Goal: Information Seeking & Learning: Compare options

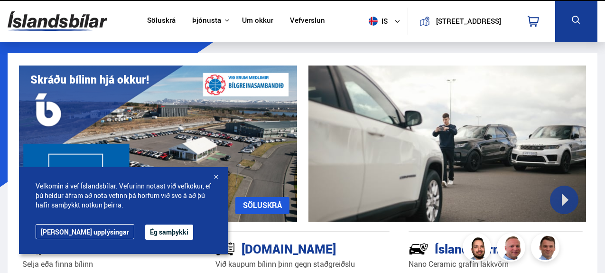
scroll to position [39, 0]
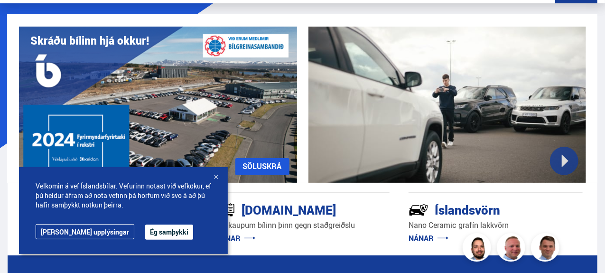
click at [213, 178] on div at bounding box center [215, 177] width 9 height 9
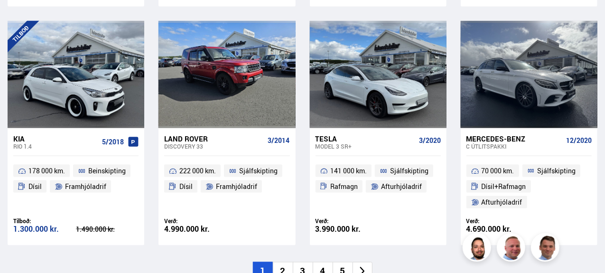
scroll to position [651, 0]
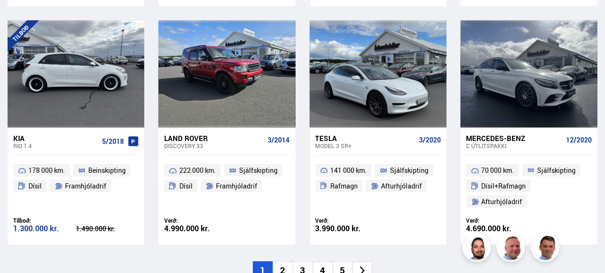
click at [57, 59] on div at bounding box center [49, 73] width 28 height 107
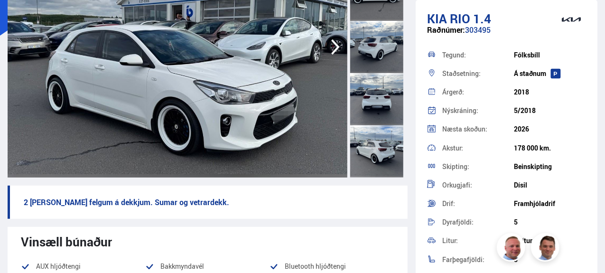
scroll to position [78, 0]
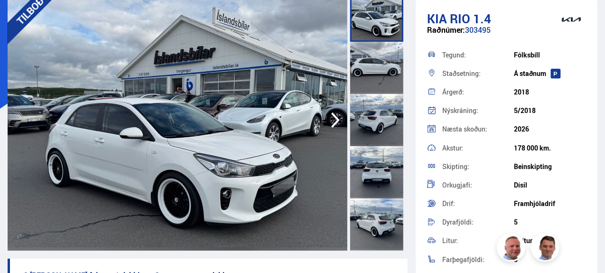
click at [364, 47] on div at bounding box center [376, 68] width 53 height 52
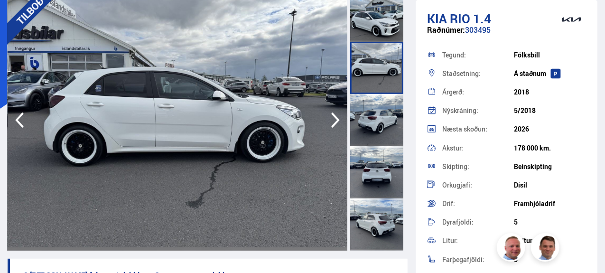
click at [372, 103] on div at bounding box center [376, 120] width 53 height 52
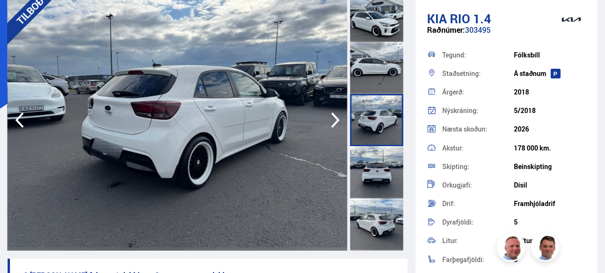
click at [372, 132] on div at bounding box center [376, 120] width 53 height 52
click at [383, 163] on div at bounding box center [376, 172] width 53 height 52
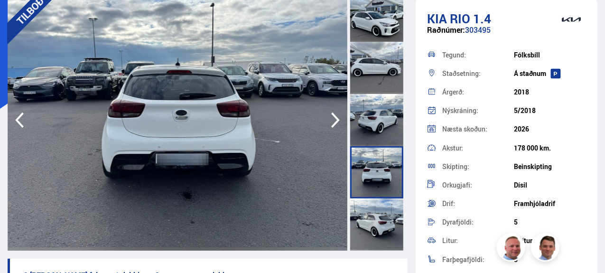
click at [376, 202] on div at bounding box center [376, 224] width 53 height 52
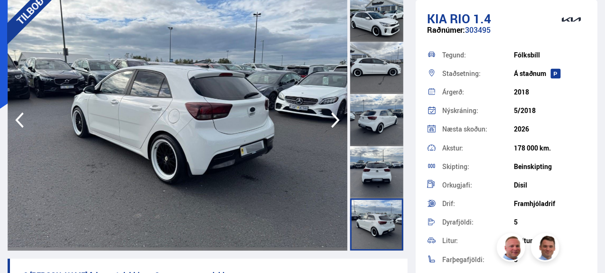
click at [371, 129] on div at bounding box center [376, 120] width 53 height 52
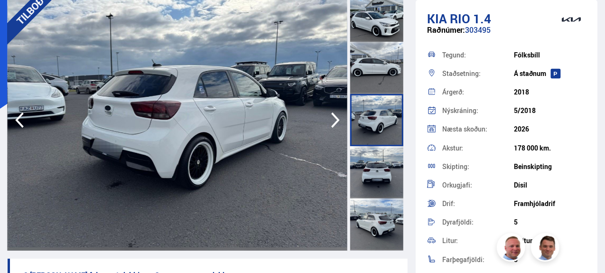
click at [368, 82] on div at bounding box center [376, 68] width 53 height 52
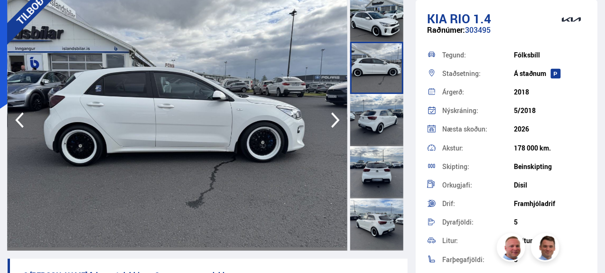
click at [374, 23] on div at bounding box center [376, 16] width 53 height 52
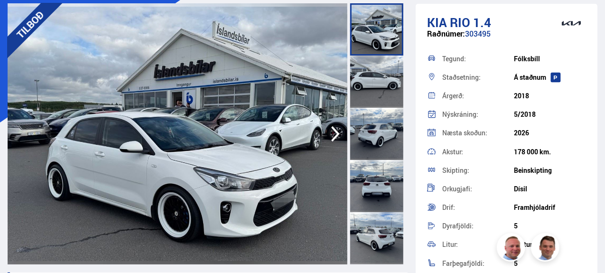
scroll to position [66, 0]
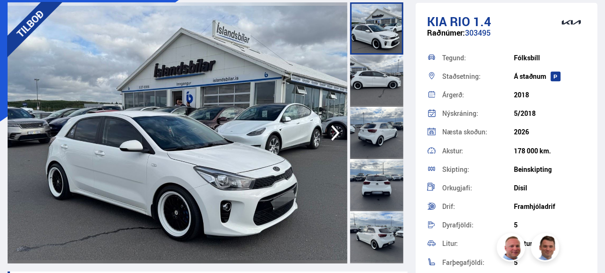
click at [327, 131] on icon "button" at bounding box center [335, 133] width 19 height 23
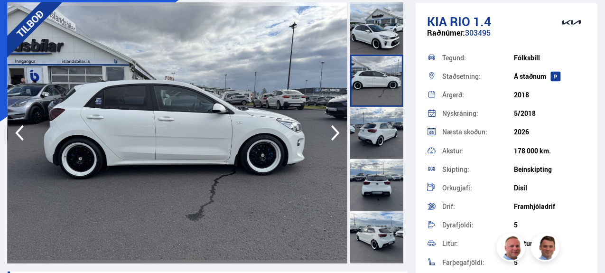
click at [327, 131] on icon "button" at bounding box center [335, 133] width 19 height 23
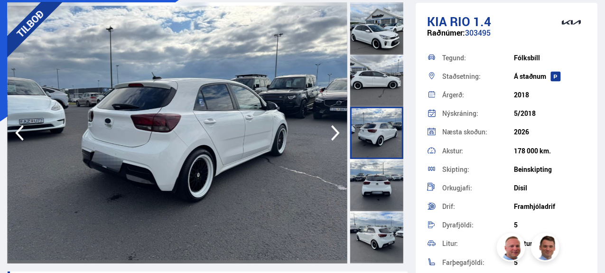
click at [327, 131] on icon "button" at bounding box center [335, 133] width 19 height 23
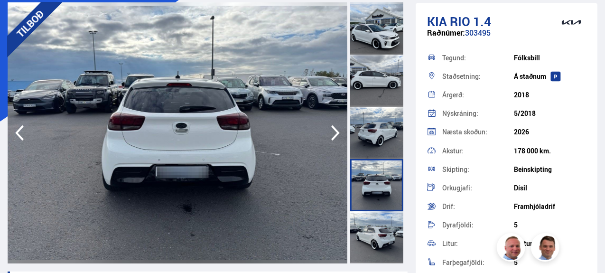
click at [327, 131] on icon "button" at bounding box center [335, 133] width 19 height 23
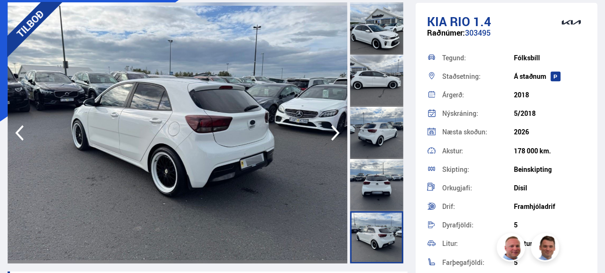
click at [327, 131] on icon "button" at bounding box center [335, 133] width 19 height 23
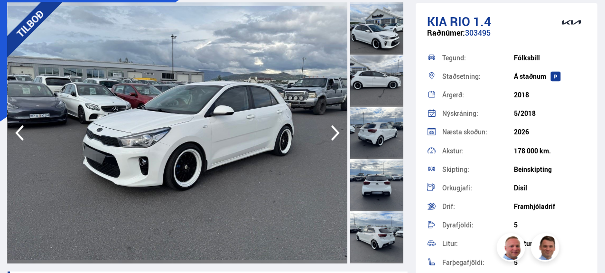
click at [327, 131] on icon "button" at bounding box center [335, 133] width 19 height 23
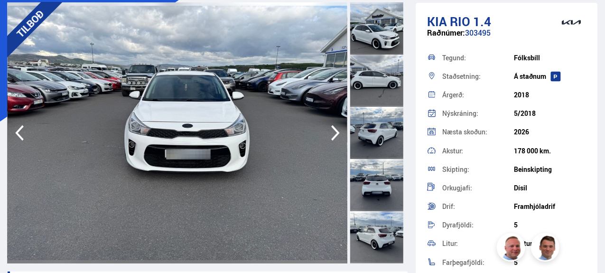
click at [327, 131] on icon "button" at bounding box center [335, 133] width 19 height 23
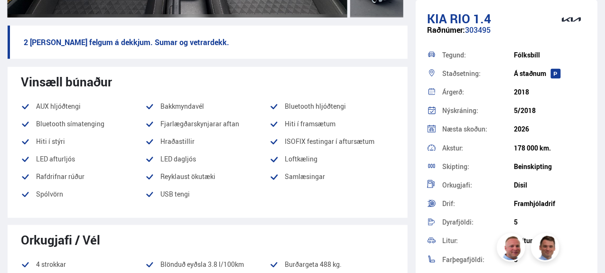
scroll to position [347, 0]
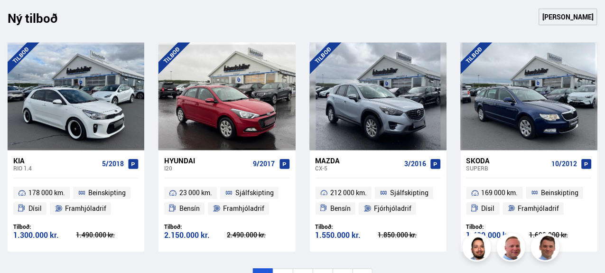
scroll to position [952, 0]
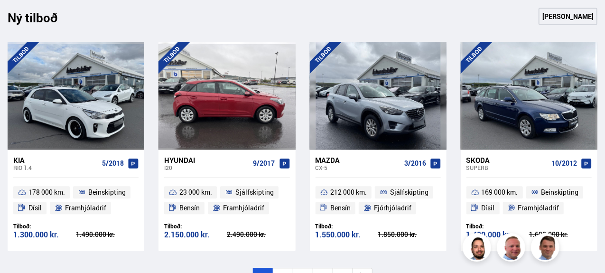
click at [209, 97] on div at bounding box center [200, 95] width 28 height 107
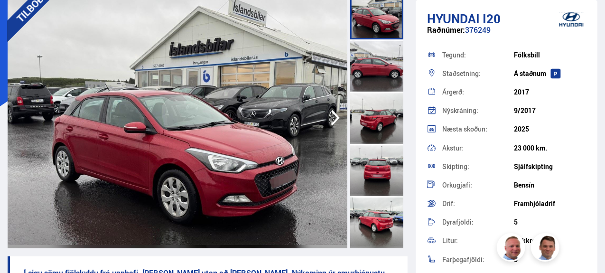
scroll to position [80, 0]
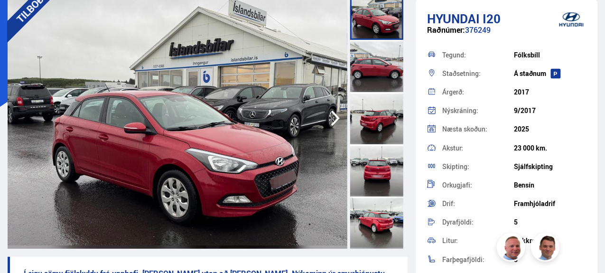
click at [373, 122] on div at bounding box center [376, 118] width 53 height 52
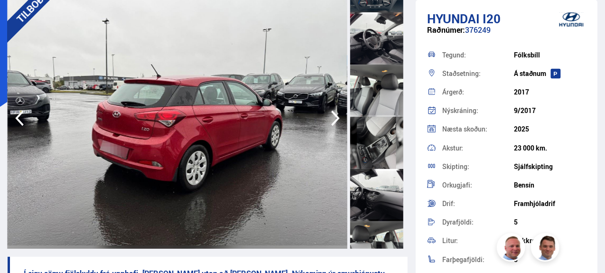
scroll to position [551, 0]
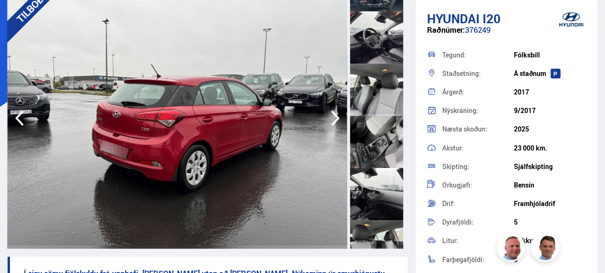
click at [376, 55] on div at bounding box center [376, 37] width 53 height 52
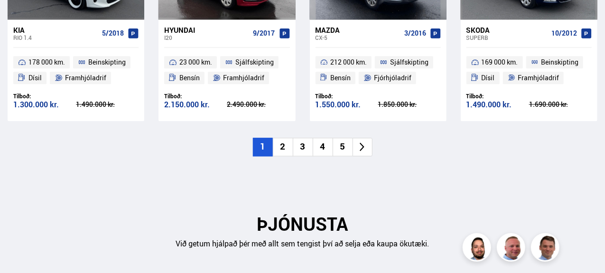
scroll to position [1086, 0]
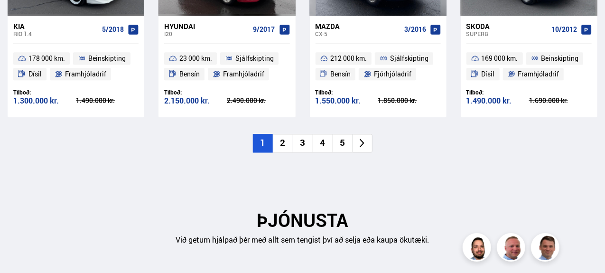
click at [282, 138] on li "2" at bounding box center [283, 143] width 20 height 19
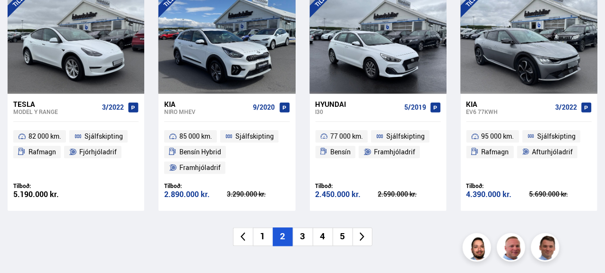
scroll to position [1009, 0]
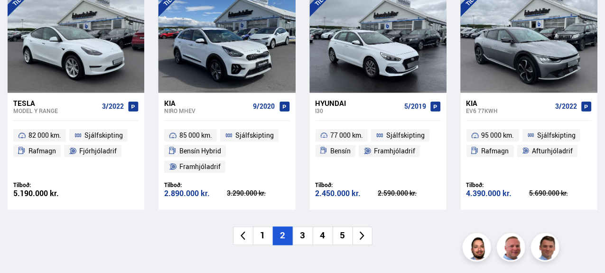
click at [301, 237] on li "3" at bounding box center [303, 235] width 20 height 19
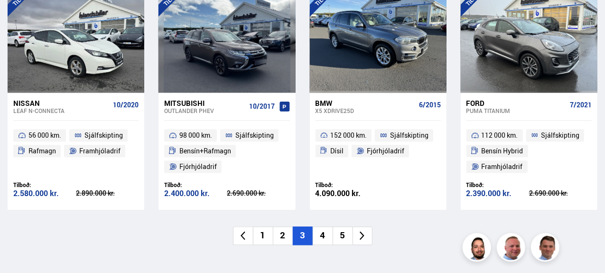
click at [323, 233] on li "4" at bounding box center [323, 235] width 20 height 19
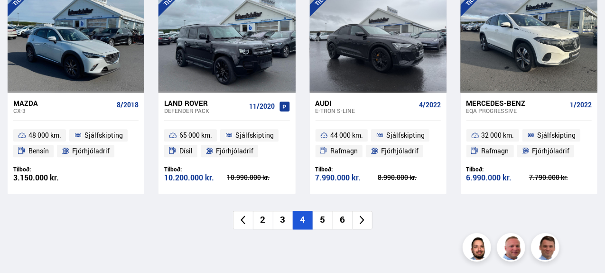
scroll to position [967, 0]
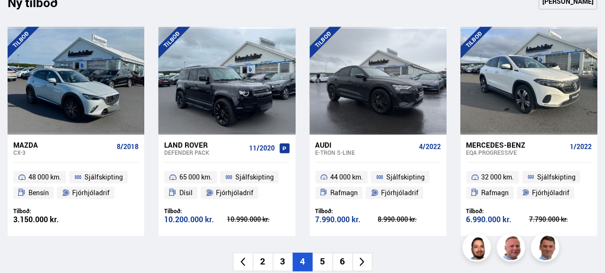
click at [326, 262] on li "5" at bounding box center [323, 262] width 20 height 19
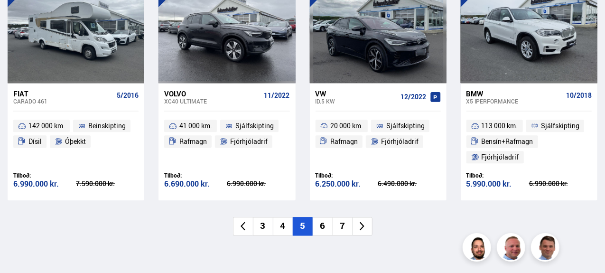
scroll to position [1014, 0]
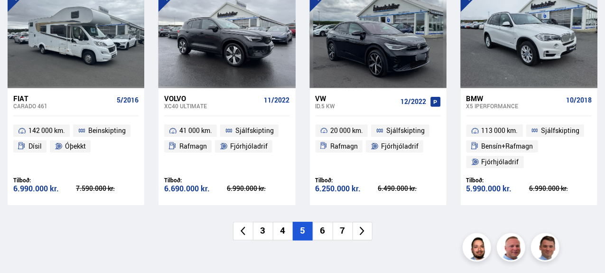
click at [325, 230] on li "6" at bounding box center [323, 231] width 20 height 19
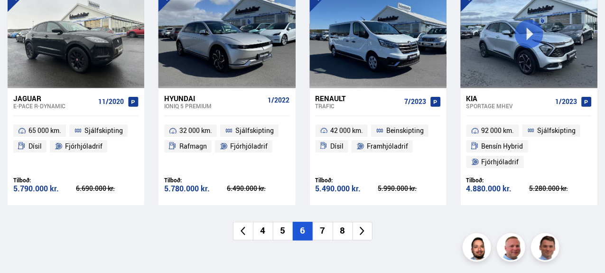
click at [324, 222] on li "7" at bounding box center [323, 231] width 20 height 19
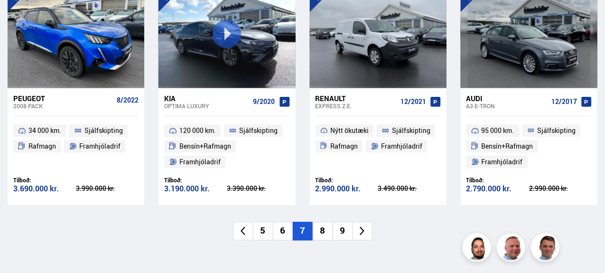
click at [325, 227] on li "8" at bounding box center [323, 231] width 20 height 19
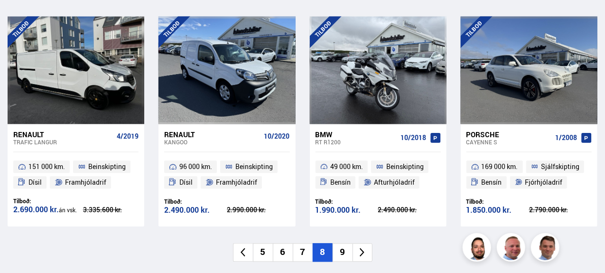
scroll to position [977, 0]
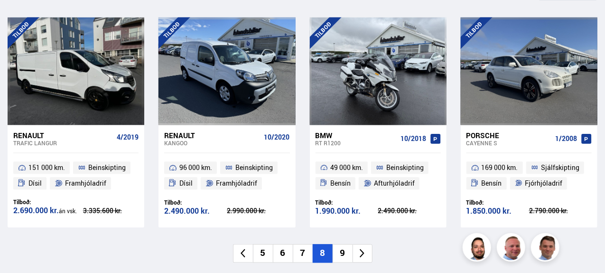
click at [367, 254] on icon at bounding box center [362, 253] width 11 height 11
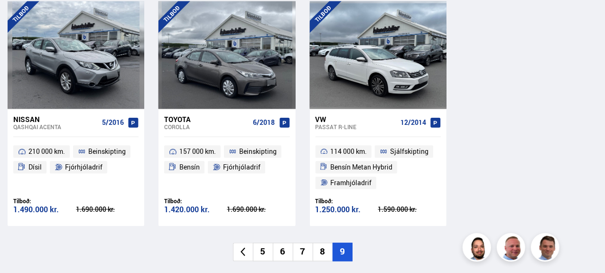
scroll to position [992, 0]
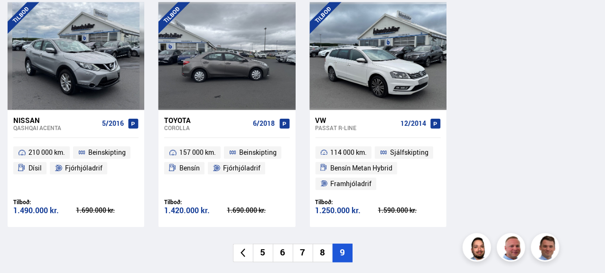
click at [225, 45] on div at bounding box center [227, 55] width 28 height 107
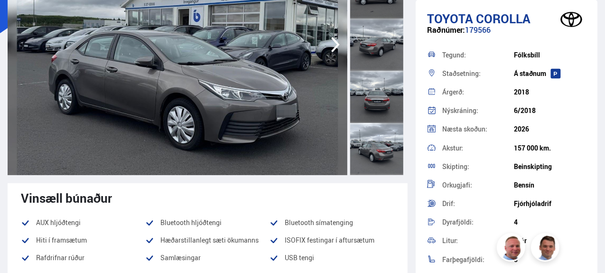
scroll to position [91, 0]
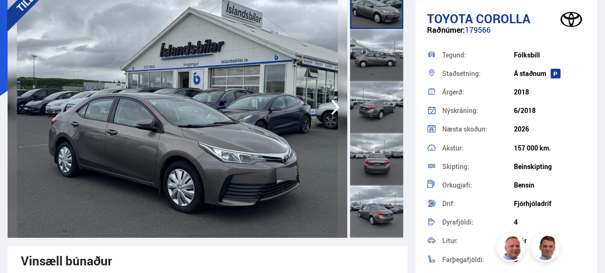
click at [343, 106] on icon "button" at bounding box center [335, 107] width 19 height 23
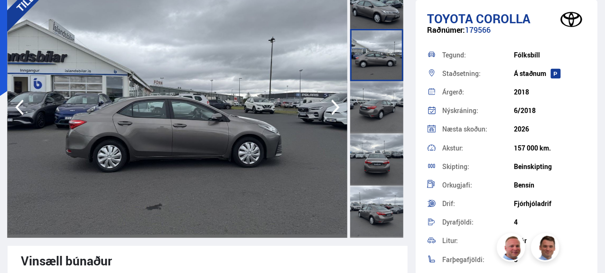
click at [337, 105] on icon "button" at bounding box center [335, 108] width 9 height 16
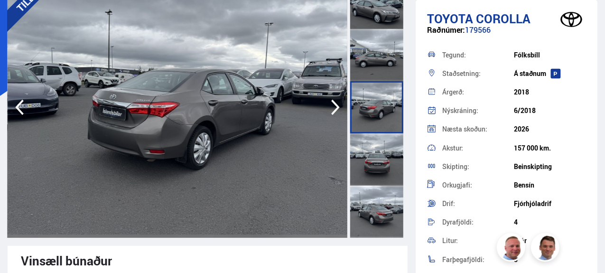
click at [337, 105] on icon "button" at bounding box center [335, 108] width 9 height 16
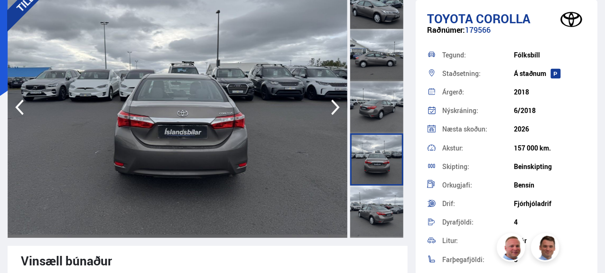
click at [337, 105] on icon "button" at bounding box center [335, 108] width 9 height 16
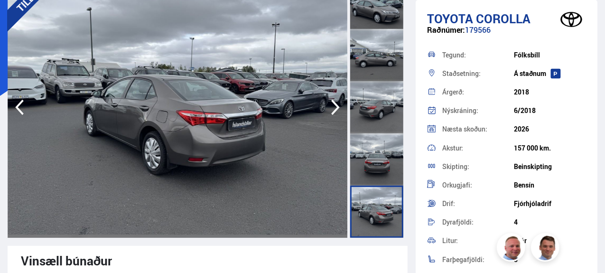
click at [337, 105] on icon "button" at bounding box center [335, 108] width 9 height 16
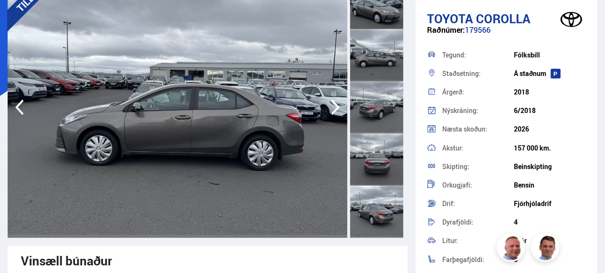
click at [337, 105] on icon "button" at bounding box center [335, 108] width 9 height 16
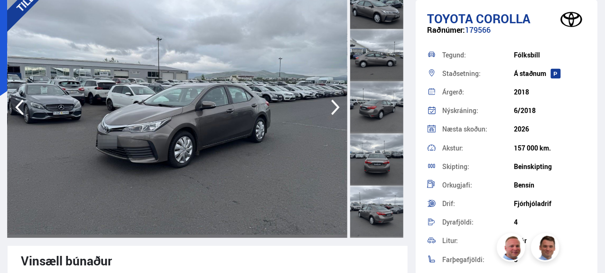
click at [337, 105] on icon "button" at bounding box center [335, 108] width 9 height 16
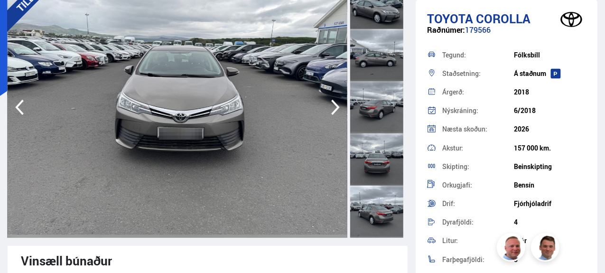
click at [337, 105] on icon "button" at bounding box center [335, 108] width 9 height 16
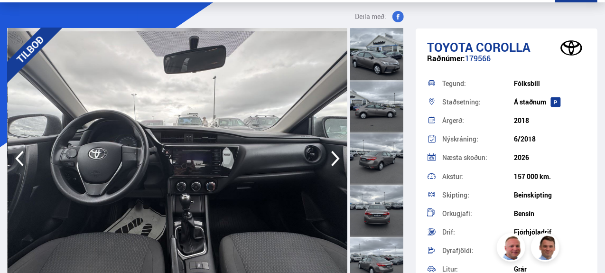
scroll to position [40, 0]
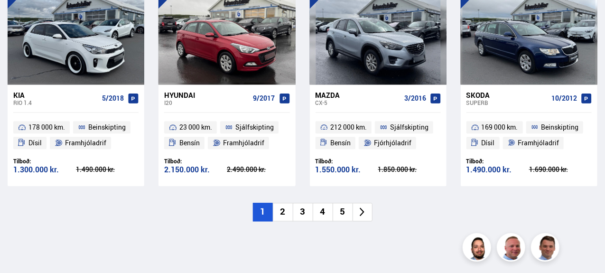
scroll to position [992, 0]
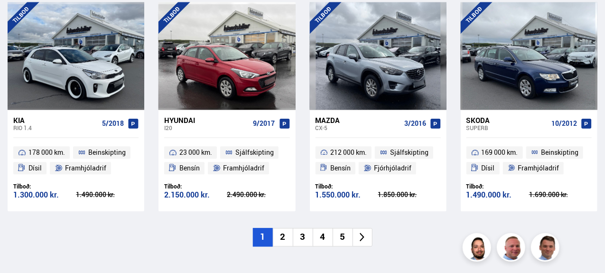
click at [349, 234] on li "5" at bounding box center [343, 237] width 20 height 19
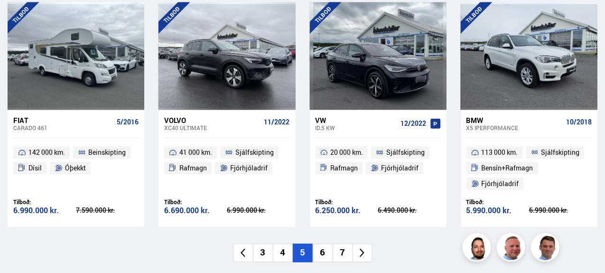
click at [344, 252] on li "7" at bounding box center [343, 253] width 20 height 19
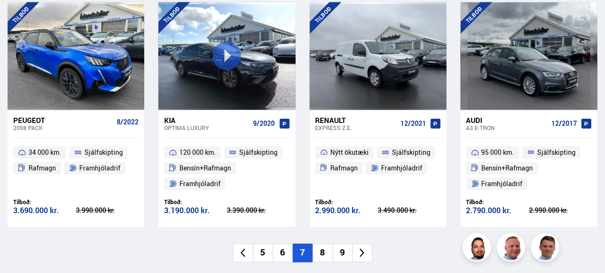
click at [344, 252] on li "9" at bounding box center [343, 253] width 20 height 19
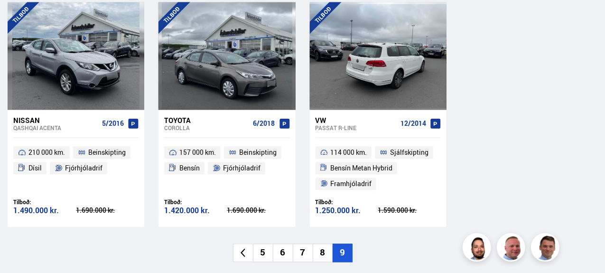
click at [371, 51] on div at bounding box center [379, 55] width 28 height 107
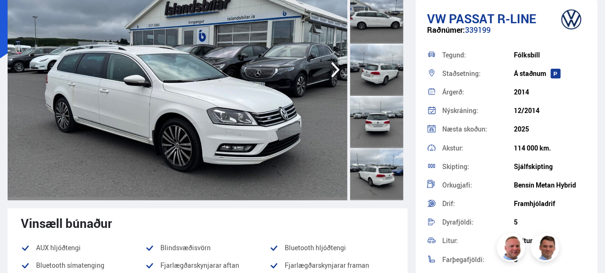
scroll to position [128, 0]
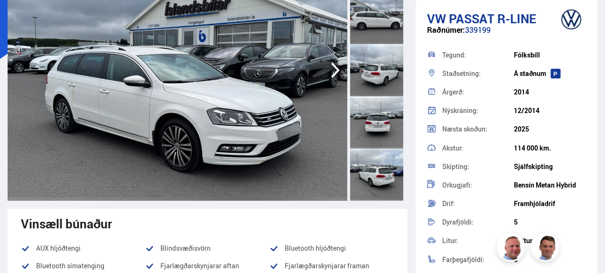
click at [332, 58] on img at bounding box center [178, 70] width 340 height 261
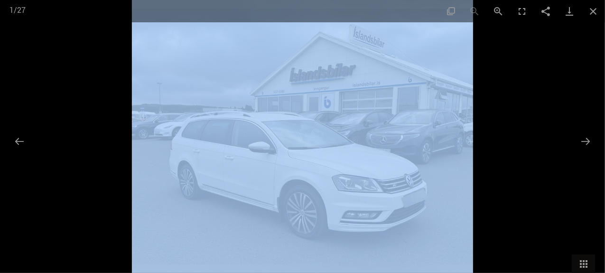
click at [332, 58] on div at bounding box center [302, 136] width 605 height 273
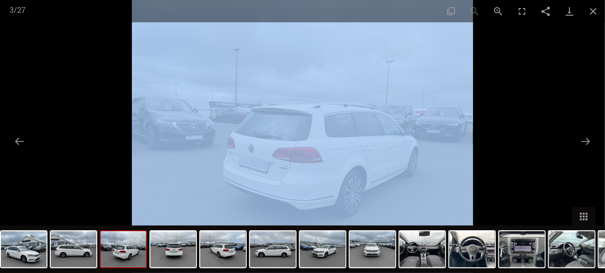
click at [293, 240] on img at bounding box center [273, 249] width 46 height 36
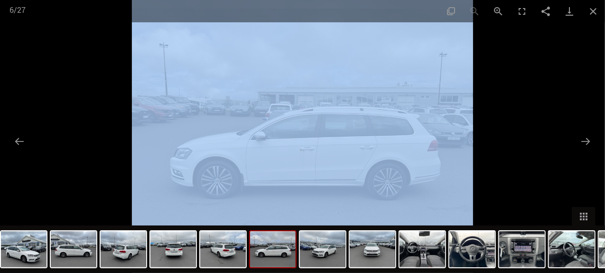
click at [507, 76] on div at bounding box center [302, 136] width 605 height 273
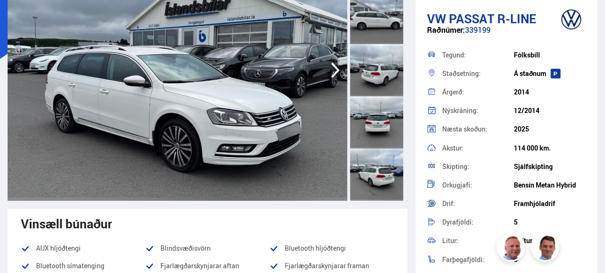
click at [335, 84] on img at bounding box center [178, 70] width 340 height 261
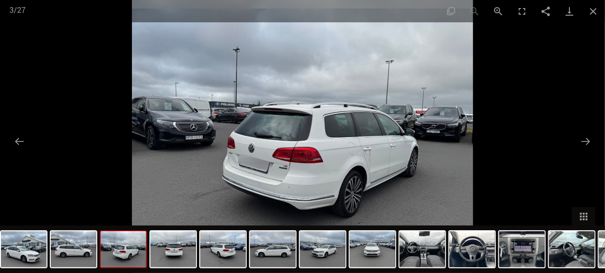
click at [408, 252] on img at bounding box center [423, 249] width 46 height 36
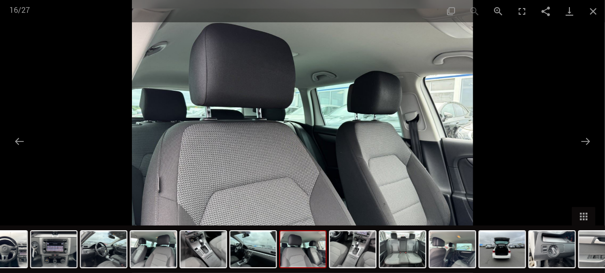
click at [592, 13] on button "Close gallery" at bounding box center [594, 11] width 24 height 22
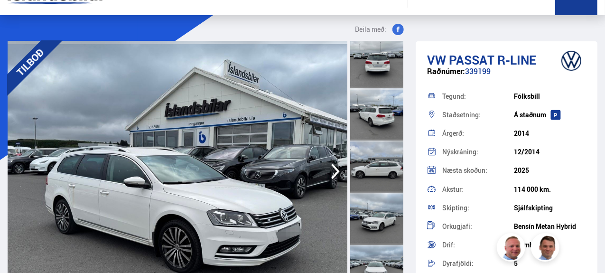
scroll to position [67, 0]
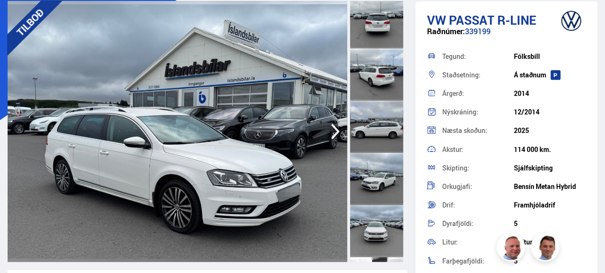
click at [334, 129] on icon "button" at bounding box center [335, 131] width 19 height 23
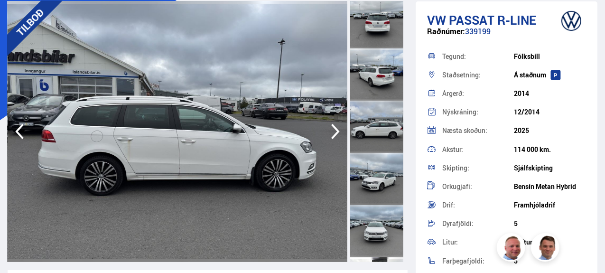
click at [334, 129] on icon "button" at bounding box center [335, 131] width 19 height 23
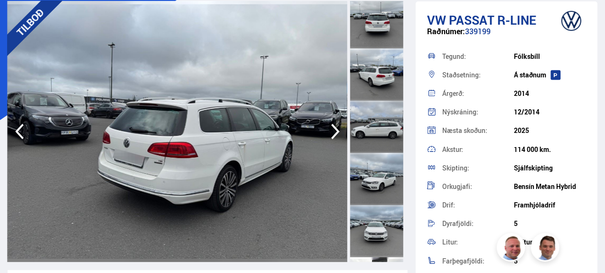
click at [334, 129] on icon "button" at bounding box center [335, 131] width 19 height 23
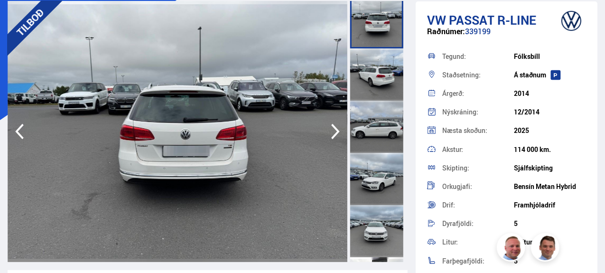
click at [334, 129] on icon "button" at bounding box center [335, 131] width 19 height 23
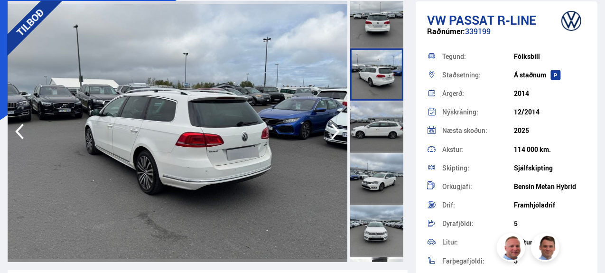
click at [334, 129] on icon "button" at bounding box center [335, 131] width 19 height 23
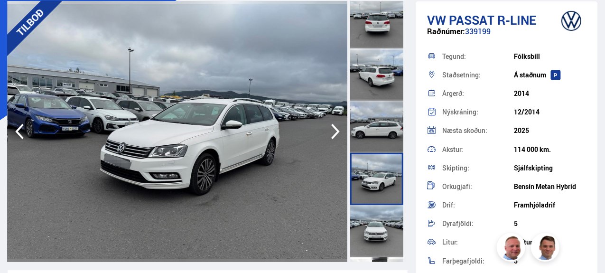
click at [334, 129] on icon "button" at bounding box center [335, 131] width 19 height 23
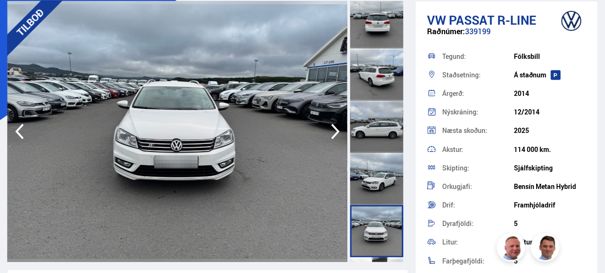
click at [334, 129] on icon "button" at bounding box center [335, 131] width 19 height 23
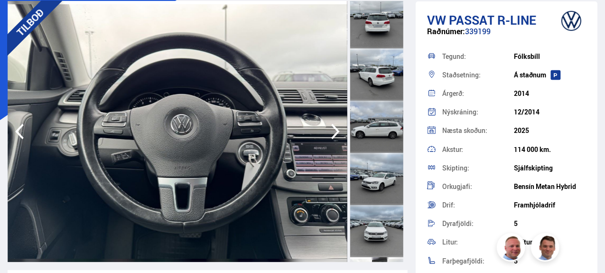
click at [334, 129] on icon "button" at bounding box center [335, 131] width 19 height 23
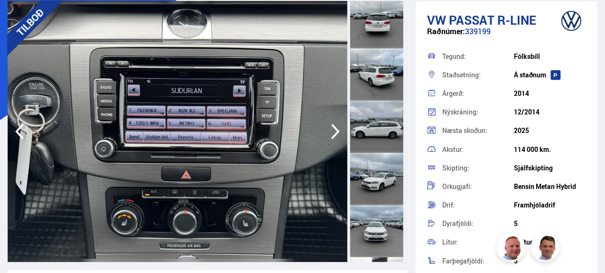
click at [334, 129] on icon "button" at bounding box center [335, 131] width 19 height 23
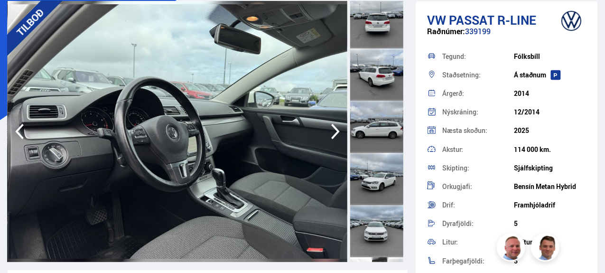
click at [334, 129] on icon "button" at bounding box center [335, 131] width 19 height 23
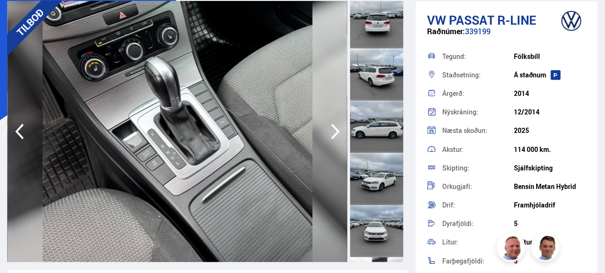
click at [334, 129] on icon "button" at bounding box center [335, 131] width 19 height 23
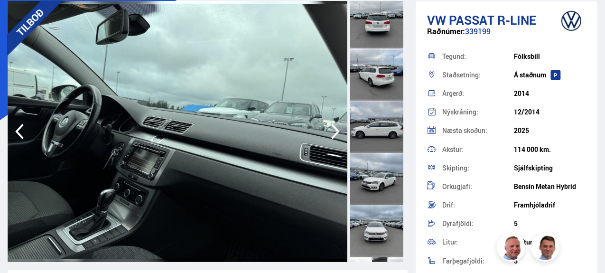
click at [334, 129] on icon "button" at bounding box center [335, 131] width 19 height 23
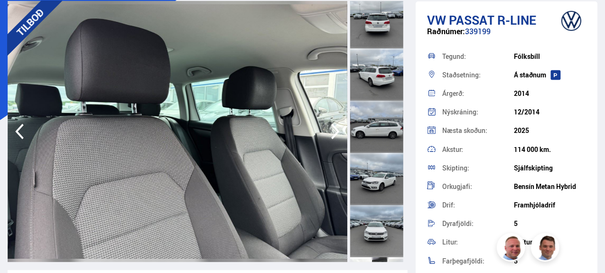
click at [334, 129] on icon "button" at bounding box center [335, 131] width 19 height 23
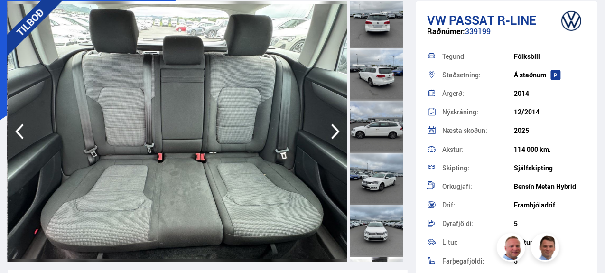
click at [334, 129] on icon "button" at bounding box center [335, 131] width 19 height 23
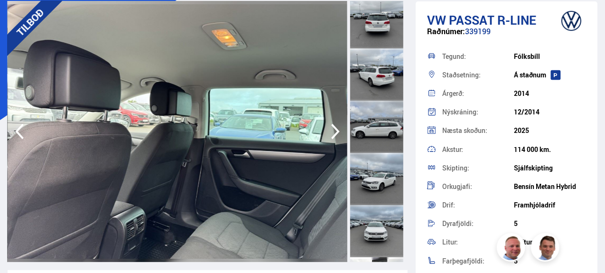
click at [334, 129] on icon "button" at bounding box center [335, 131] width 19 height 23
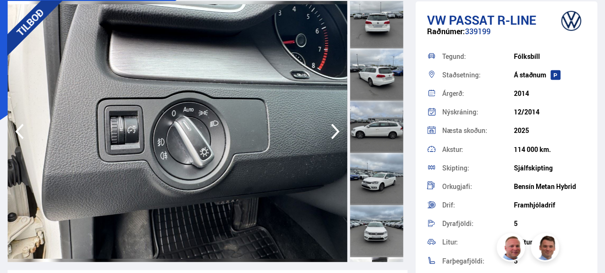
click at [334, 129] on icon "button" at bounding box center [335, 131] width 19 height 23
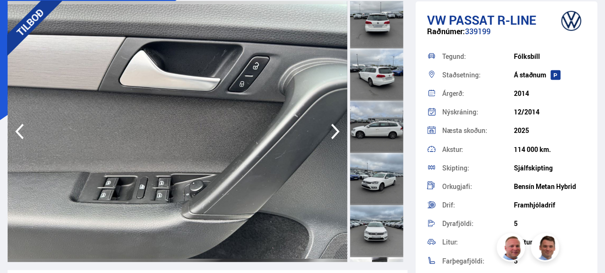
click at [334, 129] on icon "button" at bounding box center [335, 131] width 19 height 23
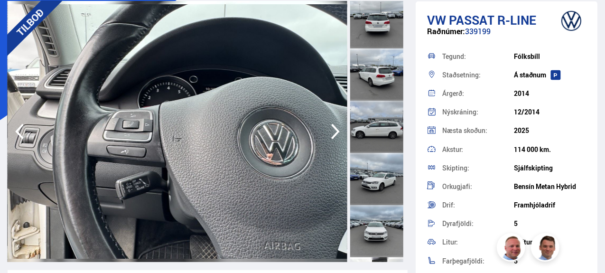
click at [334, 129] on icon "button" at bounding box center [335, 131] width 19 height 23
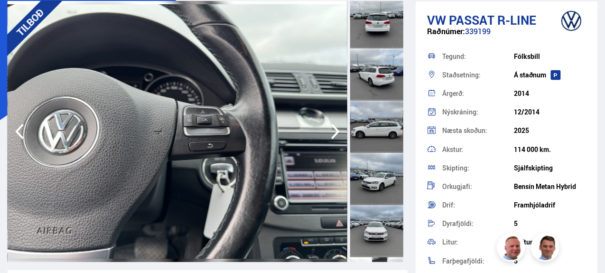
click at [334, 129] on icon "button" at bounding box center [335, 131] width 19 height 23
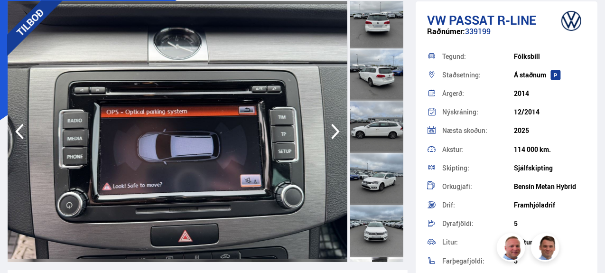
click at [334, 129] on icon "button" at bounding box center [335, 131] width 19 height 23
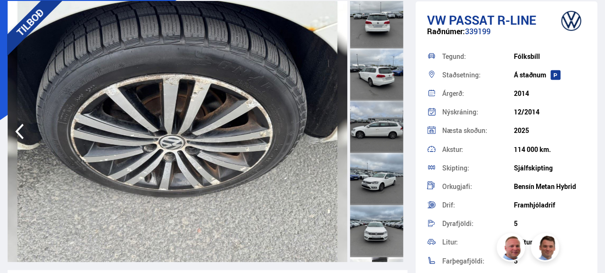
click at [334, 129] on img at bounding box center [178, 131] width 340 height 261
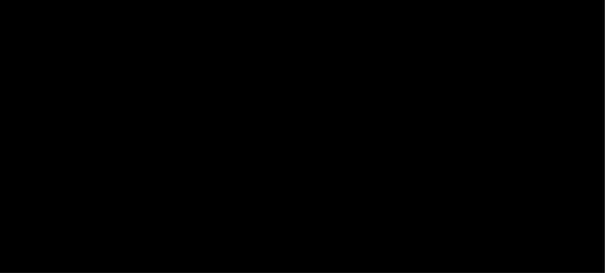
click at [334, 129] on img at bounding box center [302, 136] width 170 height 137
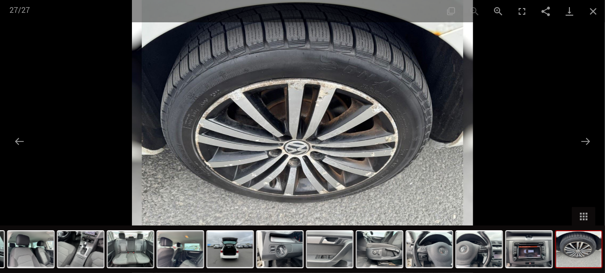
click at [597, 17] on button "Close gallery" at bounding box center [594, 11] width 24 height 22
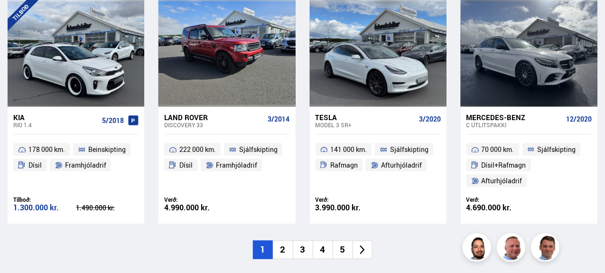
scroll to position [696, 0]
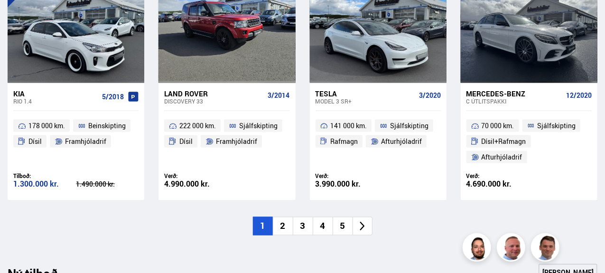
click at [278, 225] on li "2" at bounding box center [283, 226] width 20 height 19
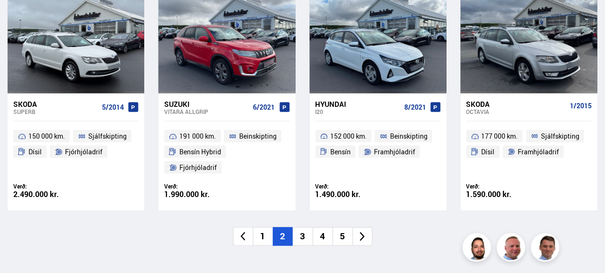
scroll to position [686, 0]
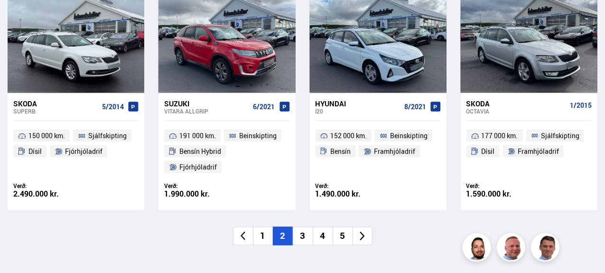
click at [300, 227] on li "3" at bounding box center [303, 236] width 20 height 19
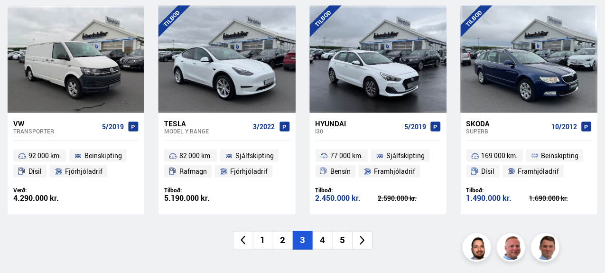
scroll to position [682, 0]
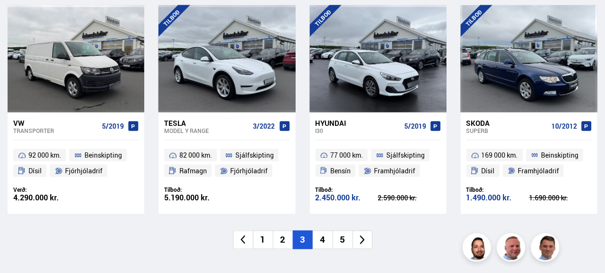
click at [323, 243] on li "4" at bounding box center [323, 240] width 20 height 19
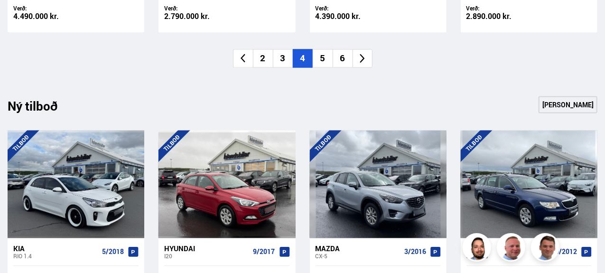
scroll to position [880, 0]
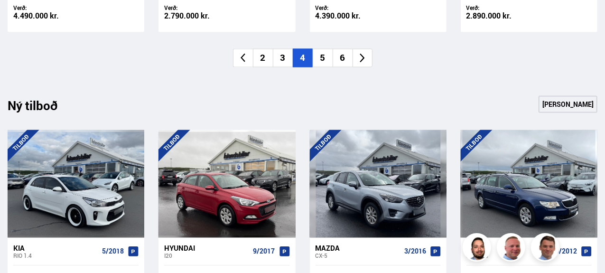
click at [325, 59] on li "5" at bounding box center [323, 58] width 20 height 19
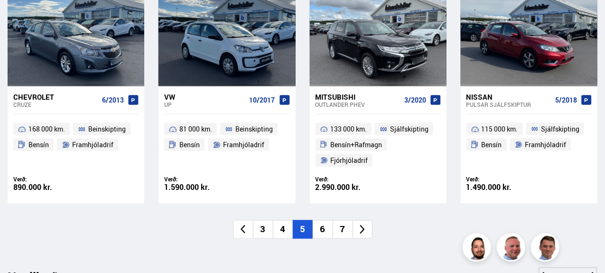
scroll to position [709, 0]
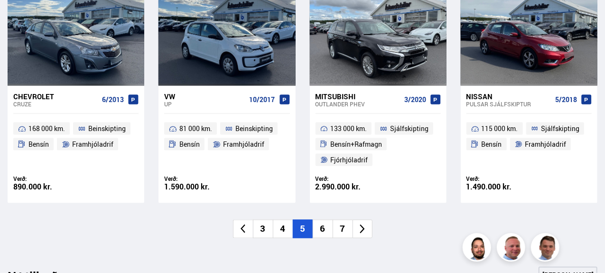
click at [325, 229] on li "6" at bounding box center [323, 229] width 20 height 19
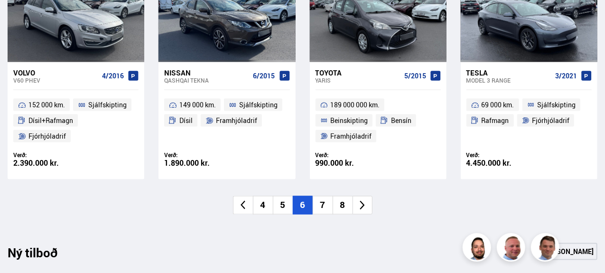
scroll to position [763, 0]
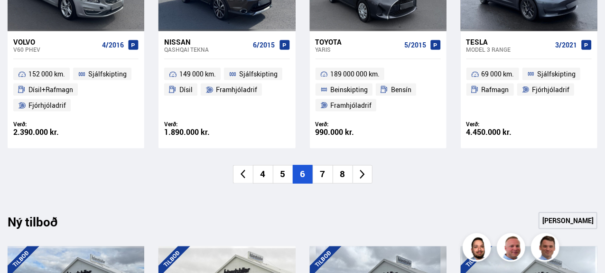
click at [325, 178] on li "7" at bounding box center [323, 174] width 20 height 19
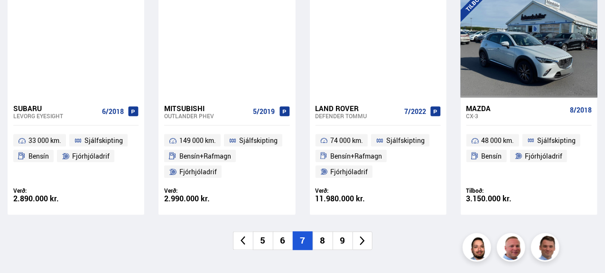
scroll to position [705, 0]
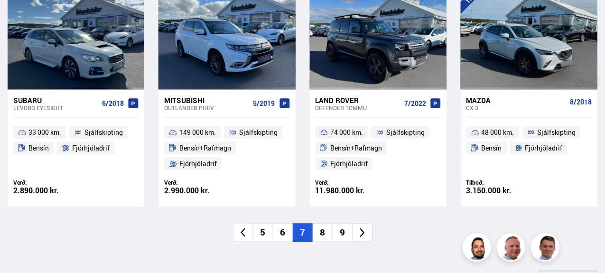
click at [325, 231] on li "8" at bounding box center [323, 233] width 20 height 19
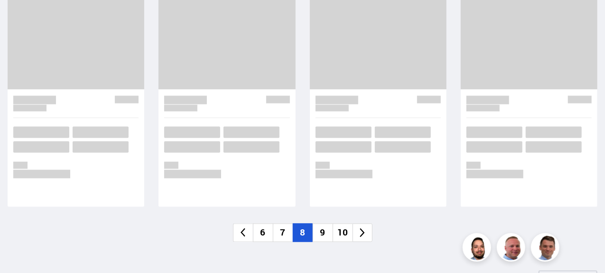
click at [282, 231] on li "7" at bounding box center [283, 233] width 20 height 19
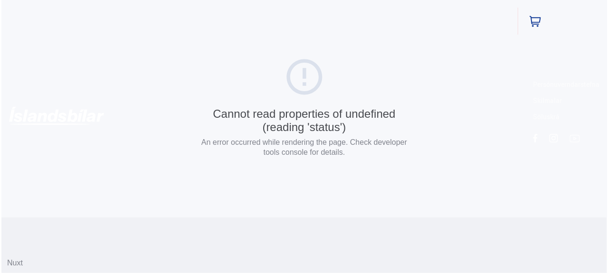
scroll to position [0, 0]
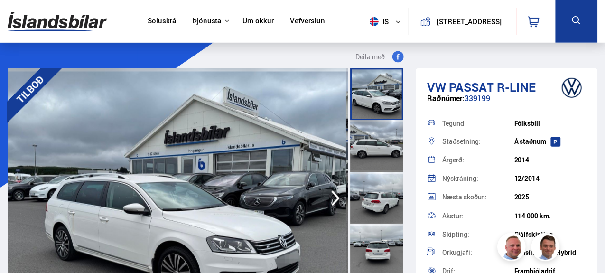
scroll to position [67, 0]
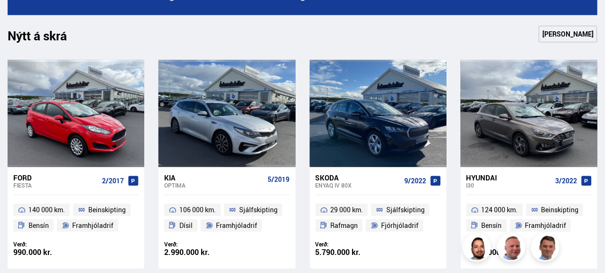
scroll to position [505, 0]
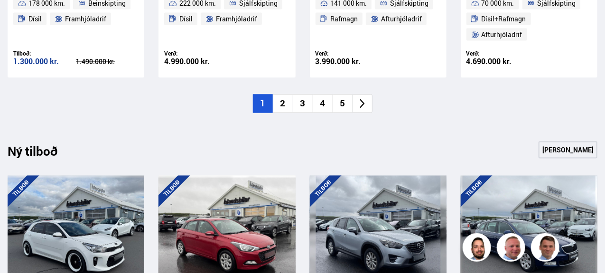
click at [337, 100] on li "5" at bounding box center [343, 103] width 20 height 19
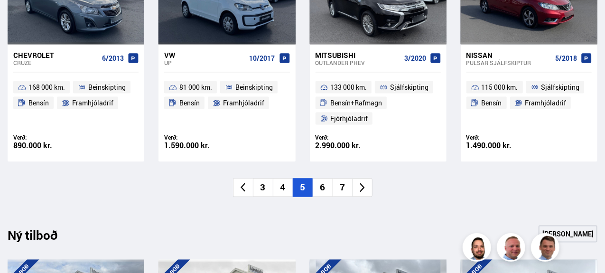
scroll to position [751, 0]
click at [326, 184] on li "6" at bounding box center [323, 187] width 20 height 19
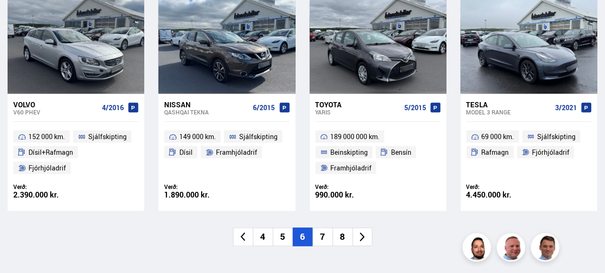
scroll to position [718, 0]
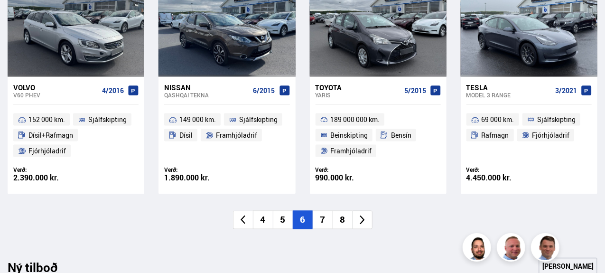
click at [324, 216] on li "7" at bounding box center [323, 220] width 20 height 19
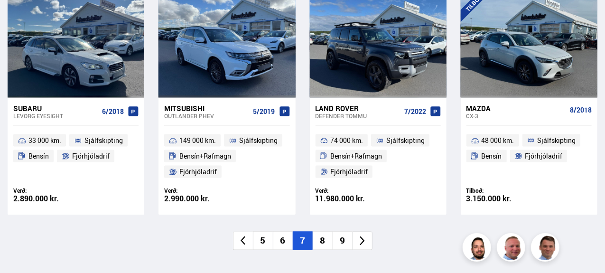
scroll to position [725, 0]
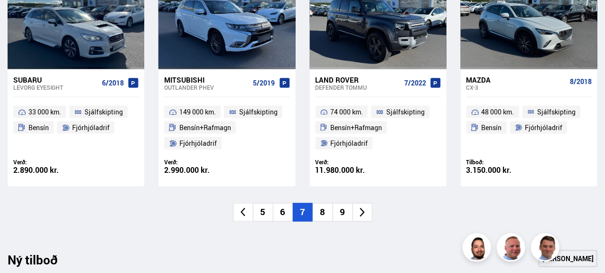
click at [322, 214] on li "8" at bounding box center [323, 212] width 20 height 19
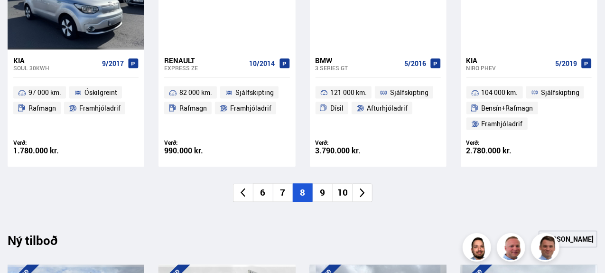
scroll to position [730, 0]
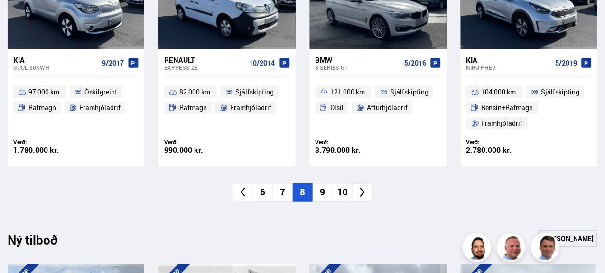
click at [323, 196] on li "9" at bounding box center [323, 192] width 20 height 19
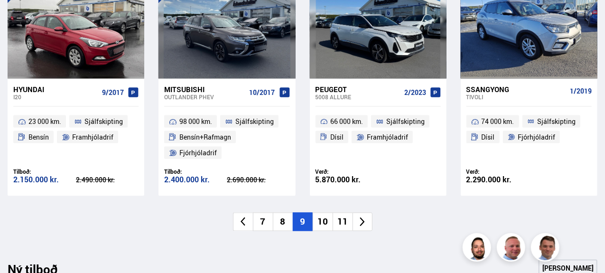
scroll to position [716, 0]
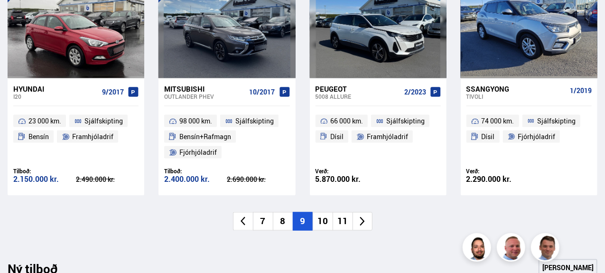
click at [327, 220] on li "10" at bounding box center [323, 221] width 20 height 19
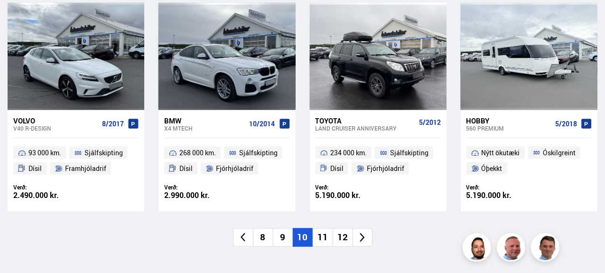
scroll to position [686, 0]
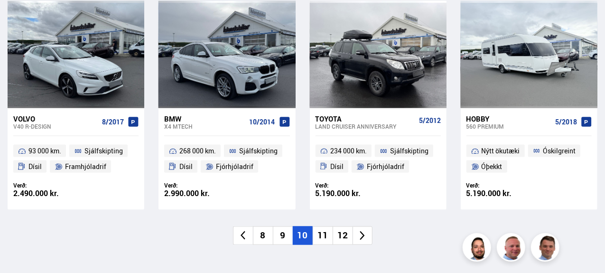
click at [316, 226] on li "11" at bounding box center [323, 235] width 20 height 19
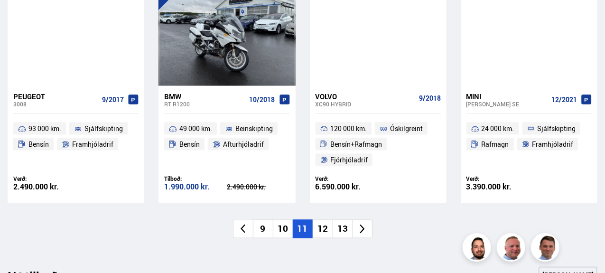
scroll to position [708, 0]
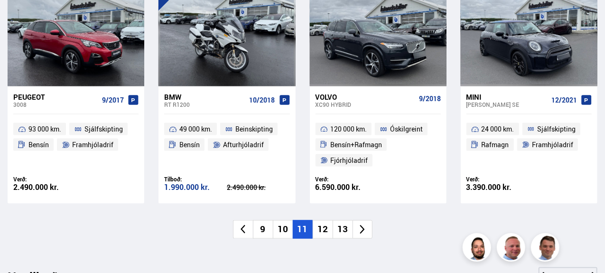
click at [318, 224] on li "12" at bounding box center [323, 229] width 20 height 19
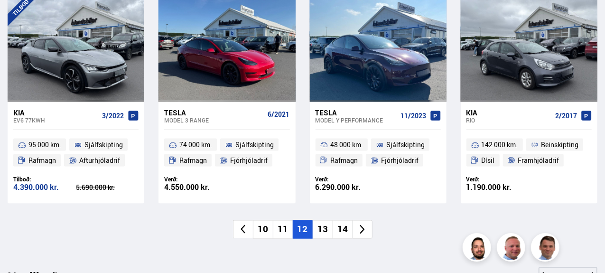
scroll to position [703, 0]
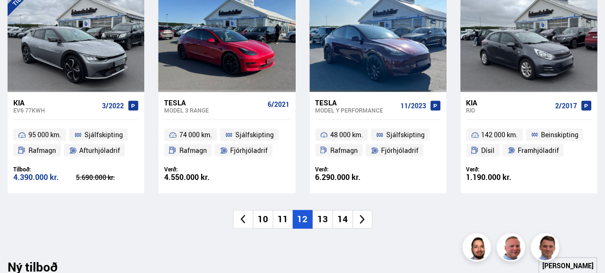
click at [323, 216] on li "13" at bounding box center [323, 219] width 20 height 19
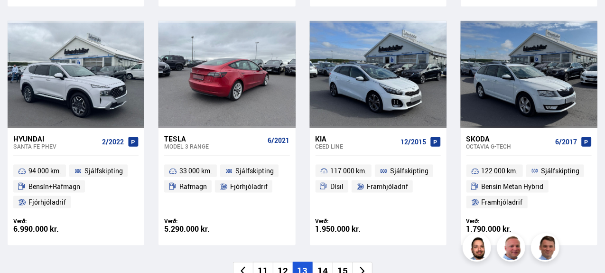
scroll to position [659, 0]
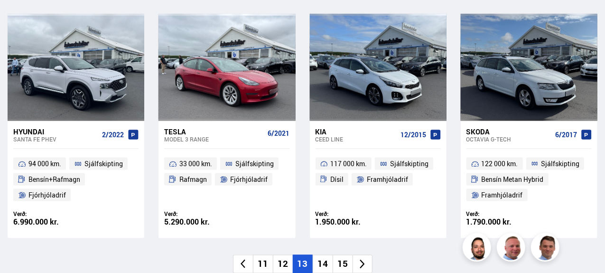
click at [324, 265] on li "14" at bounding box center [323, 264] width 20 height 19
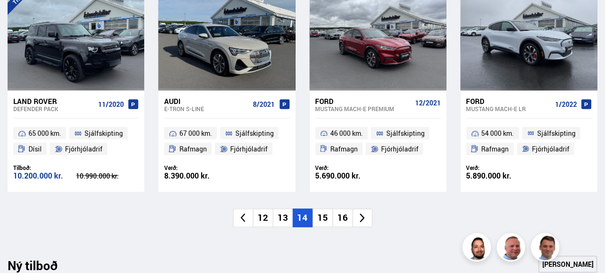
scroll to position [704, 0]
click at [319, 214] on li "15" at bounding box center [323, 218] width 20 height 19
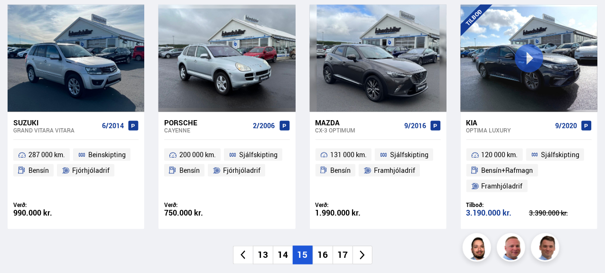
scroll to position [685, 0]
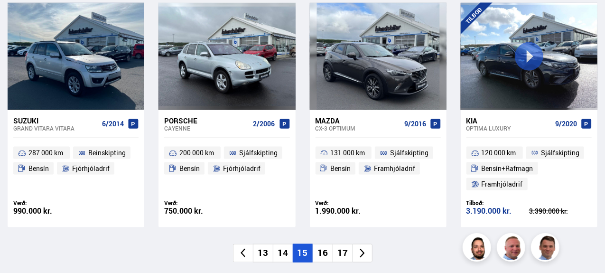
click at [320, 252] on li "16" at bounding box center [323, 253] width 20 height 19
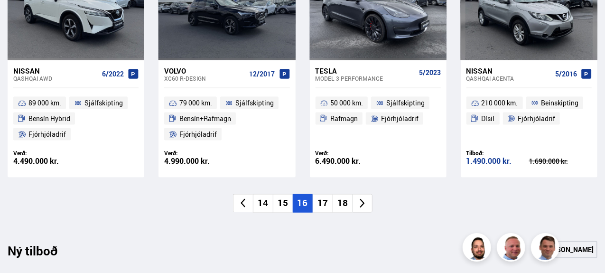
scroll to position [750, 0]
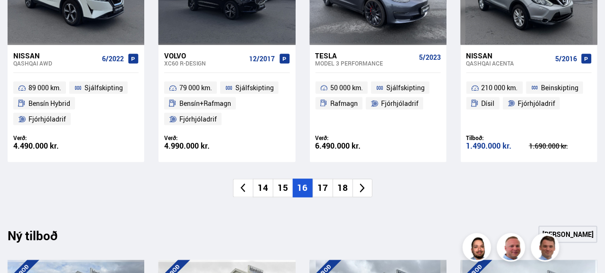
click at [324, 187] on li "17" at bounding box center [323, 188] width 20 height 19
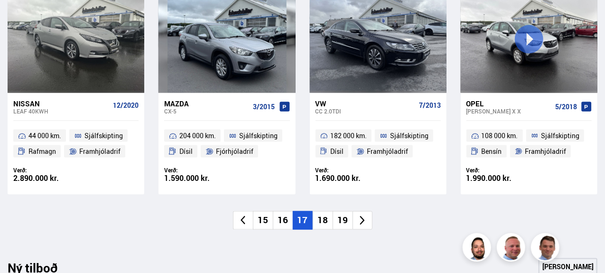
scroll to position [701, 0]
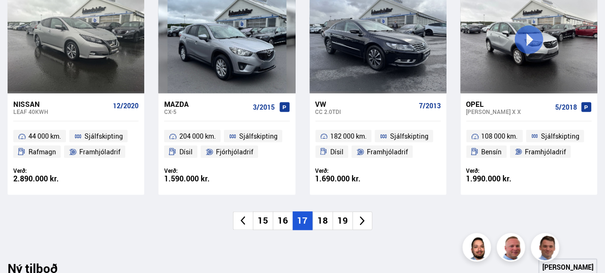
click at [322, 221] on li "18" at bounding box center [323, 221] width 20 height 19
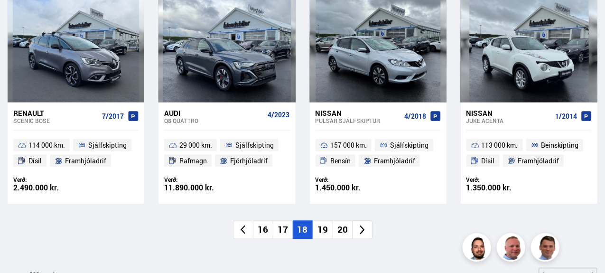
scroll to position [677, 0]
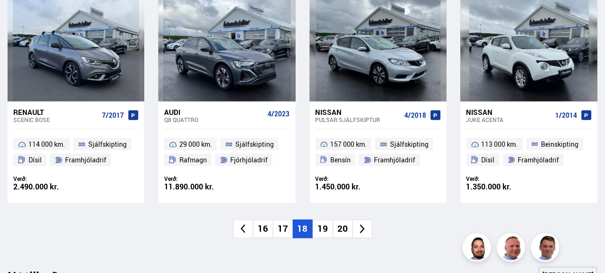
click at [325, 229] on li "19" at bounding box center [323, 229] width 20 height 19
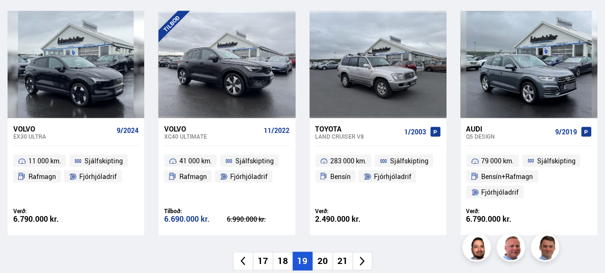
scroll to position [661, 0]
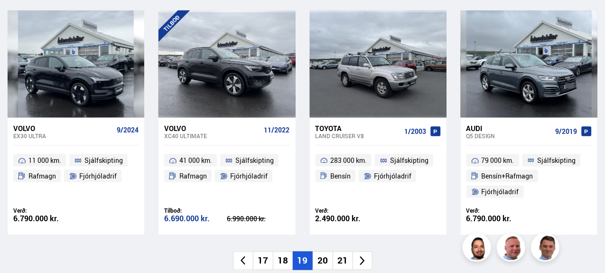
click at [324, 254] on li "20" at bounding box center [323, 261] width 20 height 19
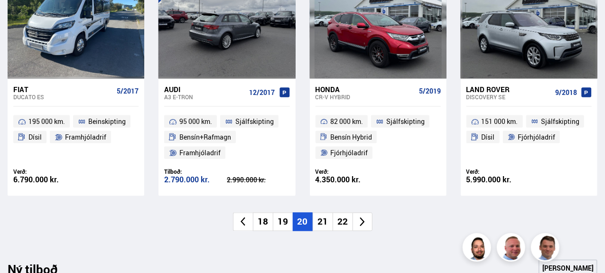
scroll to position [701, 0]
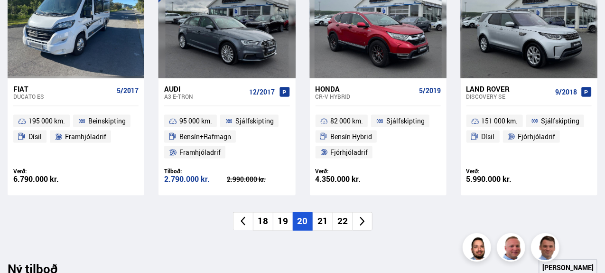
click at [321, 226] on li "21" at bounding box center [323, 221] width 20 height 19
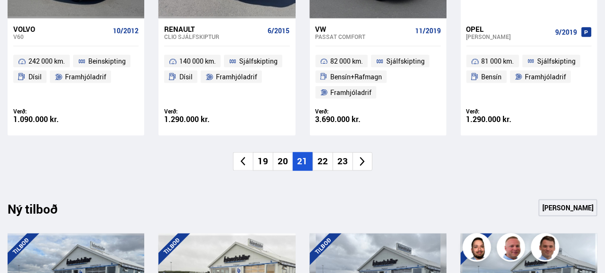
scroll to position [777, 0]
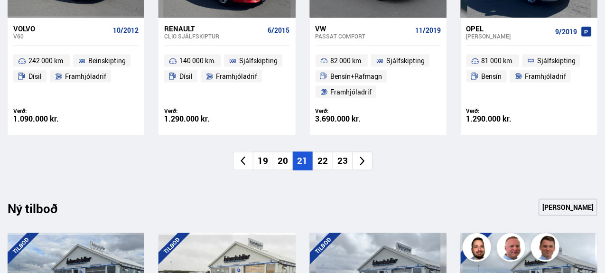
click at [327, 153] on li "22" at bounding box center [323, 161] width 20 height 19
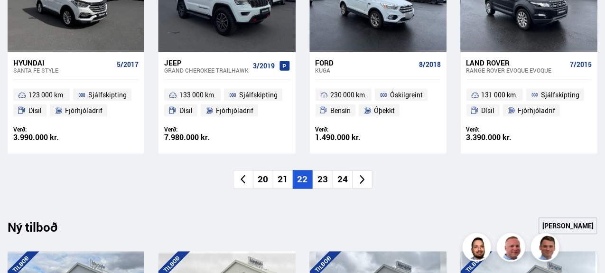
scroll to position [746, 0]
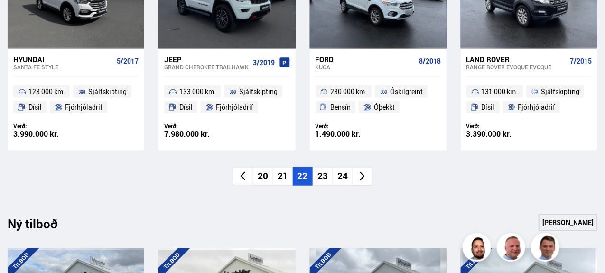
click at [326, 182] on li "23" at bounding box center [323, 176] width 20 height 19
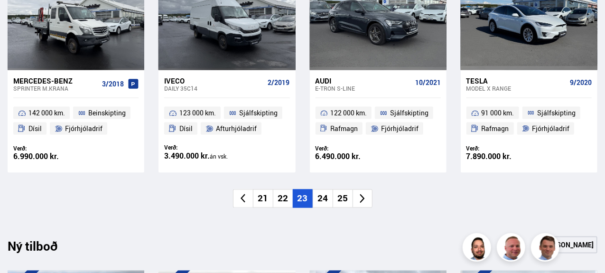
scroll to position [727, 0]
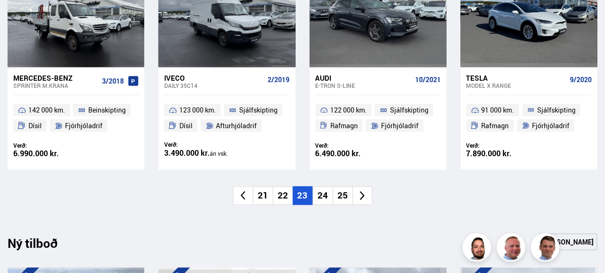
click at [319, 198] on li "24" at bounding box center [323, 196] width 20 height 19
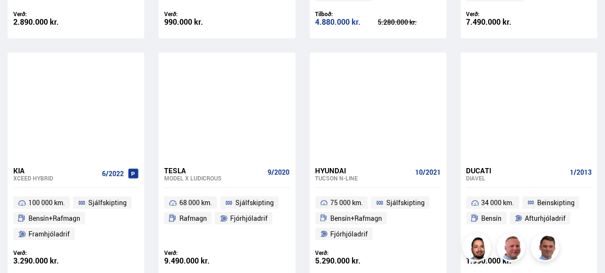
scroll to position [720, 0]
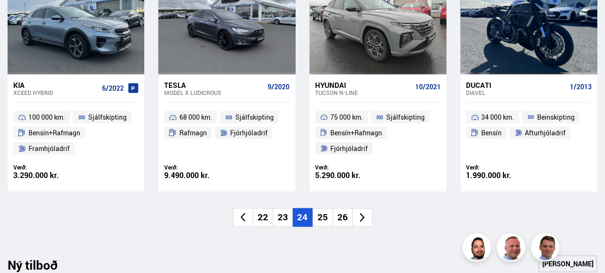
click at [319, 208] on li "25" at bounding box center [323, 217] width 20 height 19
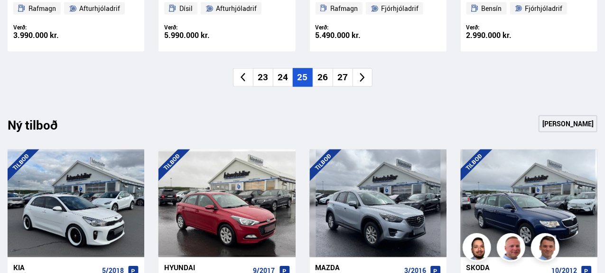
scroll to position [845, 0]
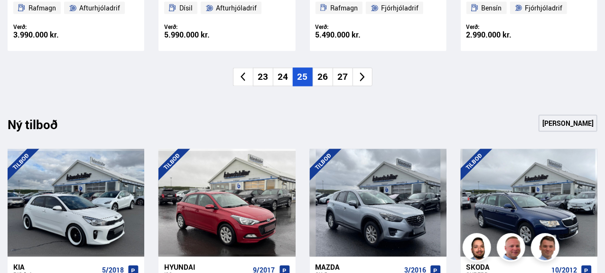
click at [325, 77] on li "26" at bounding box center [323, 77] width 20 height 19
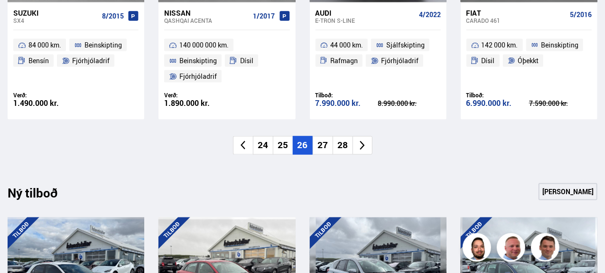
scroll to position [778, 0]
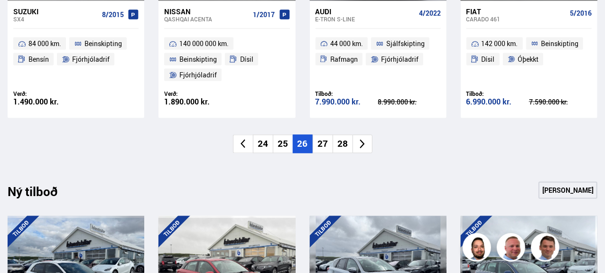
click at [317, 145] on li "27" at bounding box center [323, 144] width 20 height 19
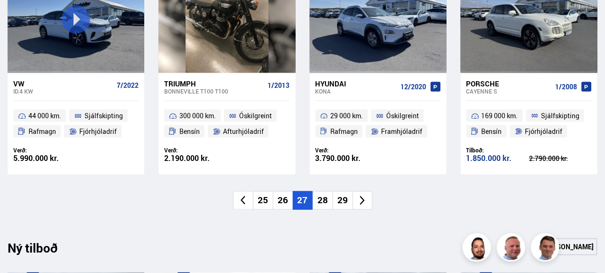
scroll to position [739, 0]
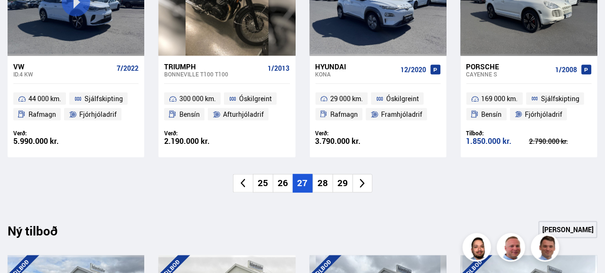
click at [329, 181] on li "28" at bounding box center [323, 183] width 20 height 19
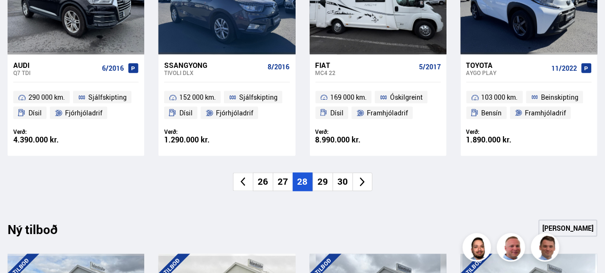
scroll to position [755, 0]
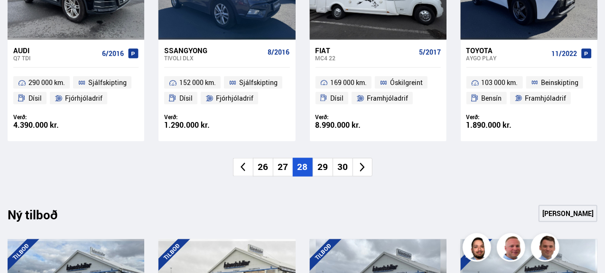
click at [313, 166] on li "29" at bounding box center [323, 167] width 20 height 19
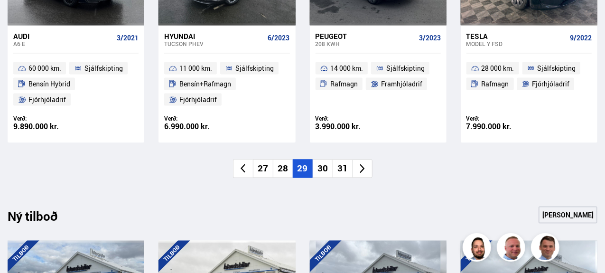
scroll to position [769, 0]
click at [324, 160] on li "30" at bounding box center [323, 169] width 20 height 19
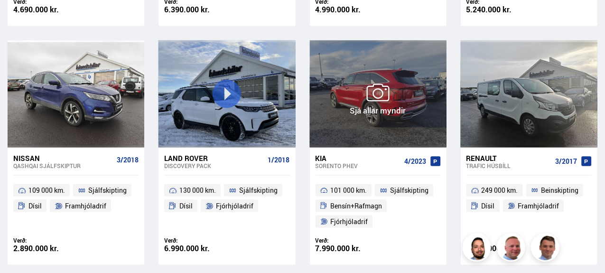
scroll to position [728, 0]
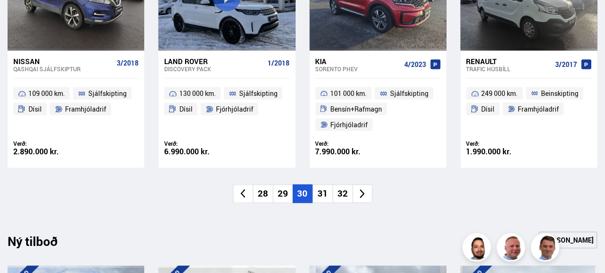
click at [325, 195] on li "31" at bounding box center [323, 194] width 20 height 19
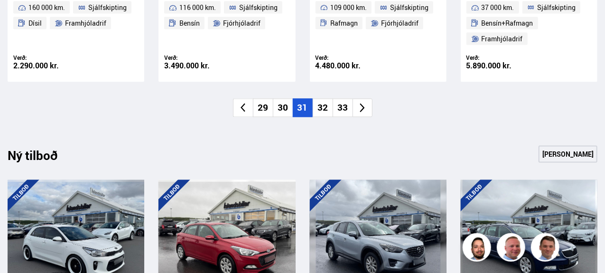
scroll to position [831, 0]
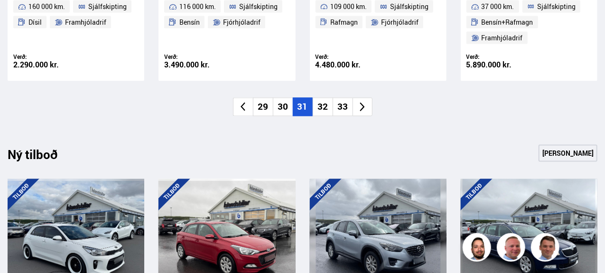
click at [324, 108] on li "32" at bounding box center [323, 107] width 20 height 19
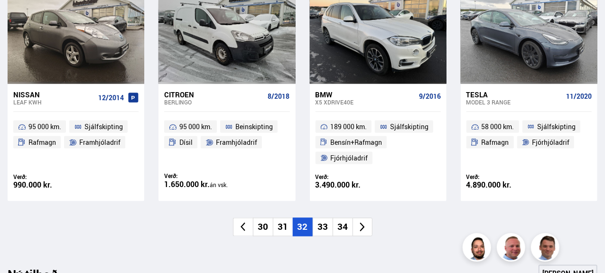
scroll to position [698, 0]
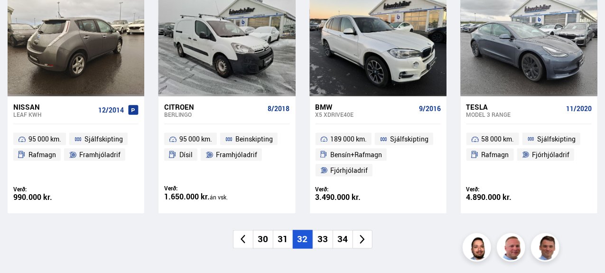
click at [74, 39] on div at bounding box center [76, 42] width 28 height 107
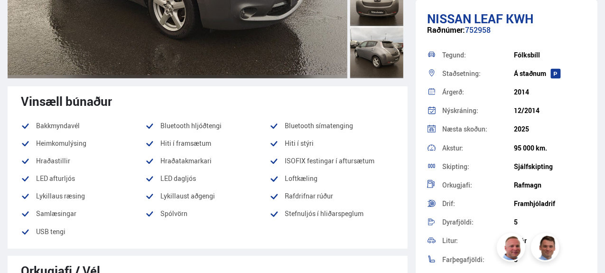
scroll to position [115, 0]
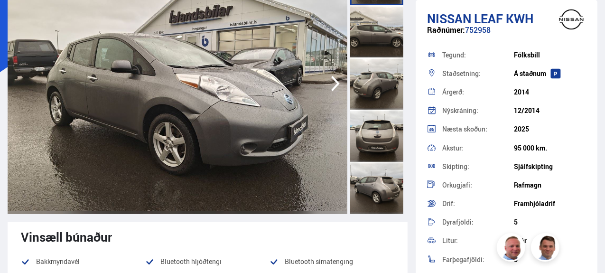
click at [339, 92] on icon "button" at bounding box center [335, 83] width 19 height 23
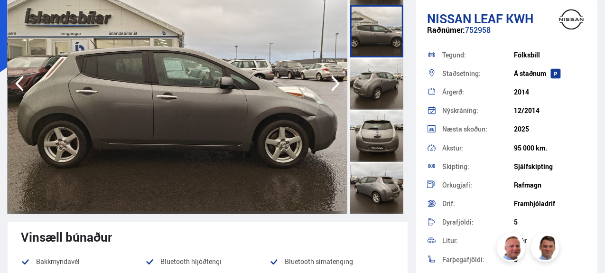
click at [339, 90] on icon "button" at bounding box center [335, 83] width 19 height 23
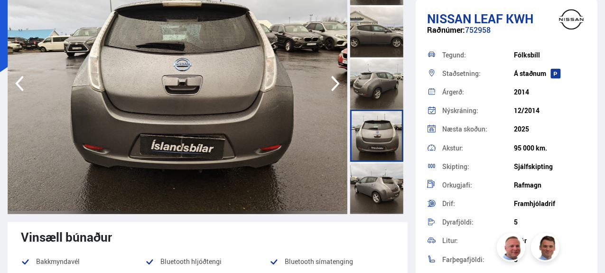
click at [339, 90] on icon "button" at bounding box center [335, 83] width 19 height 23
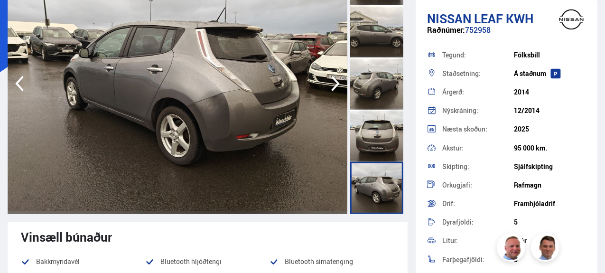
click at [339, 90] on icon "button" at bounding box center [335, 83] width 19 height 23
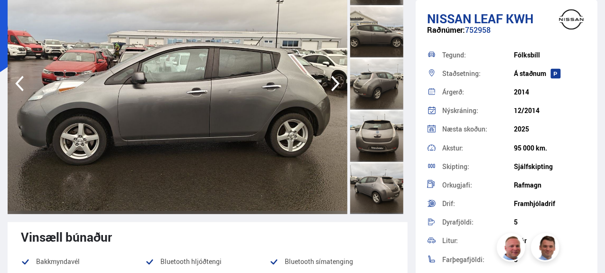
click at [339, 90] on icon "button" at bounding box center [335, 83] width 19 height 23
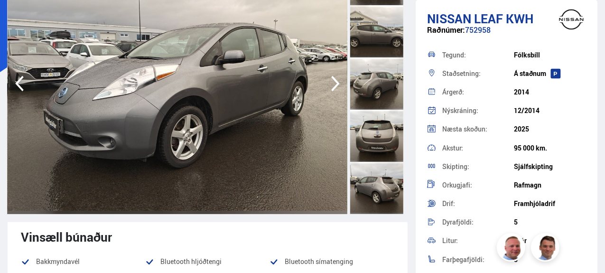
click at [339, 90] on icon "button" at bounding box center [335, 83] width 19 height 23
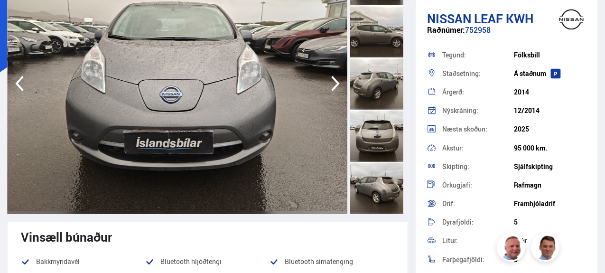
click at [339, 90] on icon "button" at bounding box center [335, 83] width 19 height 23
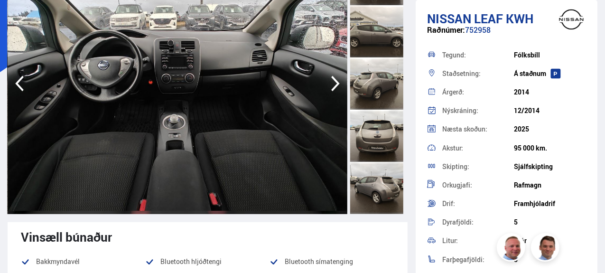
click at [339, 90] on icon "button" at bounding box center [335, 83] width 19 height 23
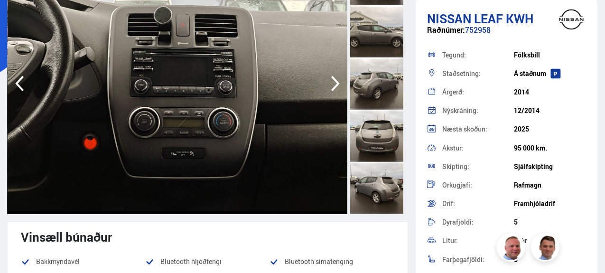
click at [339, 90] on icon "button" at bounding box center [335, 83] width 19 height 23
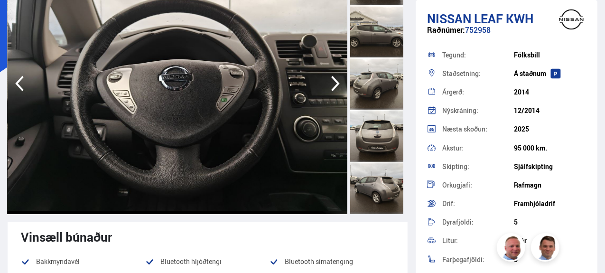
click at [339, 90] on icon "button" at bounding box center [335, 83] width 19 height 23
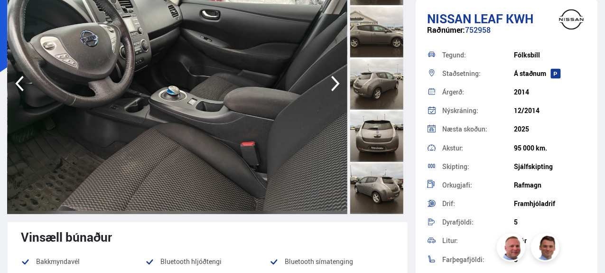
click at [339, 90] on icon "button" at bounding box center [335, 83] width 19 height 23
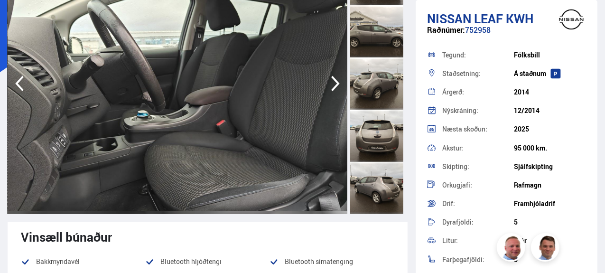
click at [339, 90] on icon "button" at bounding box center [335, 83] width 19 height 23
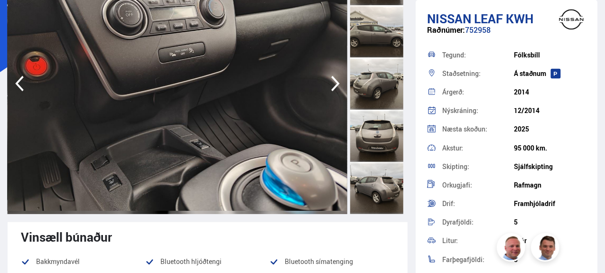
click at [339, 90] on icon "button" at bounding box center [335, 83] width 19 height 23
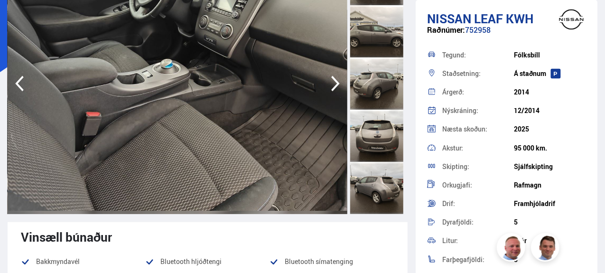
click at [339, 90] on icon "button" at bounding box center [335, 83] width 19 height 23
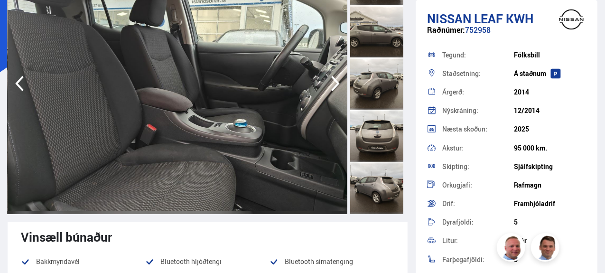
click at [339, 90] on icon "button" at bounding box center [335, 83] width 19 height 23
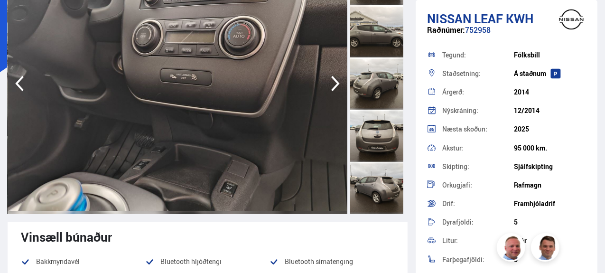
click at [339, 90] on icon "button" at bounding box center [335, 83] width 19 height 23
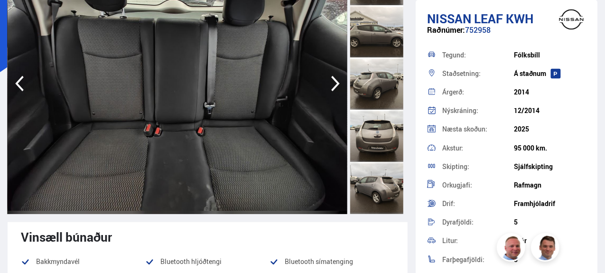
click at [339, 90] on icon "button" at bounding box center [335, 83] width 19 height 23
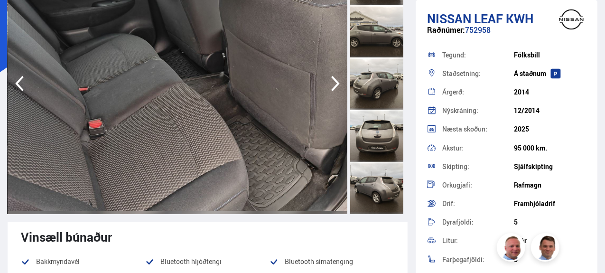
click at [339, 90] on icon "button" at bounding box center [335, 83] width 19 height 23
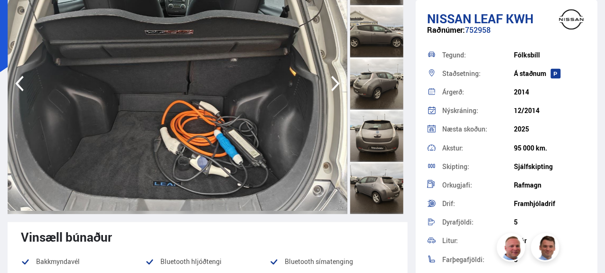
click at [339, 90] on icon "button" at bounding box center [335, 83] width 19 height 23
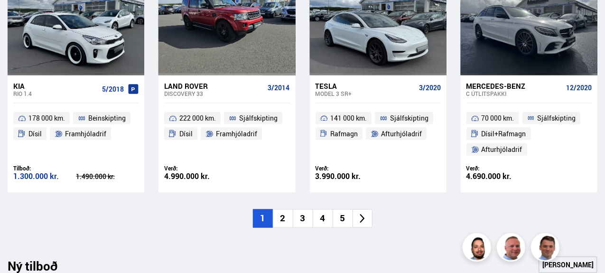
scroll to position [742, 0]
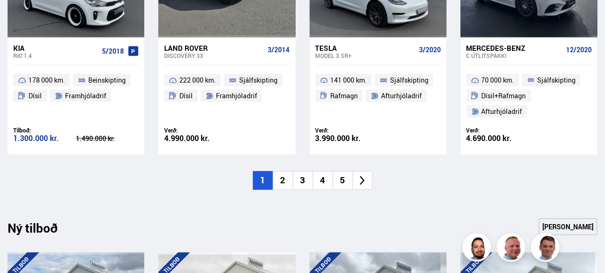
click at [366, 179] on icon at bounding box center [362, 180] width 11 height 11
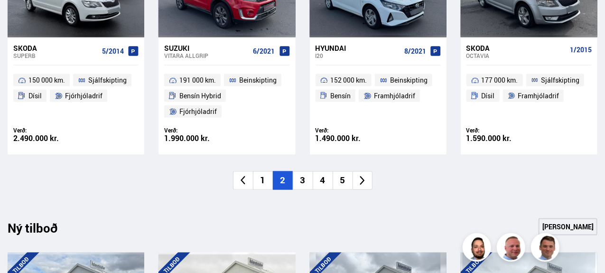
click at [341, 171] on li "5" at bounding box center [343, 180] width 20 height 19
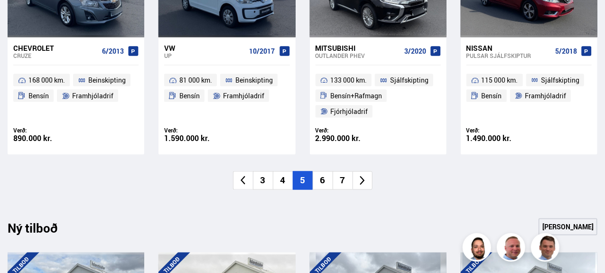
click at [345, 176] on li "7" at bounding box center [343, 180] width 20 height 19
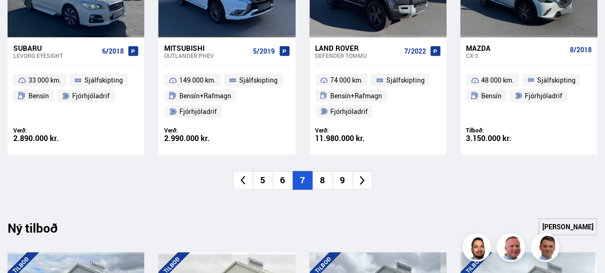
click at [345, 176] on li "9" at bounding box center [343, 180] width 20 height 19
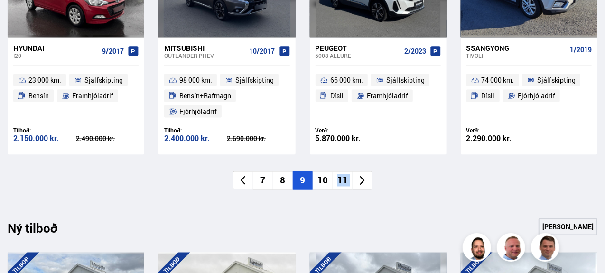
click at [345, 176] on li "11" at bounding box center [343, 180] width 20 height 19
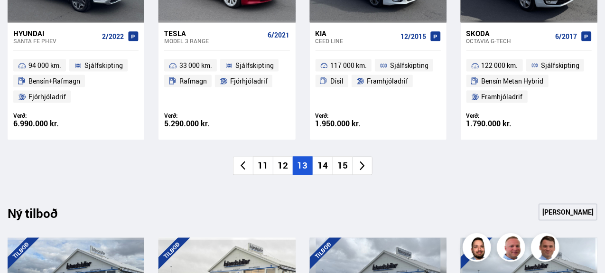
click at [345, 175] on li "15" at bounding box center [343, 166] width 20 height 19
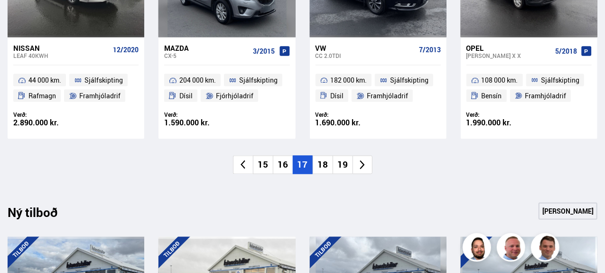
click at [342, 165] on li "19" at bounding box center [343, 165] width 20 height 19
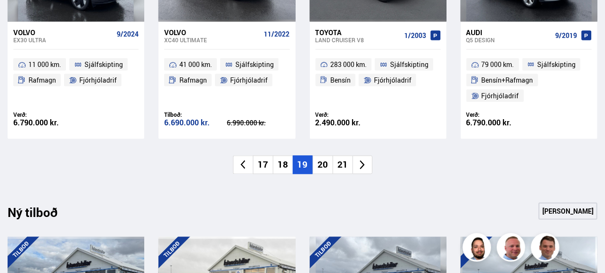
scroll to position [742, 0]
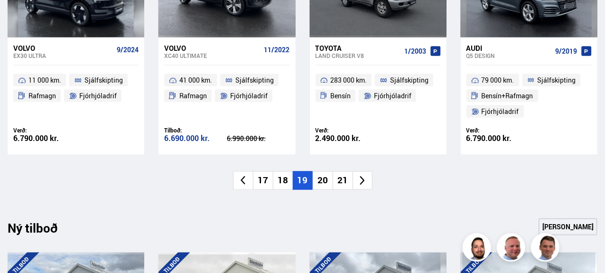
drag, startPoint x: 342, startPoint y: 165, endPoint x: 341, endPoint y: 173, distance: 8.6
click at [341, 176] on li "21" at bounding box center [343, 180] width 20 height 19
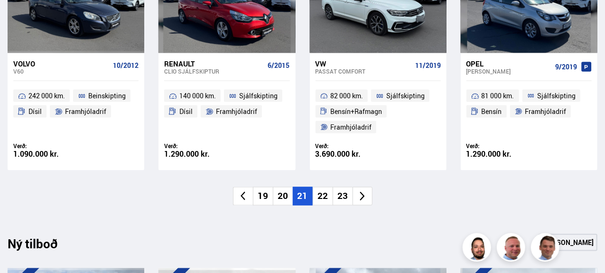
click at [341, 187] on li "23" at bounding box center [343, 196] width 20 height 19
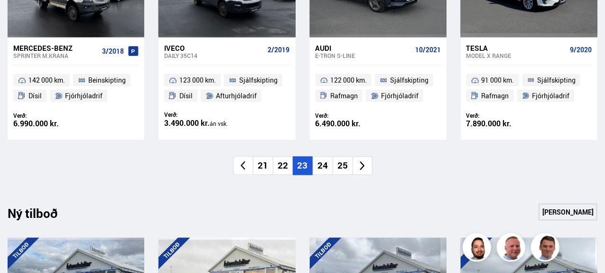
click at [343, 173] on li "25" at bounding box center [343, 166] width 20 height 19
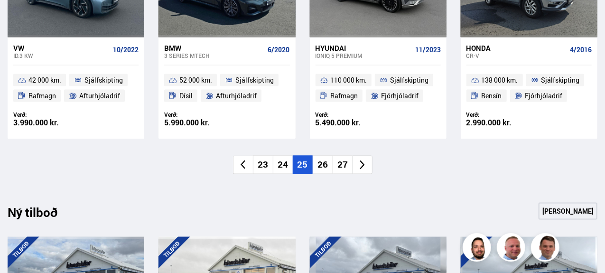
drag, startPoint x: 343, startPoint y: 173, endPoint x: 343, endPoint y: 168, distance: 5.2
click at [343, 168] on li "27" at bounding box center [343, 165] width 20 height 19
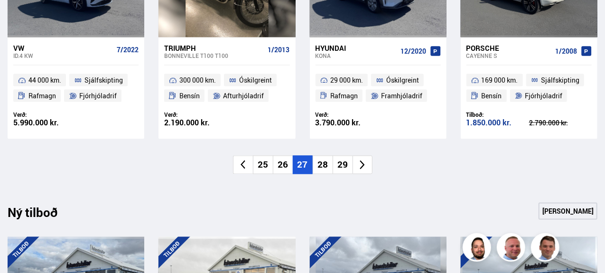
click at [343, 168] on li "29" at bounding box center [343, 165] width 20 height 19
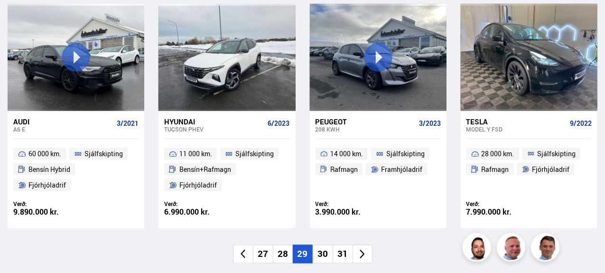
scroll to position [702, 0]
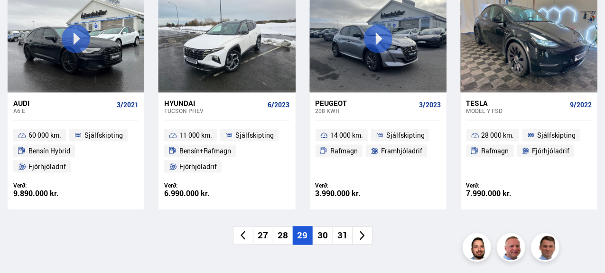
click at [328, 226] on li "30" at bounding box center [323, 235] width 20 height 19
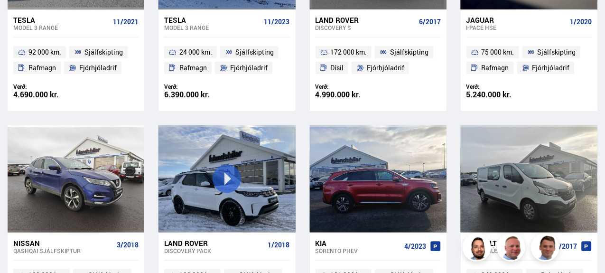
scroll to position [347, 0]
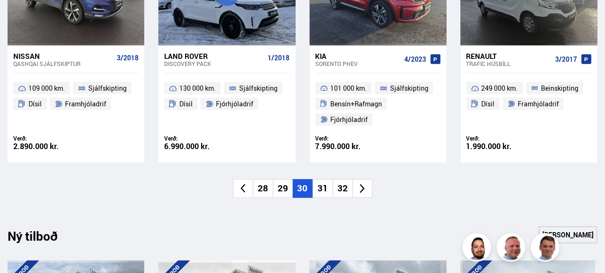
click at [326, 184] on li "31" at bounding box center [323, 188] width 20 height 19
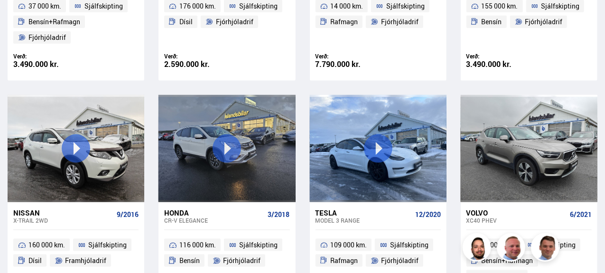
scroll to position [693, 0]
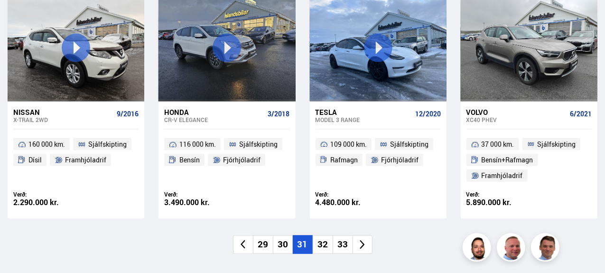
click at [315, 244] on li "32" at bounding box center [323, 244] width 20 height 19
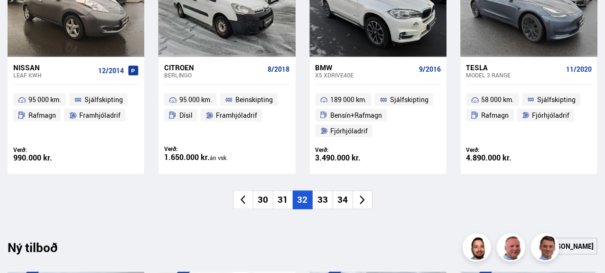
scroll to position [738, 0]
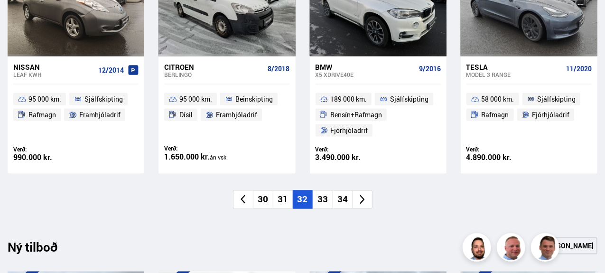
click at [325, 195] on li "33" at bounding box center [323, 199] width 20 height 19
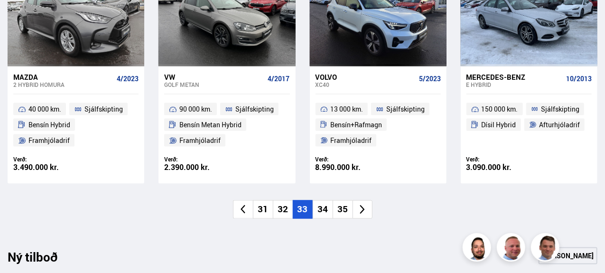
scroll to position [729, 0]
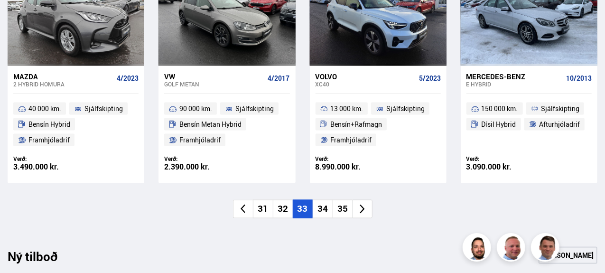
click at [327, 207] on li "34" at bounding box center [323, 209] width 20 height 19
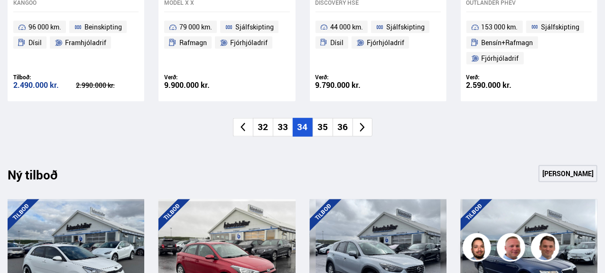
scroll to position [746, 0]
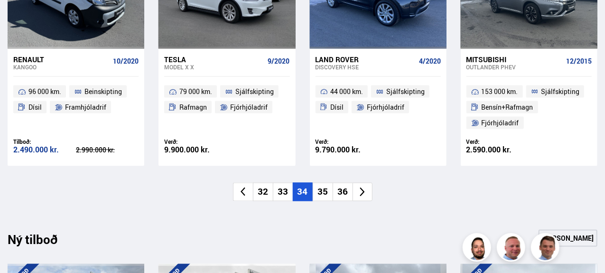
click at [320, 183] on li "35" at bounding box center [323, 192] width 20 height 19
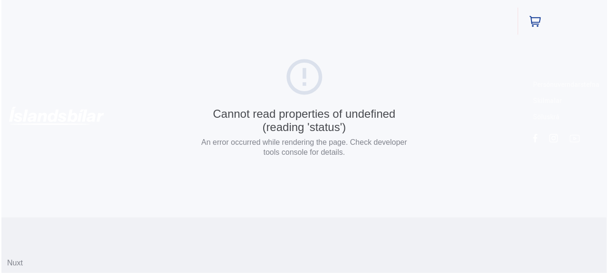
scroll to position [0, 0]
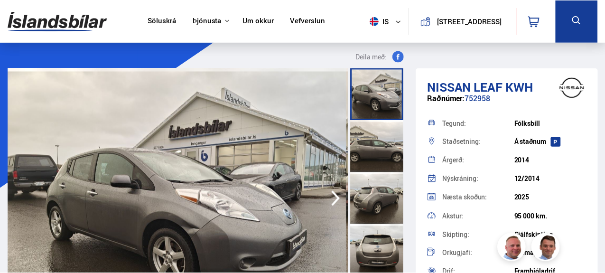
scroll to position [115, 0]
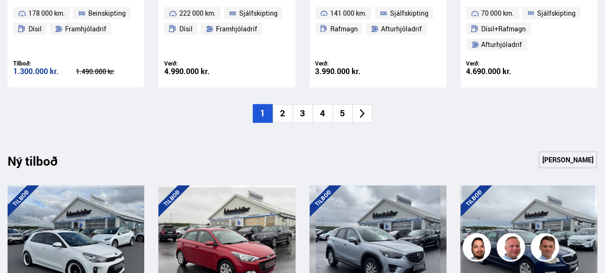
scroll to position [890, 0]
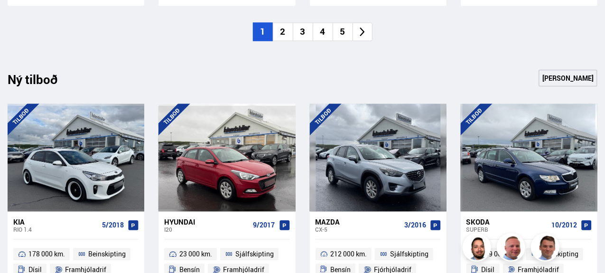
click at [342, 36] on li "5" at bounding box center [343, 32] width 20 height 19
click at [342, 36] on li "7" at bounding box center [343, 32] width 20 height 19
click at [342, 36] on li "9" at bounding box center [343, 32] width 20 height 19
click at [342, 36] on li "11" at bounding box center [343, 32] width 20 height 19
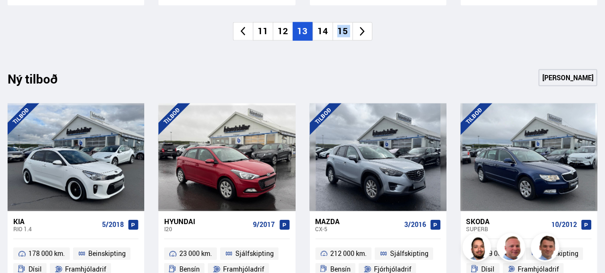
click at [342, 36] on li "15" at bounding box center [343, 31] width 20 height 19
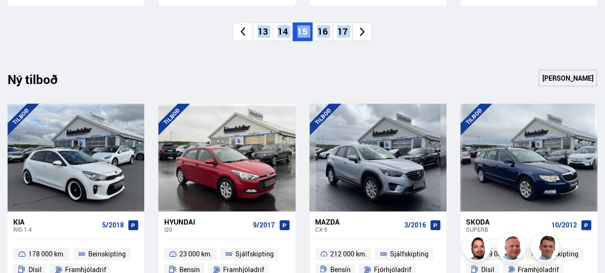
click at [342, 36] on li "17" at bounding box center [343, 32] width 20 height 19
click at [342, 36] on li "19" at bounding box center [343, 32] width 20 height 19
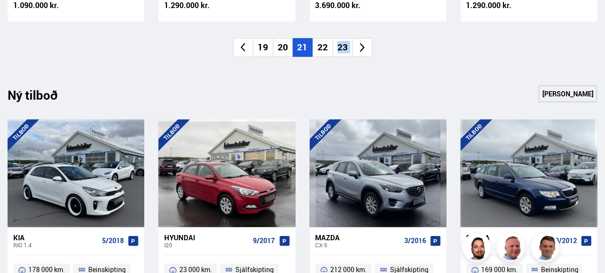
click at [342, 38] on li "23" at bounding box center [343, 47] width 20 height 19
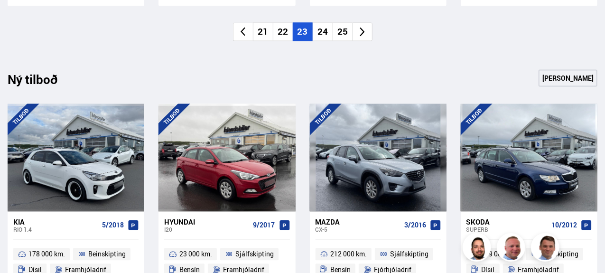
click at [342, 36] on li "25" at bounding box center [343, 32] width 20 height 19
click at [342, 36] on li "29" at bounding box center [343, 32] width 20 height 19
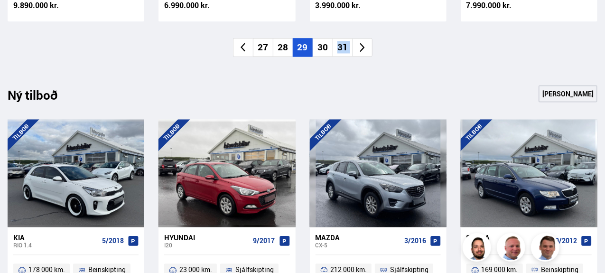
click at [342, 38] on li "31" at bounding box center [343, 47] width 20 height 19
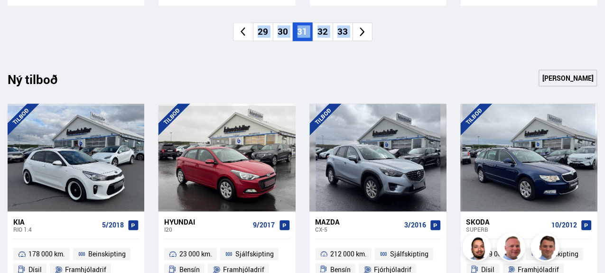
click at [342, 36] on li "33" at bounding box center [343, 32] width 20 height 19
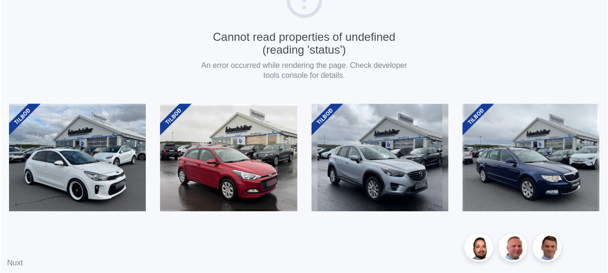
scroll to position [0, 0]
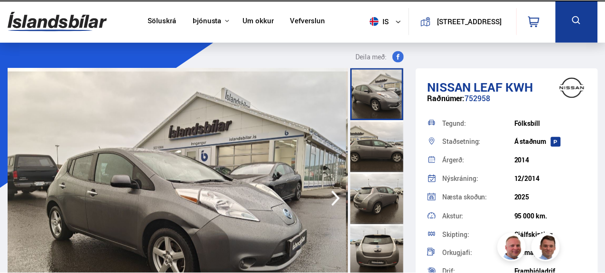
scroll to position [115, 0]
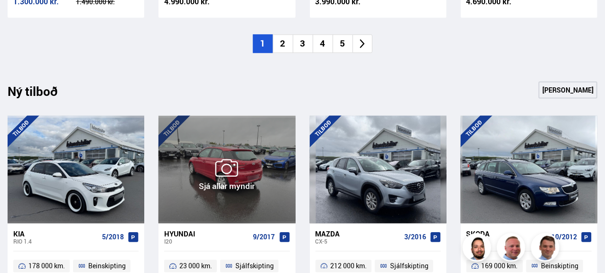
scroll to position [879, 0]
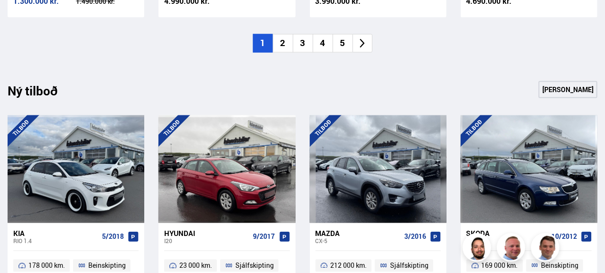
click at [336, 47] on li "5" at bounding box center [343, 43] width 20 height 19
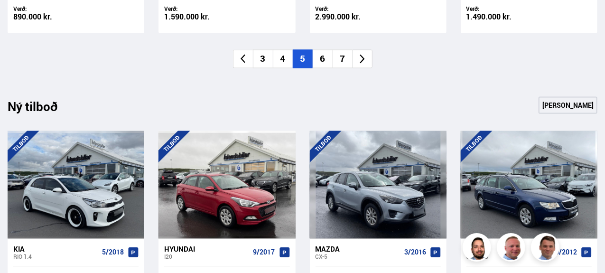
scroll to position [894, 0]
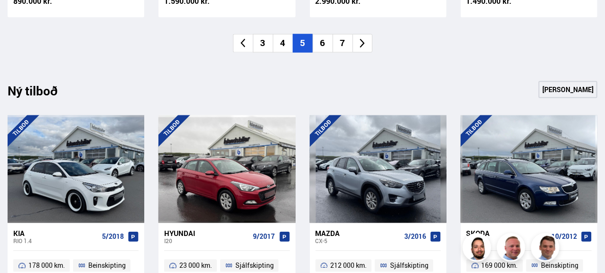
click at [336, 47] on li "7" at bounding box center [343, 43] width 20 height 19
click at [336, 47] on li "9" at bounding box center [343, 43] width 20 height 19
click at [336, 47] on li "13" at bounding box center [343, 43] width 20 height 19
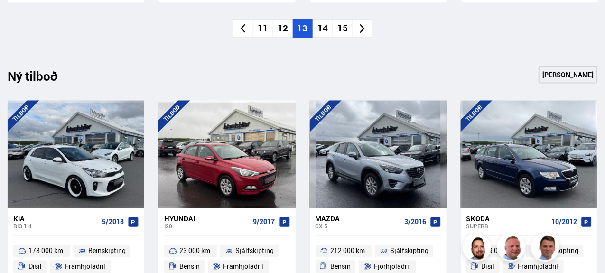
click at [336, 38] on li "15" at bounding box center [343, 28] width 20 height 19
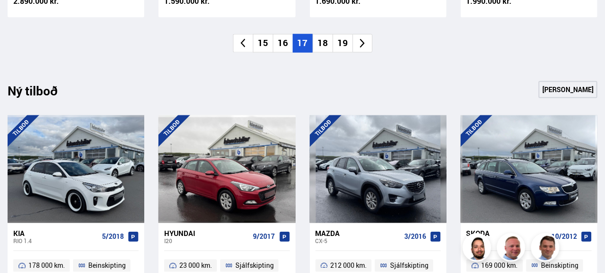
click at [336, 47] on li "19" at bounding box center [343, 43] width 20 height 19
click at [336, 47] on li "21" at bounding box center [343, 43] width 20 height 19
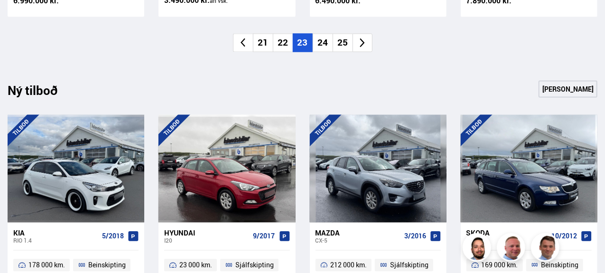
click at [336, 47] on li "25" at bounding box center [343, 43] width 20 height 19
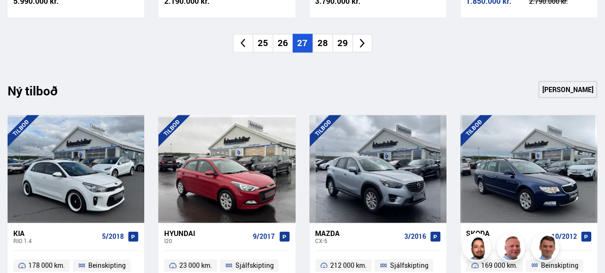
click at [336, 47] on li "29" at bounding box center [343, 43] width 20 height 19
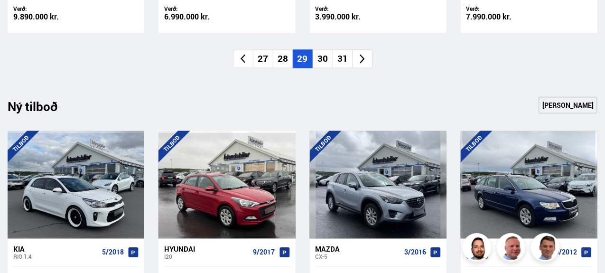
click at [336, 50] on li "31" at bounding box center [343, 59] width 20 height 19
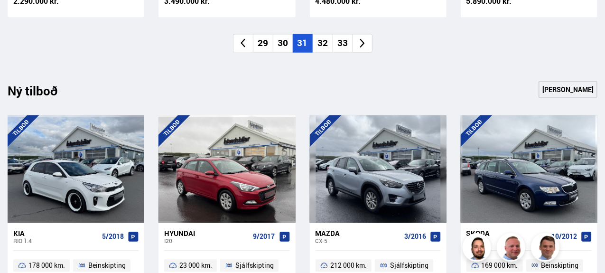
click at [336, 47] on li "33" at bounding box center [343, 43] width 20 height 19
click at [336, 47] on li "35" at bounding box center [343, 43] width 20 height 19
click at [324, 44] on li "36" at bounding box center [323, 43] width 20 height 19
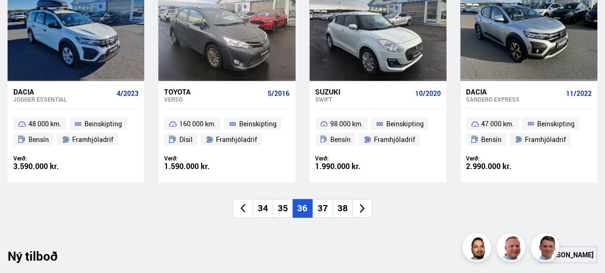
scroll to position [718, 0]
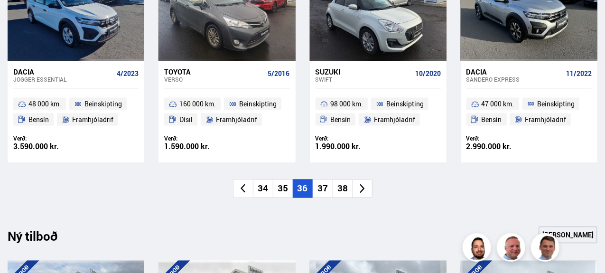
click at [340, 186] on li "38" at bounding box center [343, 188] width 20 height 19
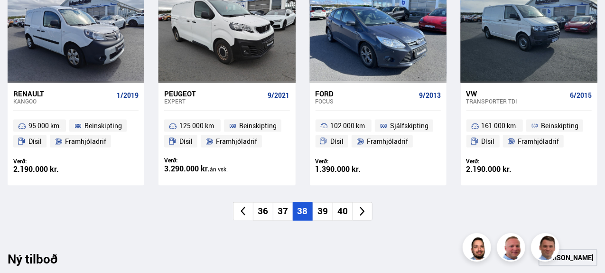
scroll to position [698, 0]
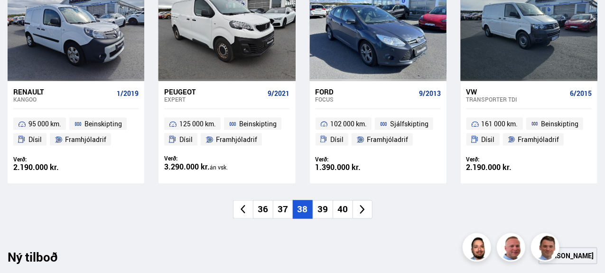
click at [286, 218] on li "37" at bounding box center [283, 209] width 20 height 19
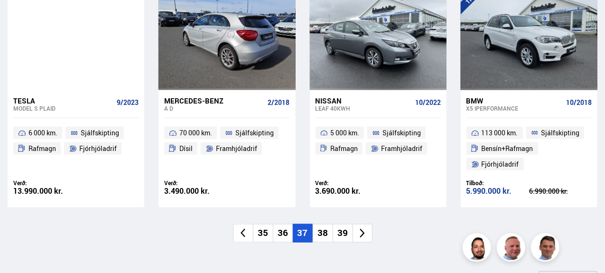
click at [328, 237] on li "38" at bounding box center [323, 233] width 20 height 19
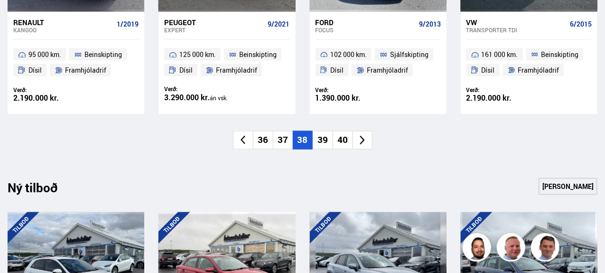
scroll to position [770, 0]
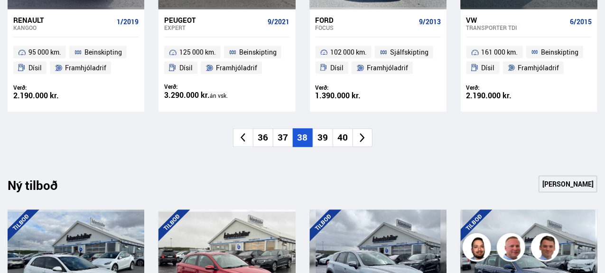
click at [318, 145] on li "39" at bounding box center [323, 138] width 20 height 19
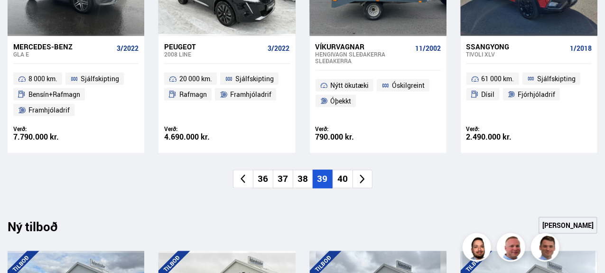
scroll to position [759, 0]
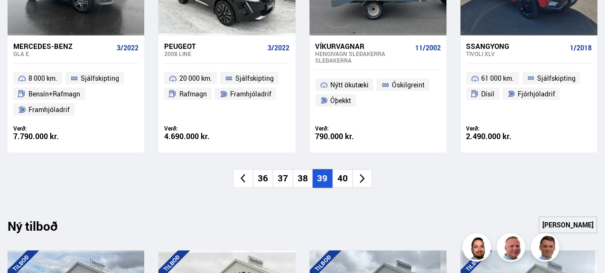
click at [342, 175] on li "40" at bounding box center [343, 178] width 20 height 19
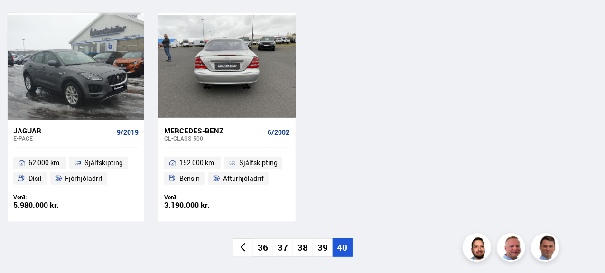
scroll to position [435, 0]
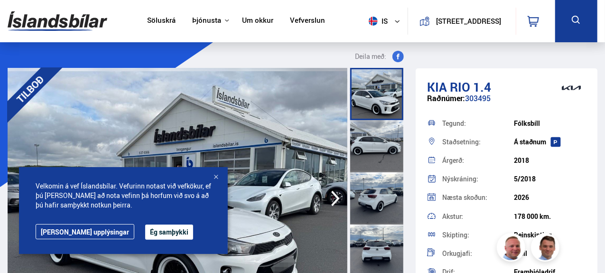
click at [225, 170] on div "Velkomin á vef Íslandsbílar. Vefurinn notast við vefkökur, ef þú heldur áfram a…" at bounding box center [123, 210] width 209 height 87
click at [216, 177] on div at bounding box center [215, 177] width 9 height 9
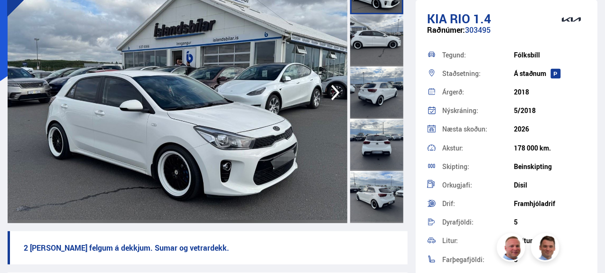
scroll to position [105, 0]
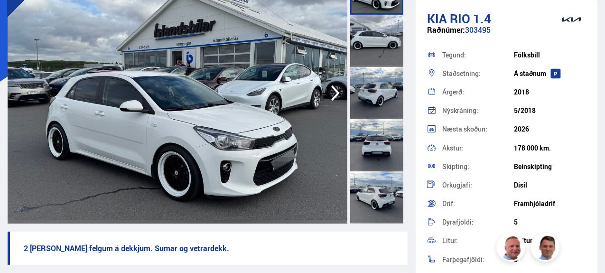
click at [323, 85] on img at bounding box center [178, 92] width 340 height 261
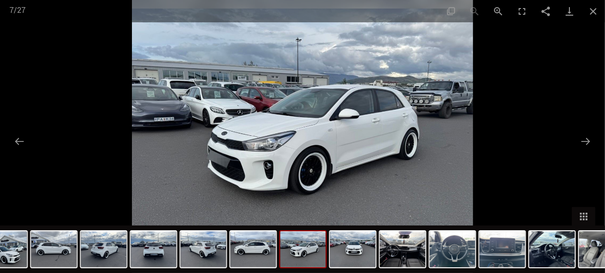
click at [591, 11] on button "Close gallery" at bounding box center [594, 11] width 24 height 22
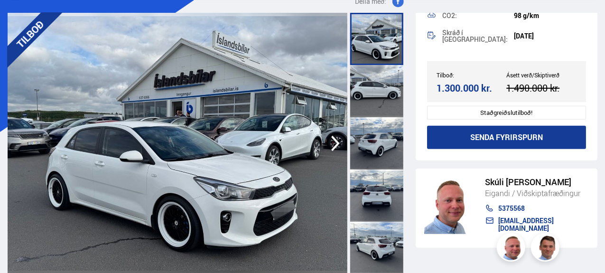
scroll to position [55, 0]
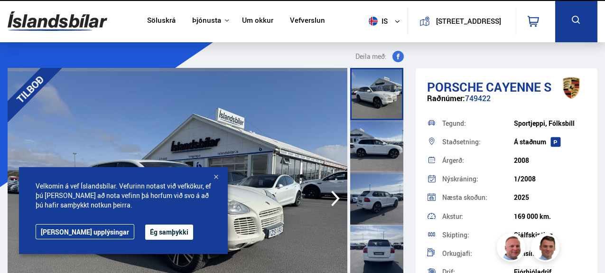
scroll to position [78, 0]
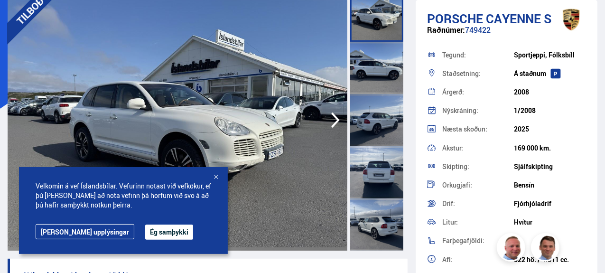
click at [145, 230] on button "Ég samþykki" at bounding box center [169, 232] width 48 height 15
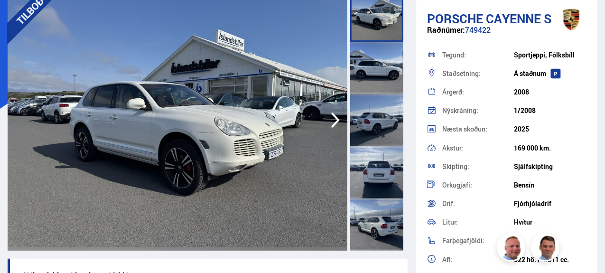
scroll to position [0, 0]
click at [330, 119] on icon "button" at bounding box center [335, 120] width 19 height 23
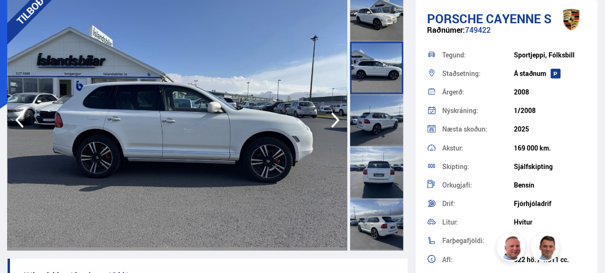
click at [330, 119] on icon "button" at bounding box center [335, 120] width 19 height 23
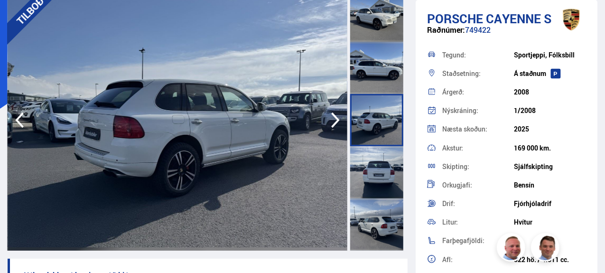
click at [330, 119] on icon "button" at bounding box center [335, 120] width 19 height 23
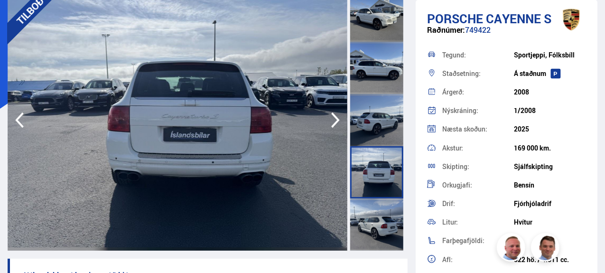
click at [330, 119] on icon "button" at bounding box center [335, 120] width 19 height 23
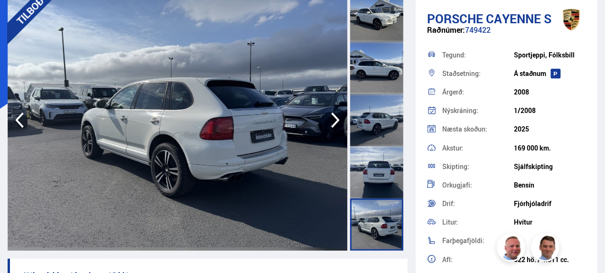
click at [330, 119] on icon "button" at bounding box center [335, 120] width 19 height 23
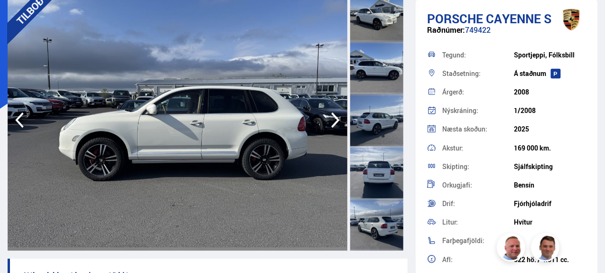
click at [330, 119] on icon "button" at bounding box center [335, 120] width 19 height 23
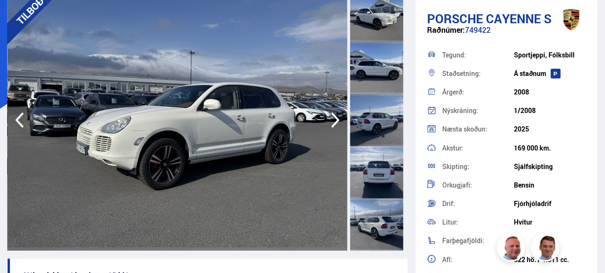
click at [330, 119] on icon "button" at bounding box center [335, 120] width 19 height 23
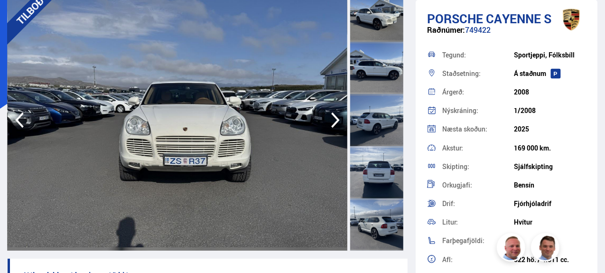
click at [330, 119] on icon "button" at bounding box center [335, 120] width 19 height 23
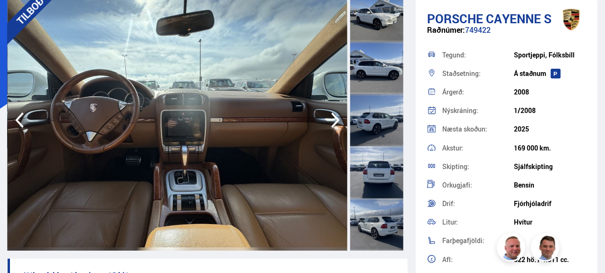
click at [330, 119] on icon "button" at bounding box center [335, 120] width 19 height 23
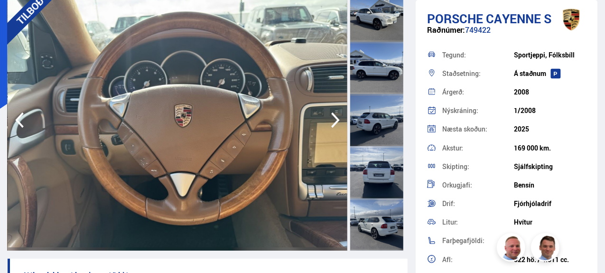
click at [330, 119] on icon "button" at bounding box center [335, 120] width 19 height 23
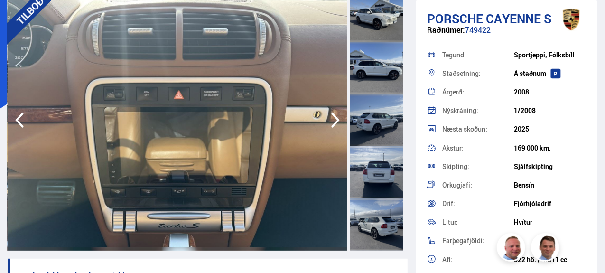
click at [330, 119] on icon "button" at bounding box center [335, 120] width 19 height 23
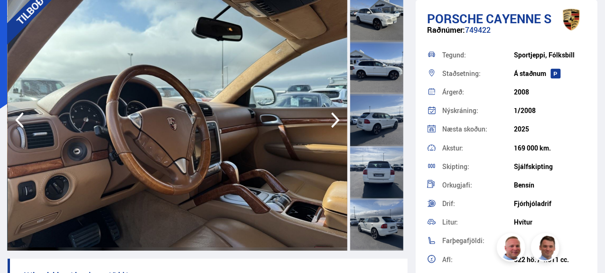
click at [330, 119] on icon "button" at bounding box center [335, 120] width 19 height 23
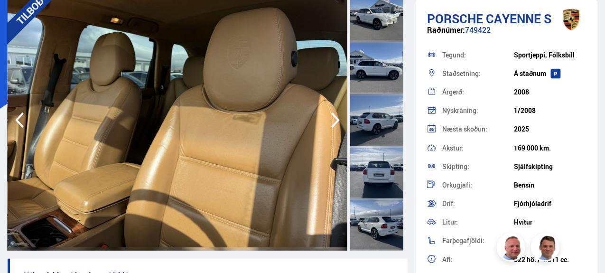
click at [330, 119] on icon "button" at bounding box center [335, 120] width 19 height 23
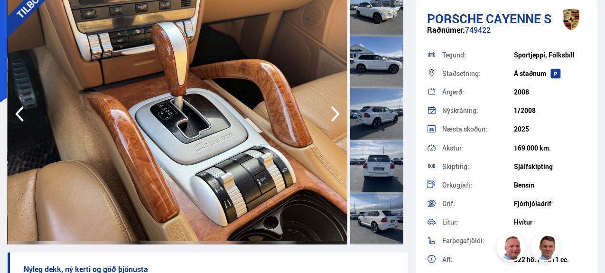
scroll to position [83, 0]
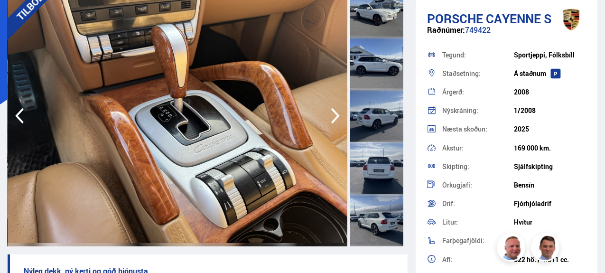
click at [334, 117] on icon "button" at bounding box center [335, 115] width 19 height 23
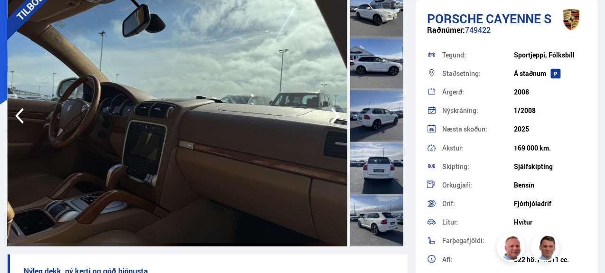
click at [337, 112] on icon "button" at bounding box center [335, 115] width 19 height 23
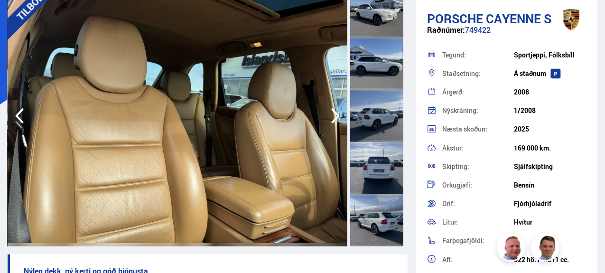
click at [327, 114] on icon "button" at bounding box center [335, 115] width 19 height 23
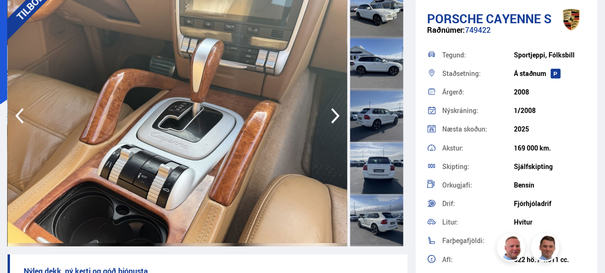
click at [334, 114] on icon "button" at bounding box center [335, 115] width 19 height 23
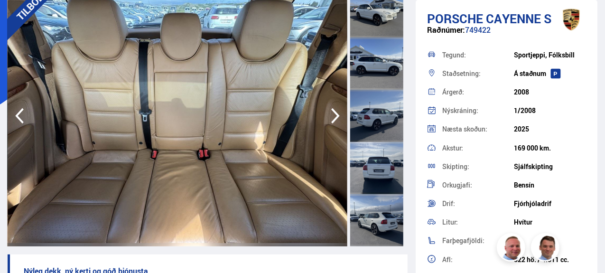
click at [334, 114] on icon "button" at bounding box center [335, 115] width 19 height 23
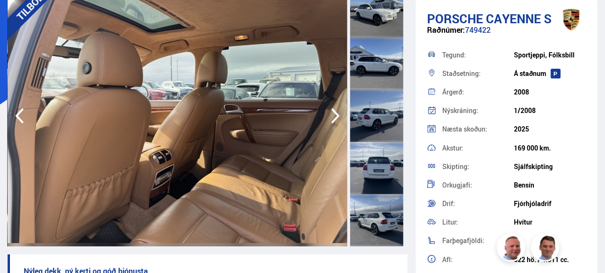
click at [334, 114] on icon "button" at bounding box center [335, 115] width 19 height 23
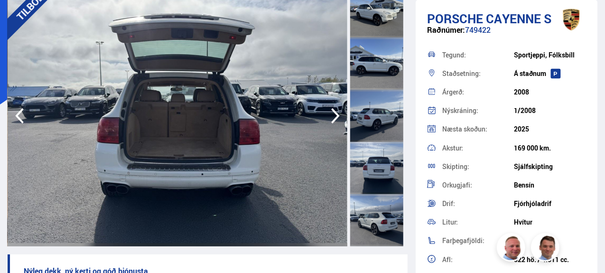
click at [334, 114] on icon "button" at bounding box center [335, 115] width 19 height 23
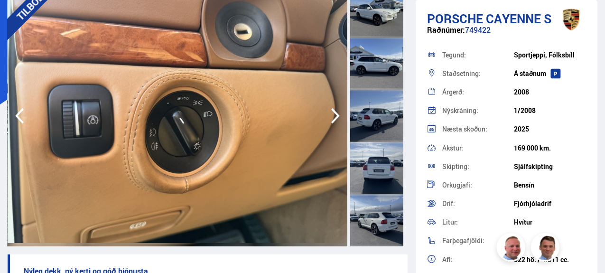
click at [334, 114] on icon "button" at bounding box center [335, 115] width 19 height 23
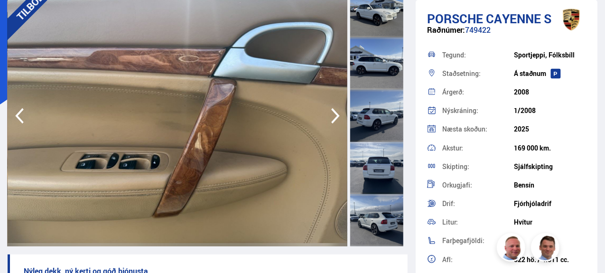
click at [334, 114] on icon "button" at bounding box center [335, 115] width 19 height 23
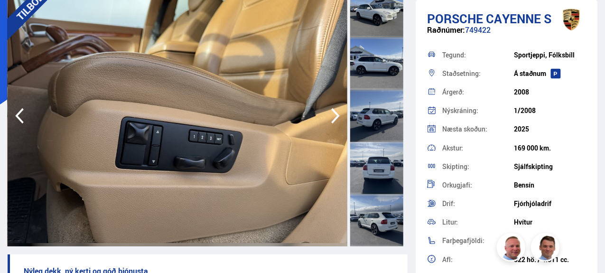
click at [334, 114] on icon "button" at bounding box center [335, 115] width 19 height 23
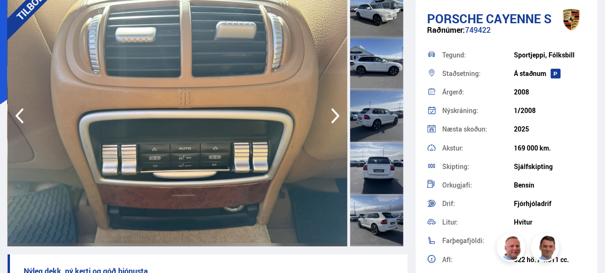
click at [334, 114] on icon "button" at bounding box center [335, 115] width 19 height 23
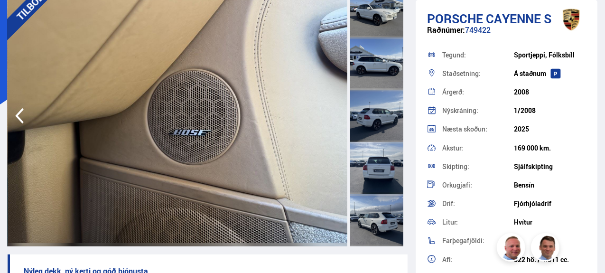
click at [334, 114] on img at bounding box center [178, 115] width 340 height 261
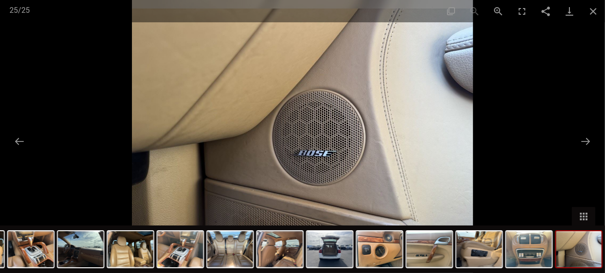
click at [592, 11] on button "Close gallery" at bounding box center [594, 11] width 24 height 22
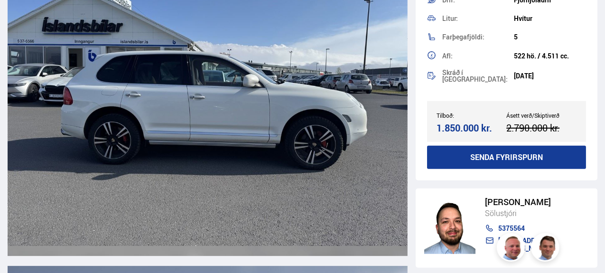
scroll to position [1341, 0]
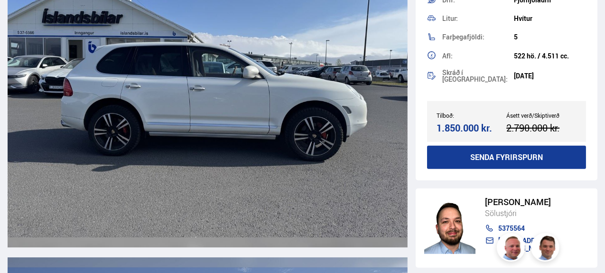
click at [368, 104] on img at bounding box center [208, 87] width 400 height 320
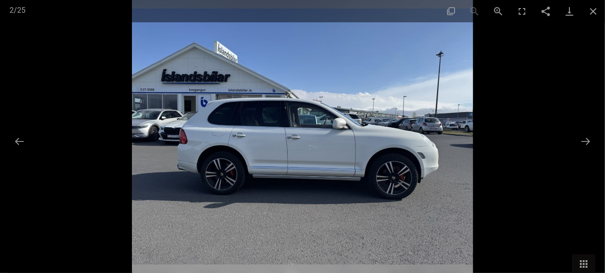
click at [368, 104] on img at bounding box center [302, 136] width 341 height 273
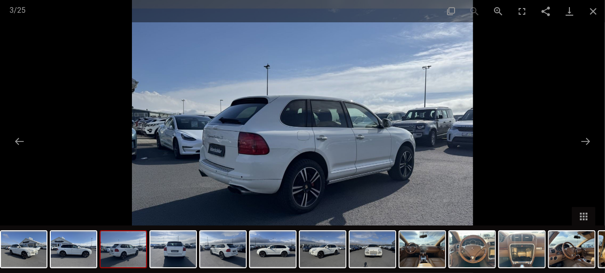
click at [424, 249] on img at bounding box center [423, 249] width 46 height 36
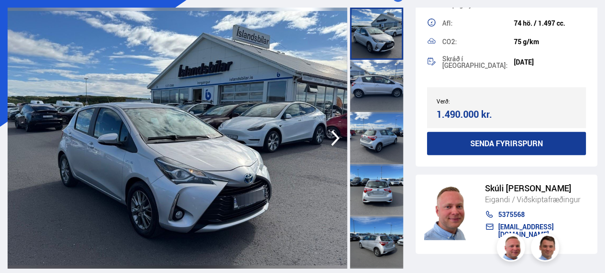
scroll to position [60, 0]
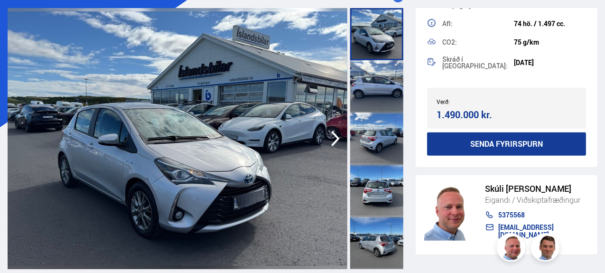
click at [344, 145] on icon "button" at bounding box center [335, 138] width 19 height 23
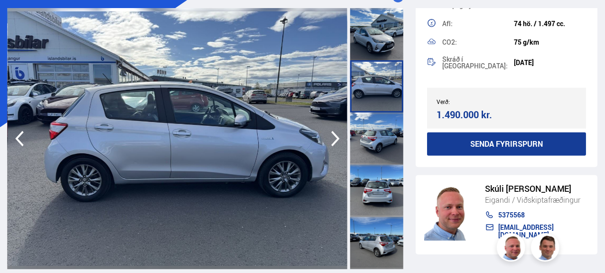
click at [344, 145] on icon "button" at bounding box center [335, 138] width 19 height 23
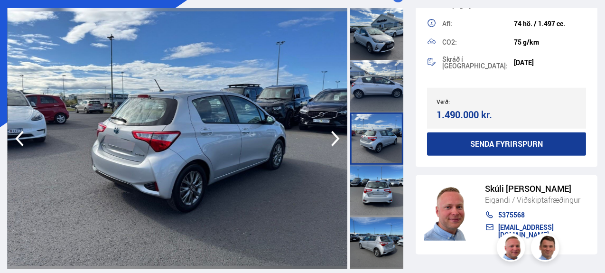
click at [344, 145] on icon "button" at bounding box center [335, 138] width 19 height 23
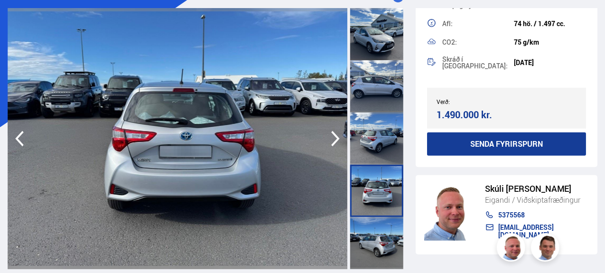
click at [344, 145] on icon "button" at bounding box center [335, 138] width 19 height 23
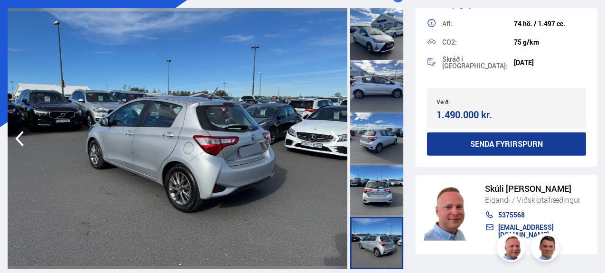
click at [344, 145] on icon "button" at bounding box center [335, 138] width 19 height 23
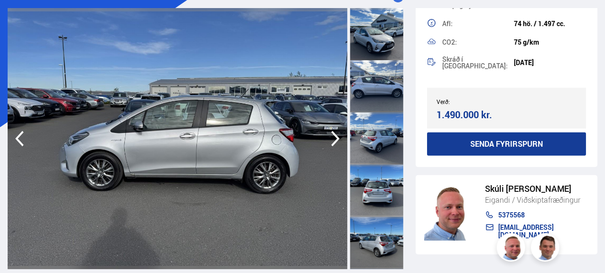
click at [344, 145] on icon "button" at bounding box center [335, 138] width 19 height 23
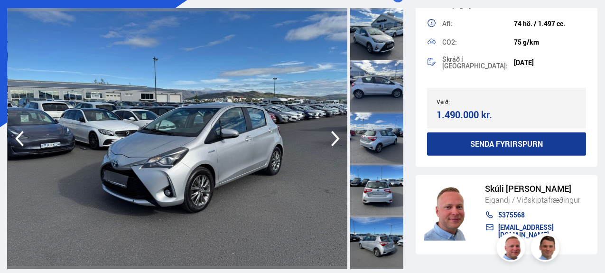
click at [344, 145] on icon "button" at bounding box center [335, 138] width 19 height 23
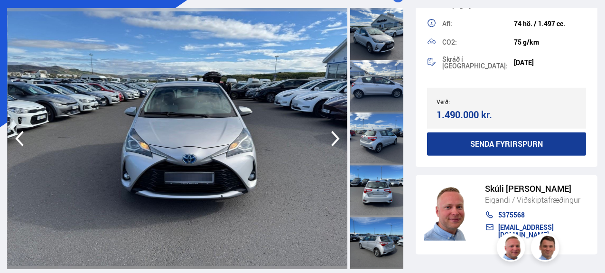
click at [344, 145] on icon "button" at bounding box center [335, 138] width 19 height 23
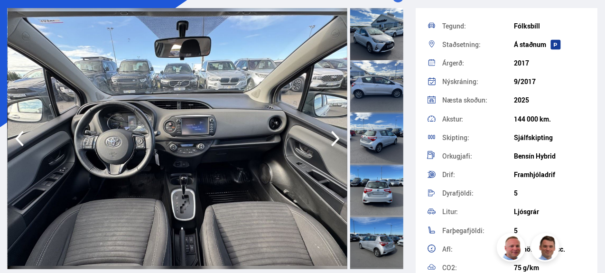
scroll to position [51, 0]
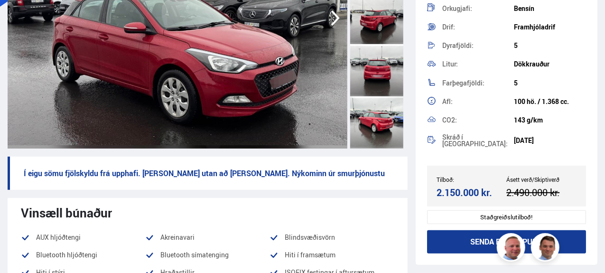
scroll to position [250, 0]
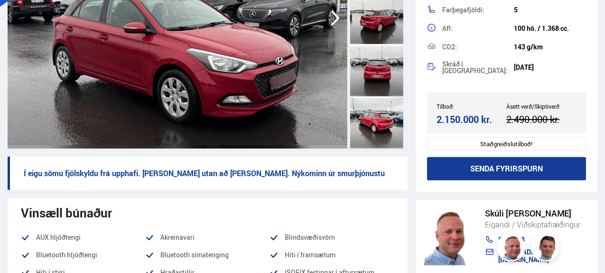
click at [467, 138] on div "Staðgreiðslutilboð!" at bounding box center [506, 144] width 159 height 14
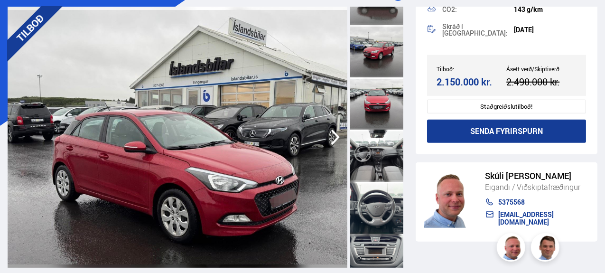
scroll to position [310, 0]
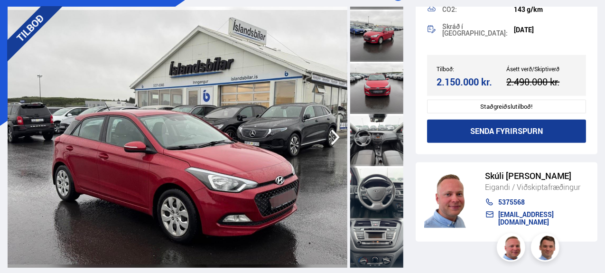
click at [378, 150] on div at bounding box center [376, 140] width 53 height 52
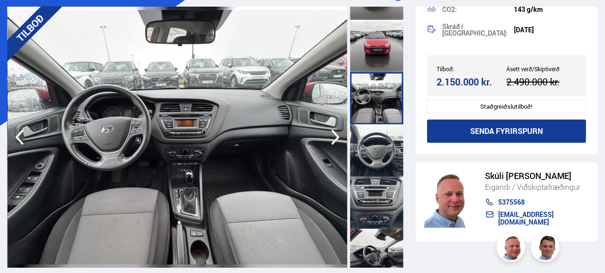
scroll to position [367, 0]
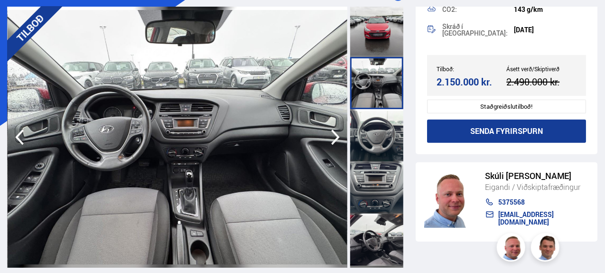
click at [378, 143] on div at bounding box center [376, 135] width 53 height 52
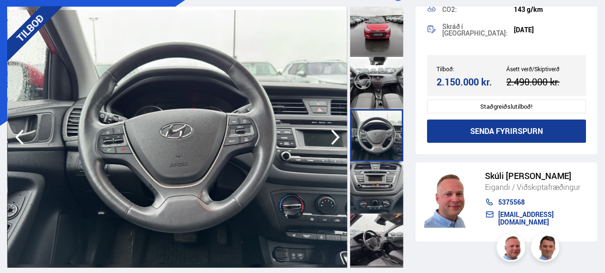
click at [375, 178] on div at bounding box center [376, 187] width 53 height 52
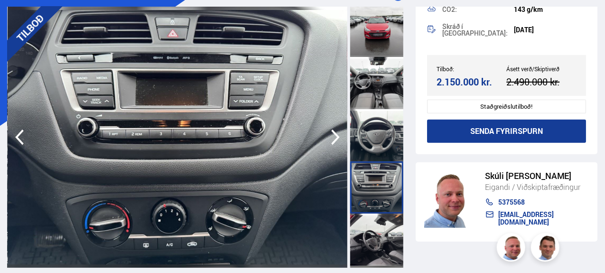
scroll to position [439, 0]
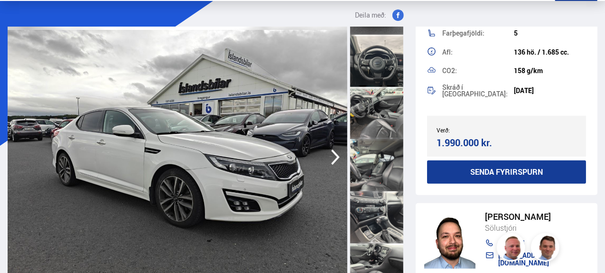
scroll to position [412, 0]
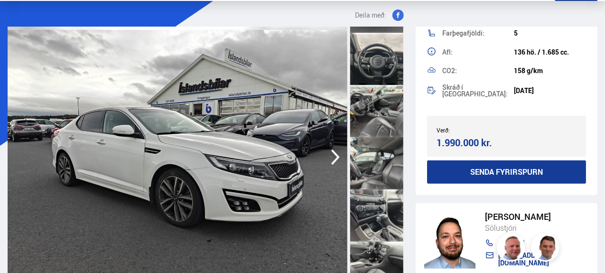
click at [382, 49] on div at bounding box center [376, 59] width 53 height 52
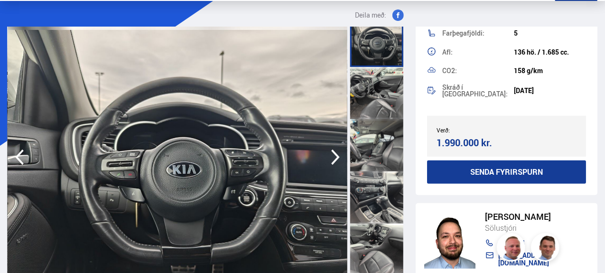
scroll to position [431, 0]
click at [378, 75] on div at bounding box center [376, 92] width 53 height 52
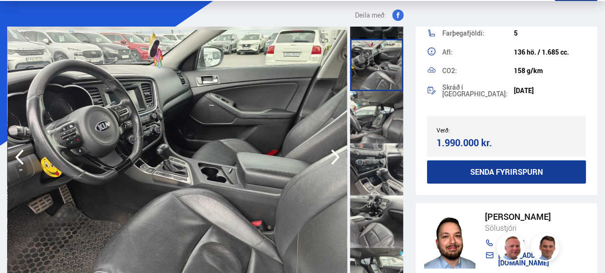
scroll to position [469, 0]
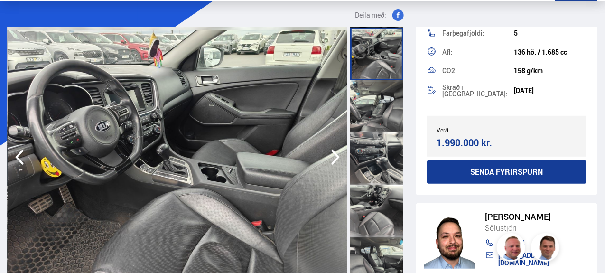
click at [373, 99] on div at bounding box center [376, 106] width 53 height 52
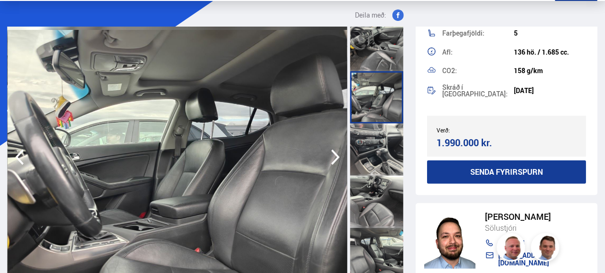
scroll to position [478, 0]
click at [368, 139] on div at bounding box center [376, 149] width 53 height 52
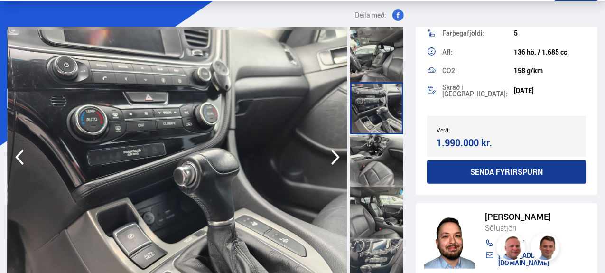
scroll to position [467, 0]
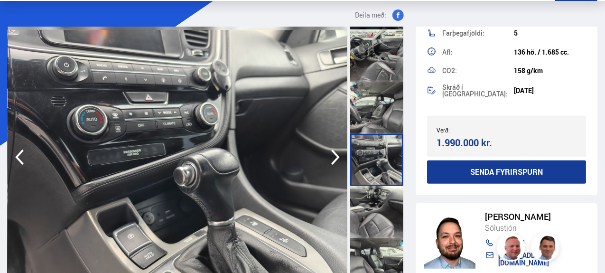
click at [372, 124] on div at bounding box center [376, 108] width 53 height 52
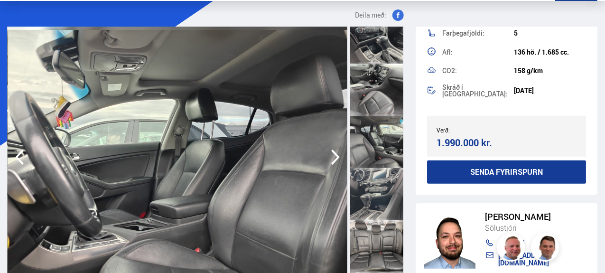
scroll to position [620, 0]
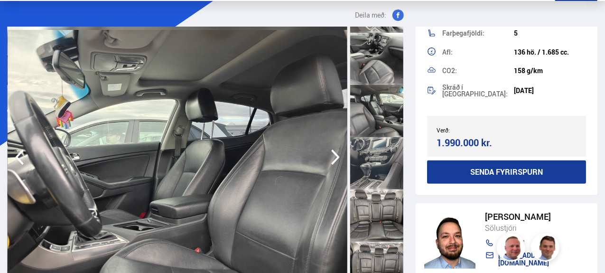
click at [372, 124] on div at bounding box center [376, 111] width 53 height 52
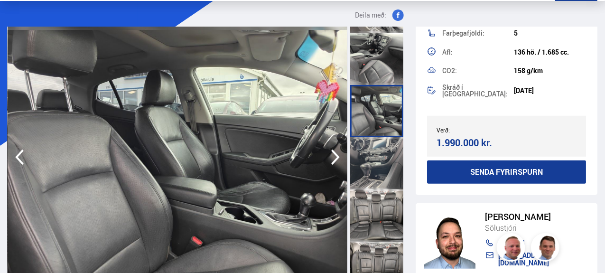
click at [360, 169] on div at bounding box center [376, 163] width 53 height 52
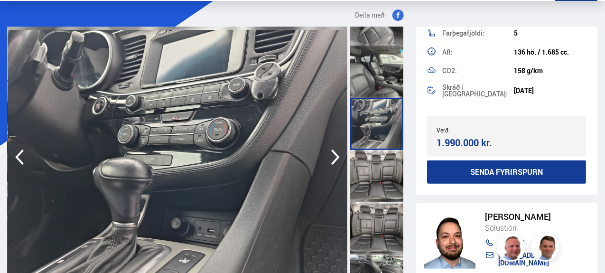
scroll to position [662, 0]
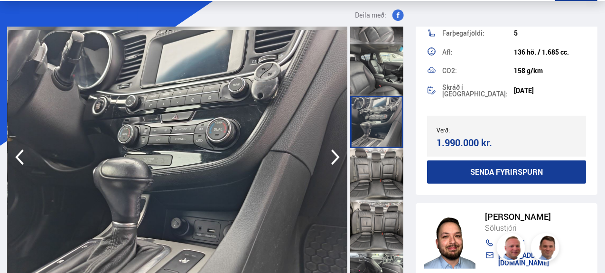
click at [360, 169] on div at bounding box center [376, 174] width 53 height 52
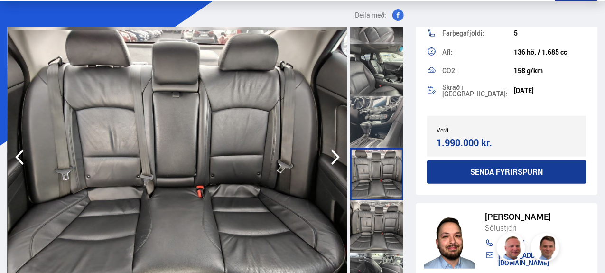
click at [367, 216] on div at bounding box center [376, 226] width 53 height 52
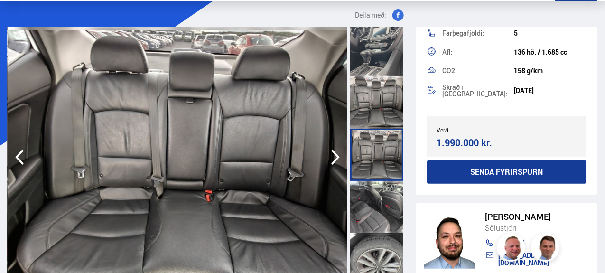
click at [367, 216] on div at bounding box center [376, 207] width 53 height 52
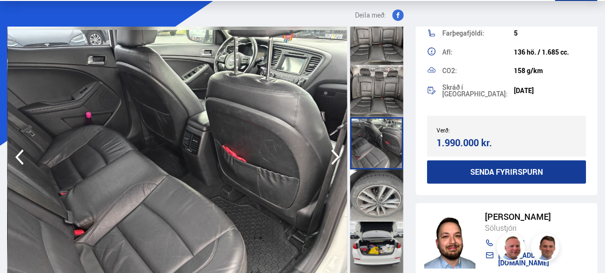
scroll to position [834, 0]
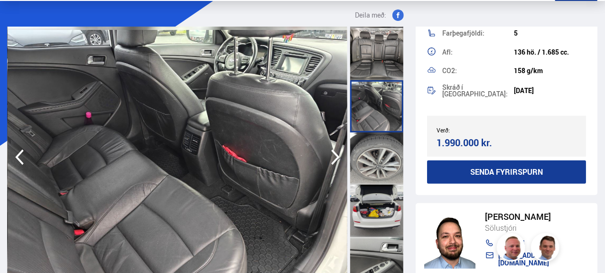
click at [371, 220] on div at bounding box center [376, 211] width 53 height 52
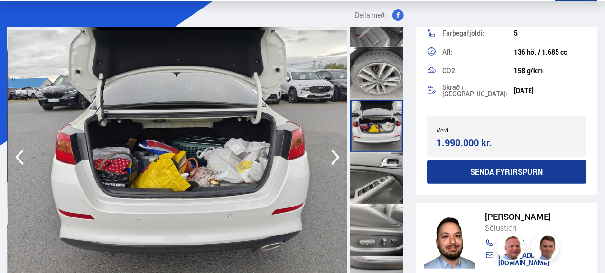
scroll to position [920, 0]
click at [373, 170] on div at bounding box center [376, 177] width 53 height 52
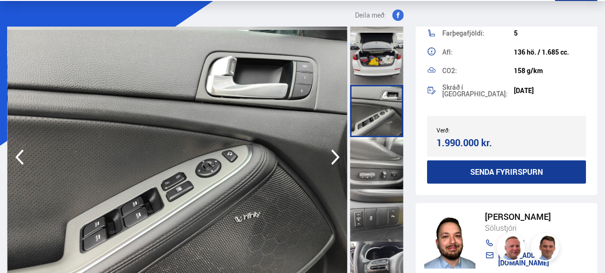
scroll to position [990, 0]
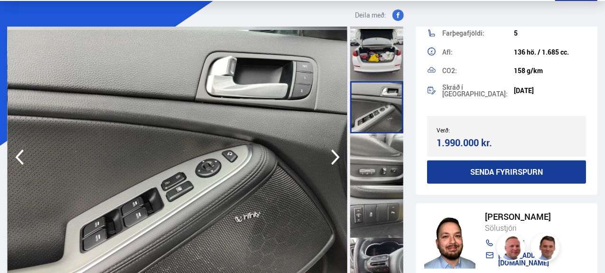
click at [373, 192] on div at bounding box center [376, 212] width 53 height 52
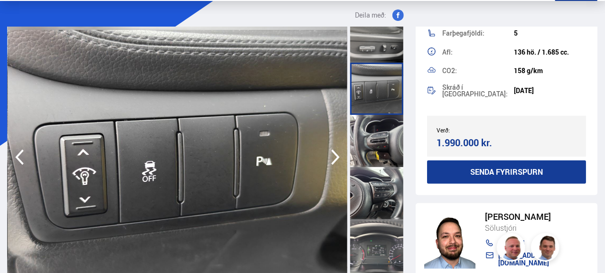
scroll to position [1113, 0]
click at [373, 192] on div at bounding box center [376, 193] width 53 height 52
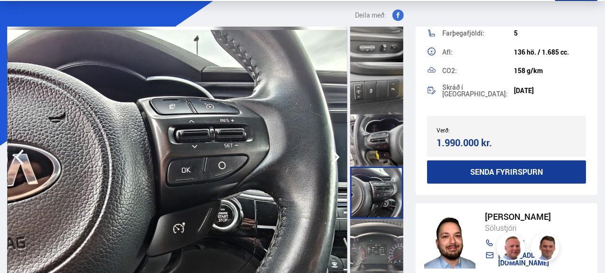
scroll to position [1199, 0]
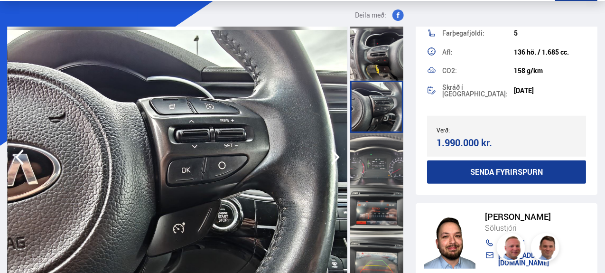
click at [373, 192] on div at bounding box center [376, 211] width 53 height 52
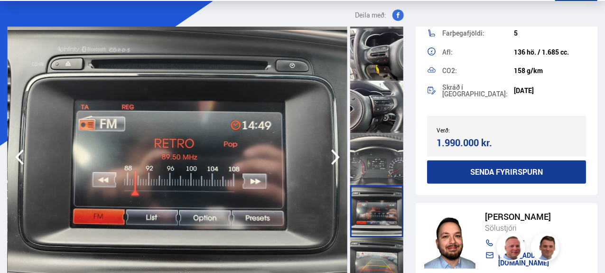
click at [373, 180] on div at bounding box center [376, 159] width 53 height 52
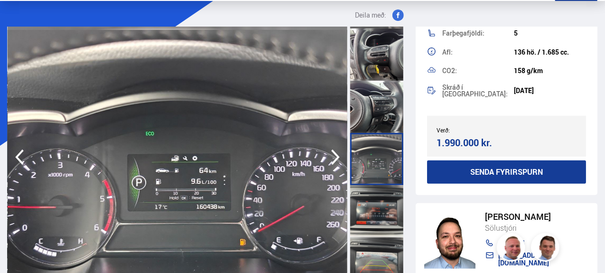
click at [373, 200] on div at bounding box center [376, 211] width 53 height 52
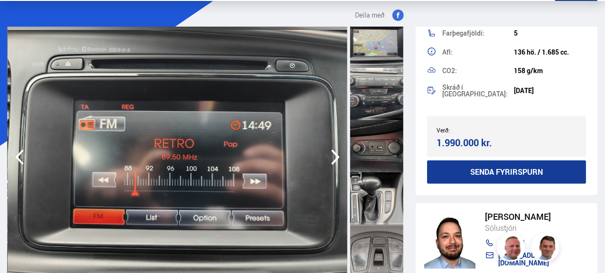
scroll to position [1514, 0]
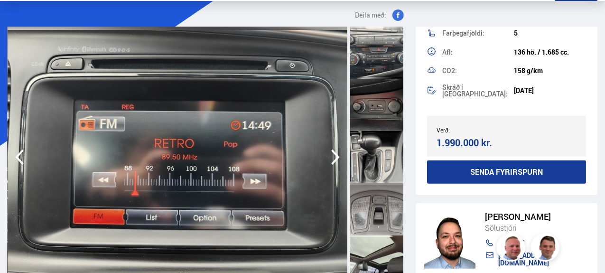
click at [375, 166] on div at bounding box center [376, 157] width 53 height 52
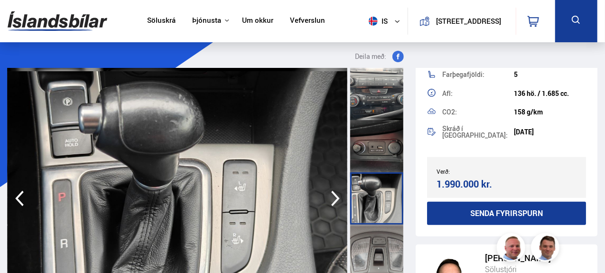
scroll to position [0, 0]
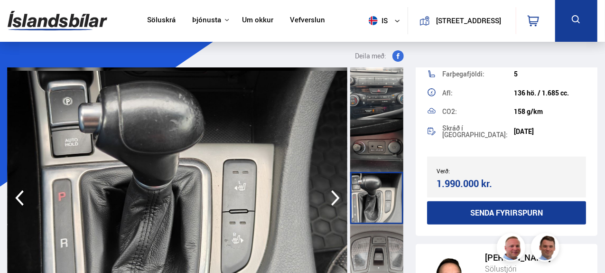
click at [375, 102] on div at bounding box center [376, 93] width 53 height 52
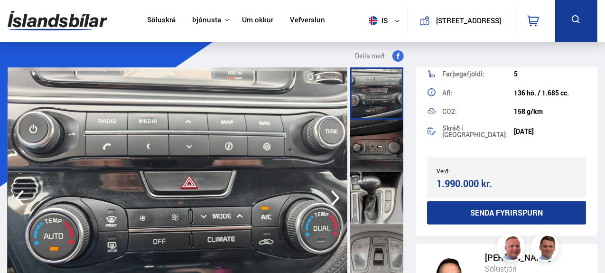
click at [372, 148] on div at bounding box center [376, 146] width 53 height 52
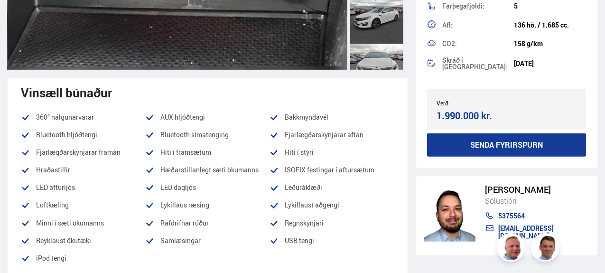
scroll to position [259, 0]
drag, startPoint x: 164, startPoint y: 118, endPoint x: 187, endPoint y: 122, distance: 23.5
click at [187, 122] on li "AUX hljóðtengi" at bounding box center [207, 117] width 124 height 11
click at [218, 122] on li "AUX hljóðtengi" at bounding box center [207, 117] width 124 height 11
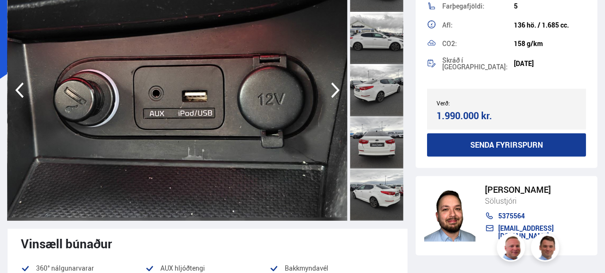
scroll to position [0, 0]
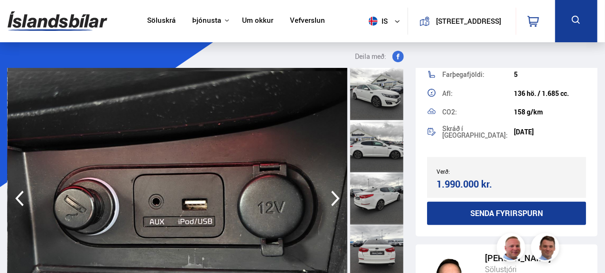
click at [386, 100] on div at bounding box center [376, 94] width 53 height 52
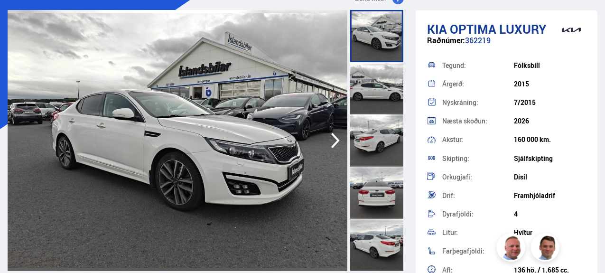
scroll to position [58, 0]
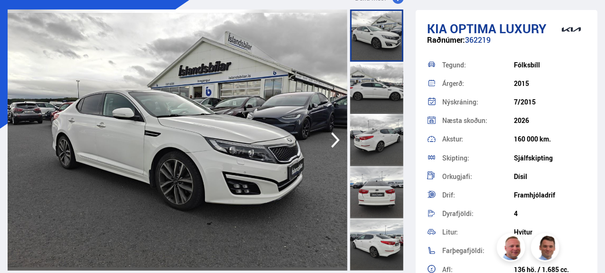
click at [330, 140] on icon "button" at bounding box center [335, 140] width 19 height 23
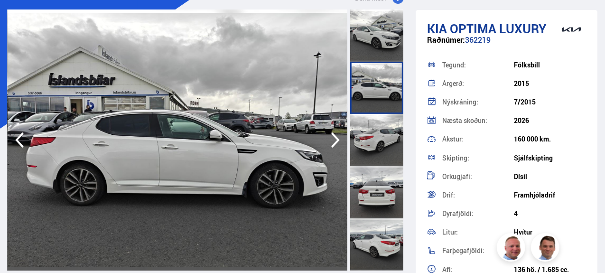
click at [330, 140] on icon "button" at bounding box center [335, 140] width 19 height 23
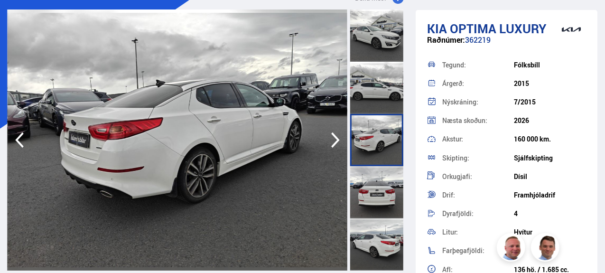
click at [330, 140] on icon "button" at bounding box center [335, 140] width 19 height 23
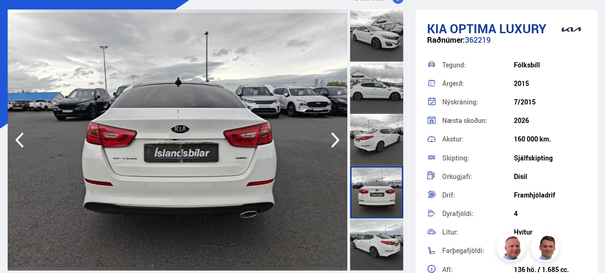
click at [330, 140] on icon "button" at bounding box center [335, 140] width 19 height 23
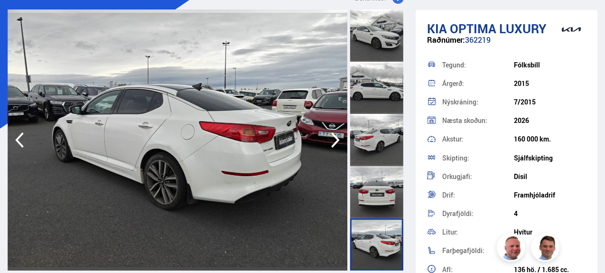
click at [330, 140] on icon "button" at bounding box center [335, 140] width 19 height 23
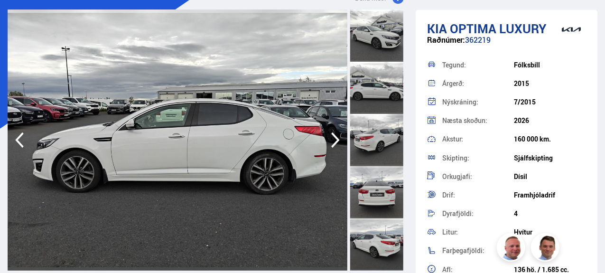
click at [330, 140] on icon "button" at bounding box center [335, 140] width 19 height 23
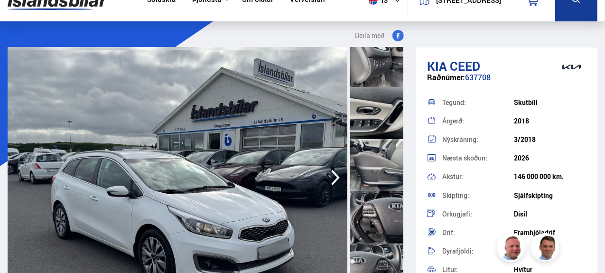
scroll to position [28, 0]
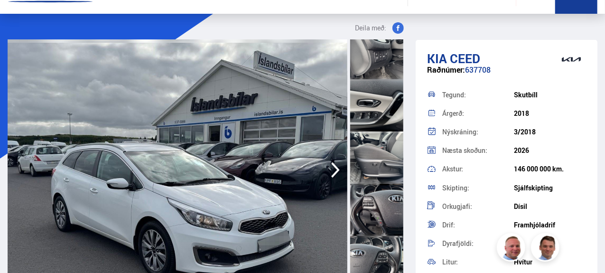
click at [328, 166] on icon "button" at bounding box center [335, 170] width 19 height 23
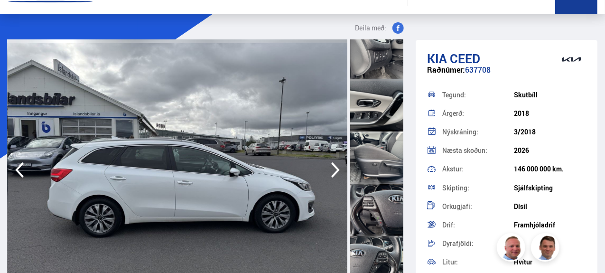
click at [328, 166] on icon "button" at bounding box center [335, 170] width 19 height 23
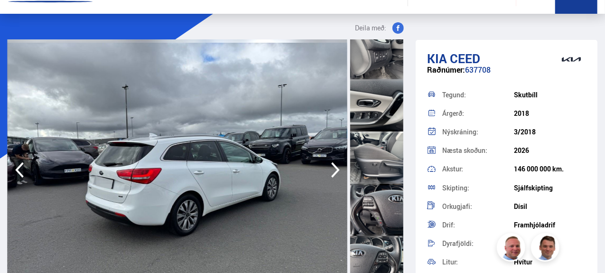
click at [328, 166] on icon "button" at bounding box center [335, 170] width 19 height 23
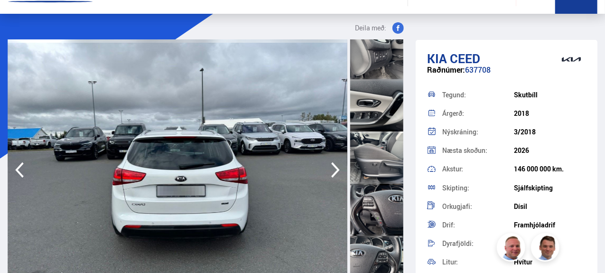
click at [328, 166] on icon "button" at bounding box center [335, 170] width 19 height 23
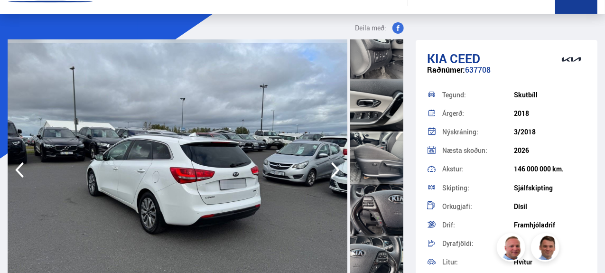
click at [328, 166] on icon "button" at bounding box center [335, 170] width 19 height 23
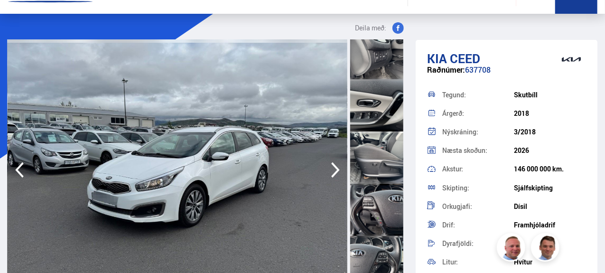
click at [328, 166] on icon "button" at bounding box center [335, 170] width 19 height 23
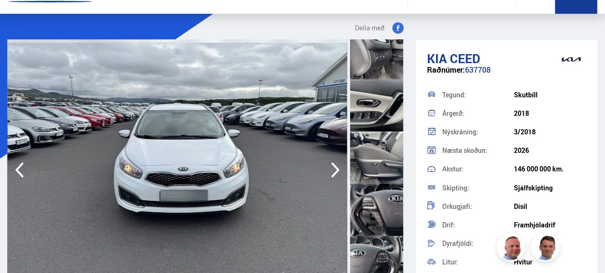
click at [328, 166] on icon "button" at bounding box center [335, 170] width 19 height 23
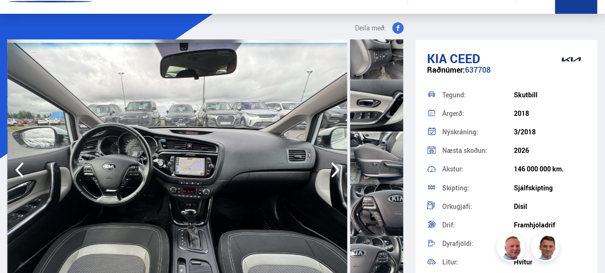
click at [328, 166] on icon "button" at bounding box center [335, 170] width 19 height 23
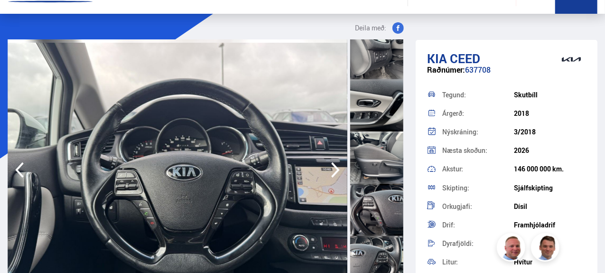
click at [328, 166] on icon "button" at bounding box center [335, 170] width 19 height 23
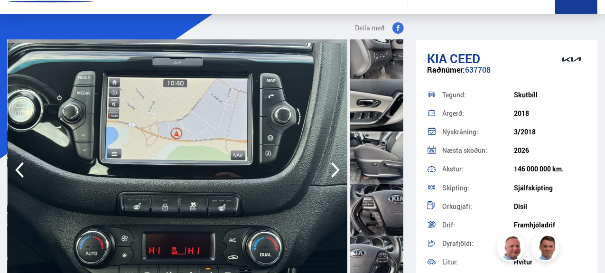
click at [24, 172] on icon "button" at bounding box center [19, 170] width 19 height 23
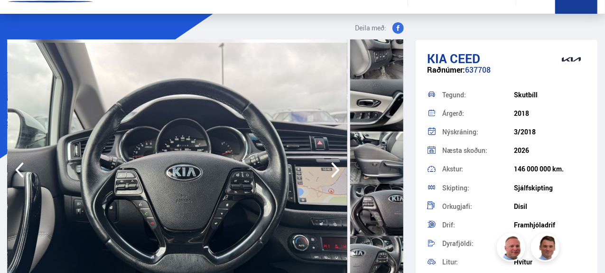
click at [24, 172] on icon "button" at bounding box center [19, 170] width 19 height 23
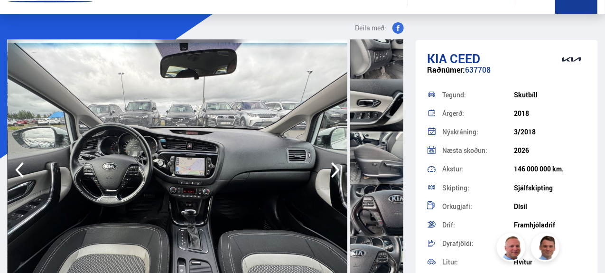
click at [338, 174] on icon "button" at bounding box center [335, 170] width 19 height 23
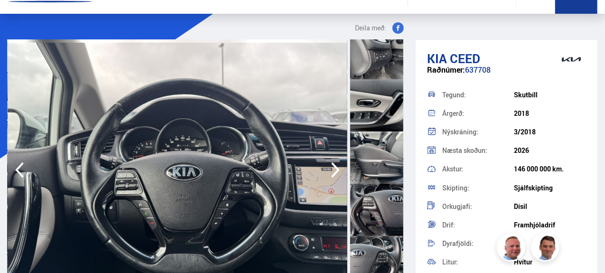
click at [338, 174] on icon "button" at bounding box center [335, 170] width 19 height 23
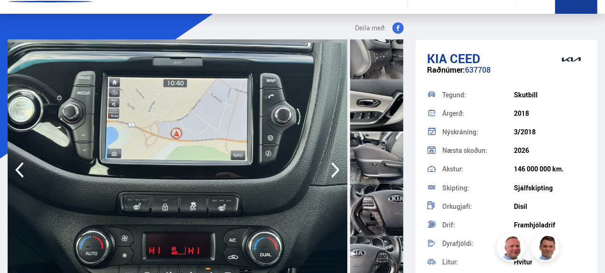
click at [338, 174] on icon "button" at bounding box center [335, 170] width 19 height 23
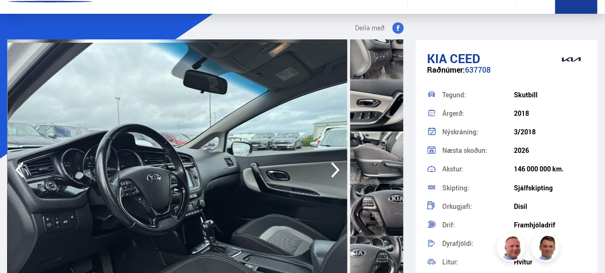
click at [338, 174] on icon "button" at bounding box center [335, 170] width 19 height 23
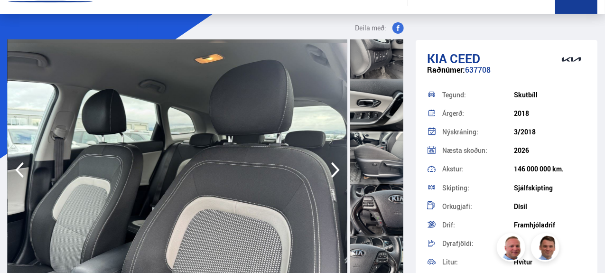
click at [338, 174] on icon "button" at bounding box center [335, 170] width 19 height 23
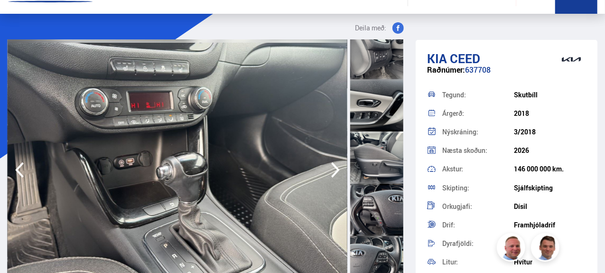
click at [338, 174] on icon "button" at bounding box center [335, 170] width 19 height 23
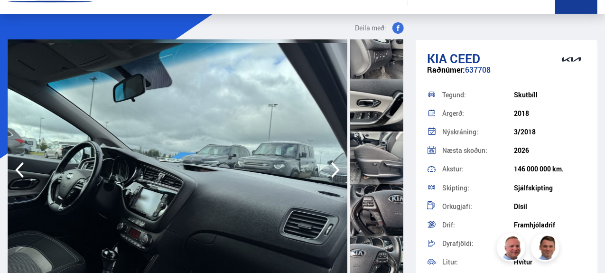
click at [338, 174] on icon "button" at bounding box center [335, 170] width 19 height 23
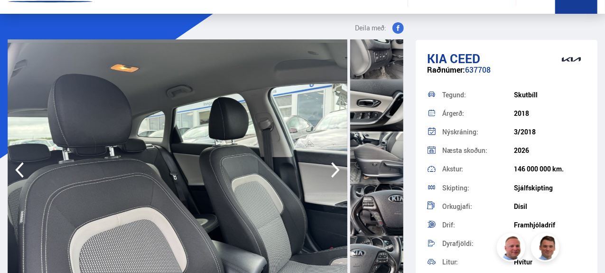
click at [338, 174] on icon "button" at bounding box center [335, 170] width 19 height 23
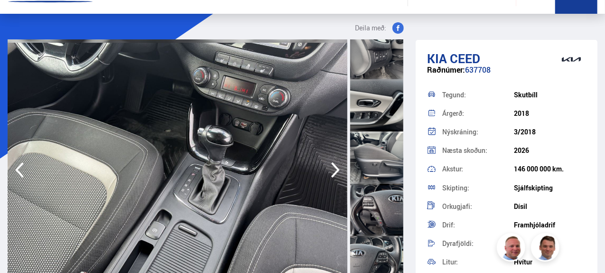
click at [338, 174] on icon "button" at bounding box center [335, 170] width 19 height 23
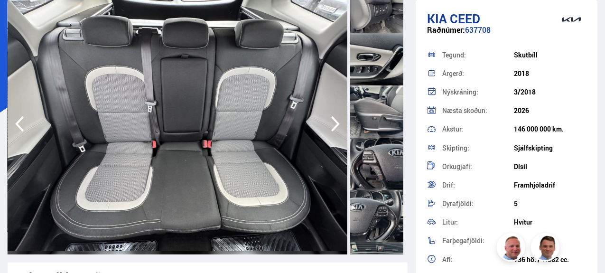
scroll to position [75, 0]
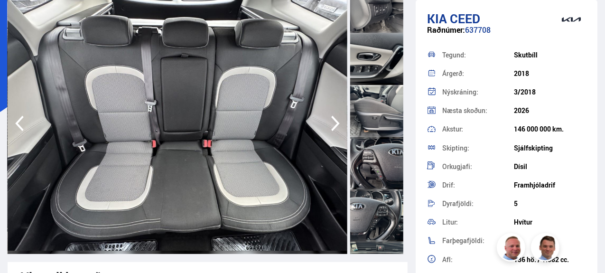
click at [332, 135] on img at bounding box center [178, 123] width 340 height 261
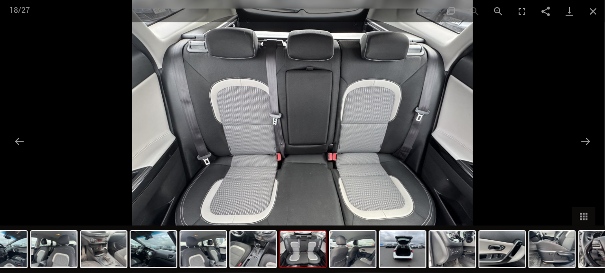
click at [592, 18] on button "Close gallery" at bounding box center [594, 11] width 24 height 22
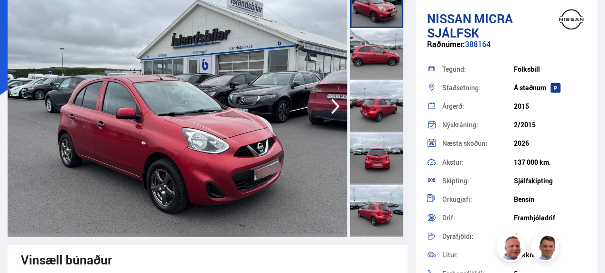
scroll to position [92, 0]
click at [328, 112] on icon "button" at bounding box center [335, 106] width 19 height 23
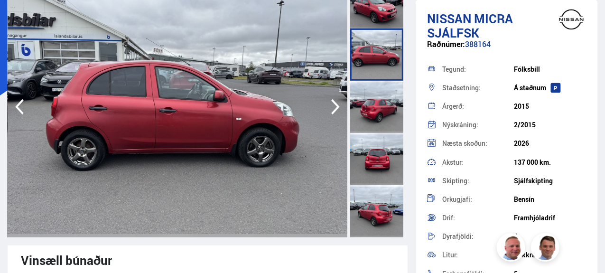
click at [328, 112] on icon "button" at bounding box center [335, 106] width 19 height 23
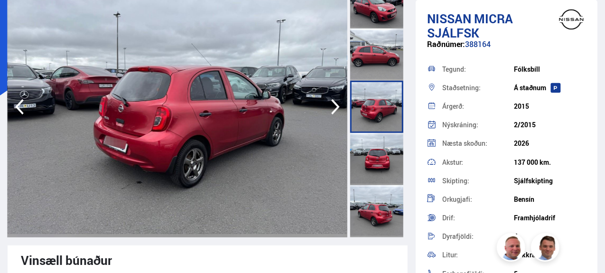
click at [328, 112] on icon "button" at bounding box center [335, 106] width 19 height 23
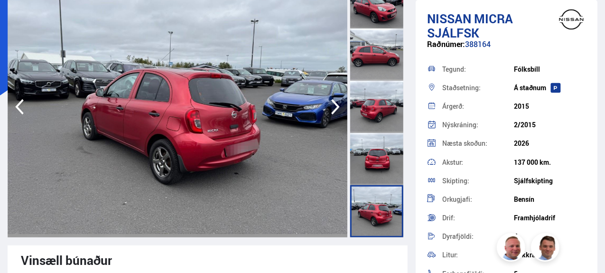
click at [328, 112] on icon "button" at bounding box center [335, 106] width 19 height 23
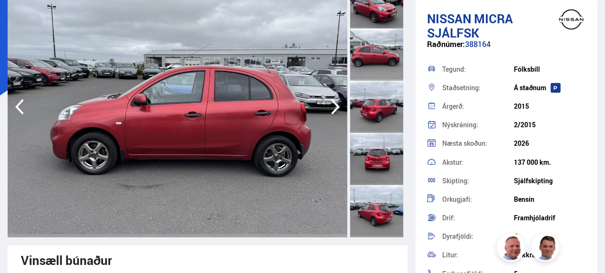
click at [328, 112] on icon "button" at bounding box center [335, 106] width 19 height 23
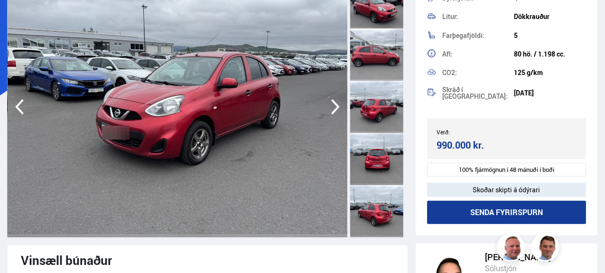
scroll to position [233, 0]
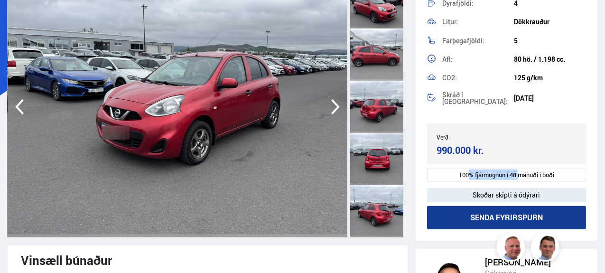
drag, startPoint x: 457, startPoint y: 172, endPoint x: 517, endPoint y: 176, distance: 60.9
click at [517, 176] on div "100% fjármögnun í 48 mánuði í boði" at bounding box center [506, 175] width 159 height 14
click at [332, 99] on icon "button" at bounding box center [335, 106] width 19 height 23
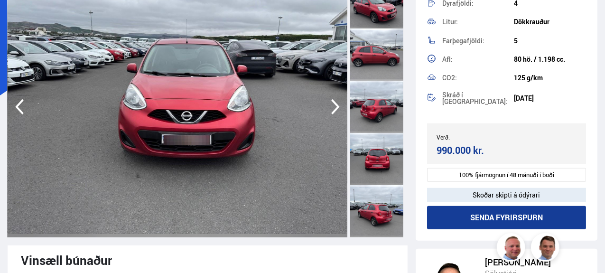
click at [333, 99] on icon "button" at bounding box center [335, 106] width 19 height 23
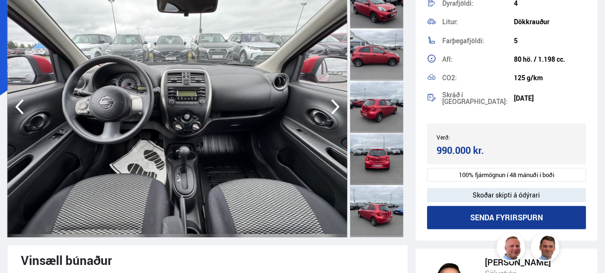
click at [333, 99] on icon "button" at bounding box center [335, 106] width 19 height 23
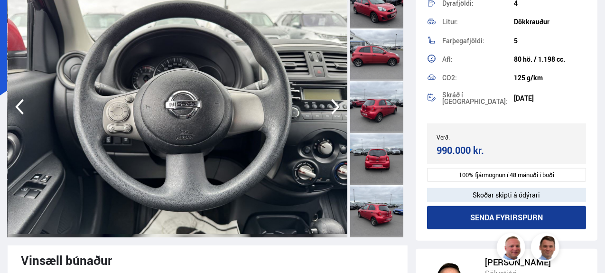
click at [20, 110] on icon "button" at bounding box center [19, 107] width 9 height 16
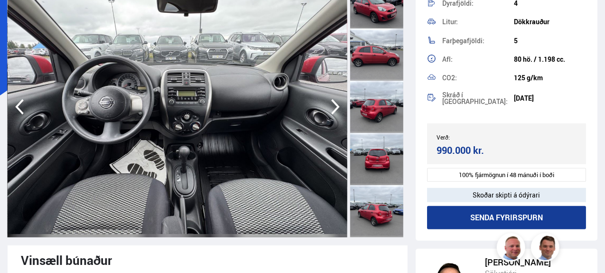
click at [334, 101] on icon "button" at bounding box center [335, 107] width 9 height 16
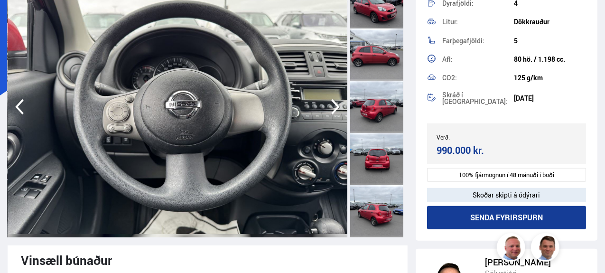
click at [334, 101] on icon "button" at bounding box center [335, 107] width 9 height 16
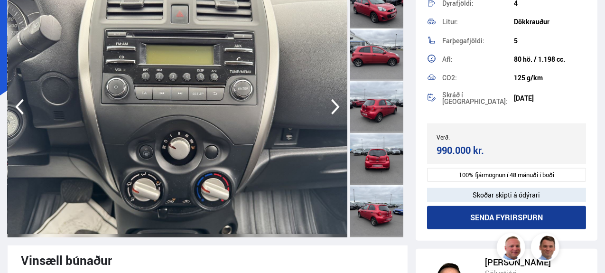
click at [334, 101] on icon "button" at bounding box center [335, 107] width 9 height 16
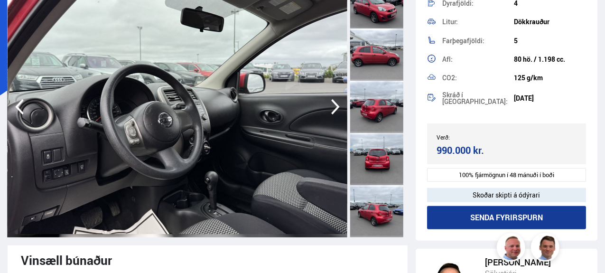
click at [334, 101] on icon "button" at bounding box center [335, 107] width 9 height 16
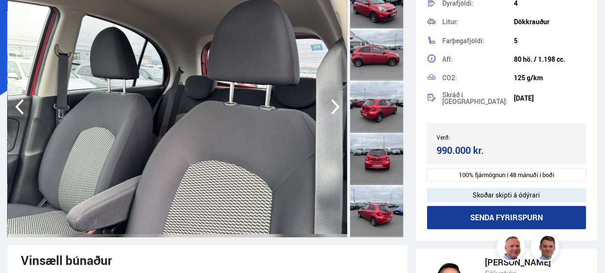
click at [20, 112] on icon "button" at bounding box center [19, 107] width 9 height 16
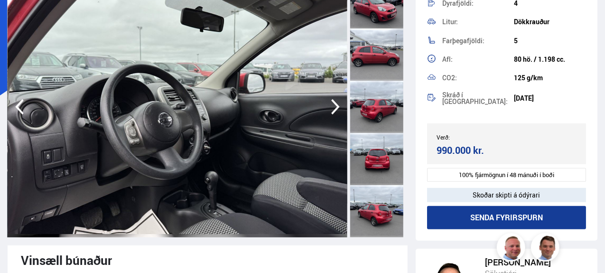
click at [329, 111] on icon "button" at bounding box center [335, 106] width 19 height 23
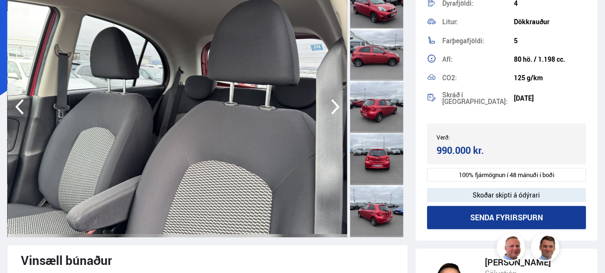
click at [329, 111] on icon "button" at bounding box center [335, 106] width 19 height 23
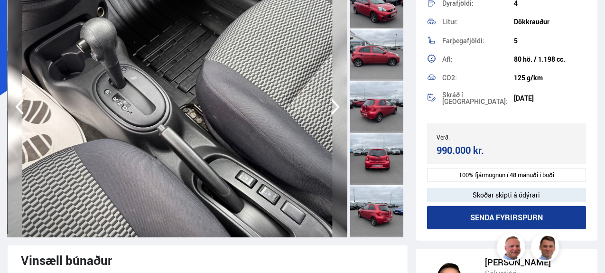
click at [329, 111] on icon "button" at bounding box center [335, 106] width 19 height 23
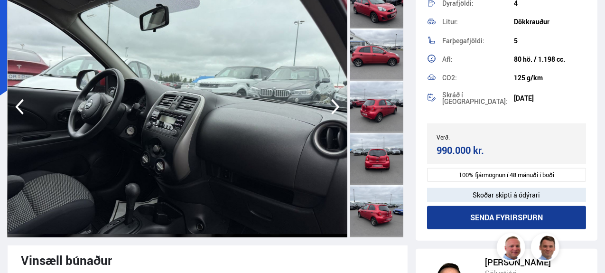
click at [329, 111] on icon "button" at bounding box center [335, 106] width 19 height 23
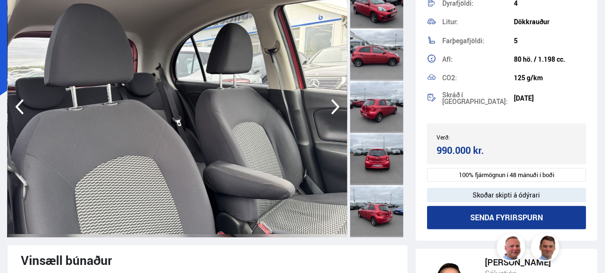
click at [329, 111] on icon "button" at bounding box center [335, 106] width 19 height 23
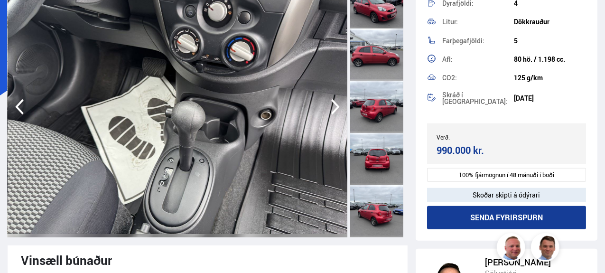
click at [329, 111] on icon "button" at bounding box center [335, 106] width 19 height 23
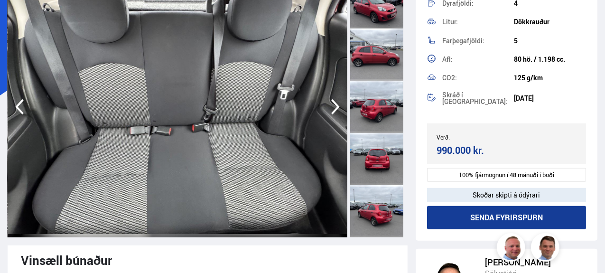
click at [329, 111] on icon "button" at bounding box center [335, 106] width 19 height 23
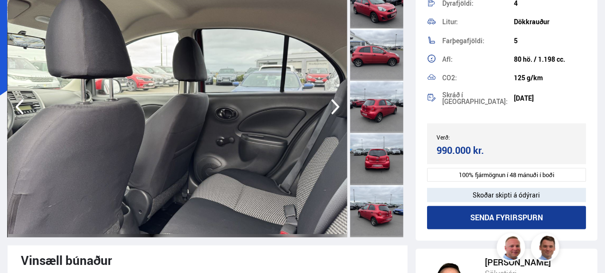
click at [329, 111] on icon "button" at bounding box center [335, 106] width 19 height 23
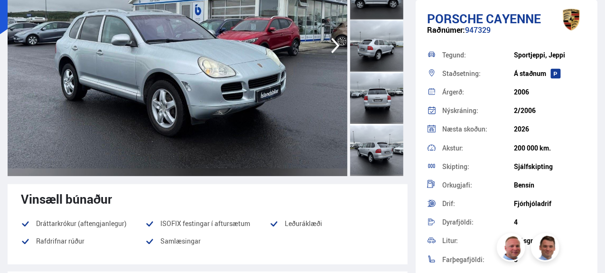
scroll to position [90, 0]
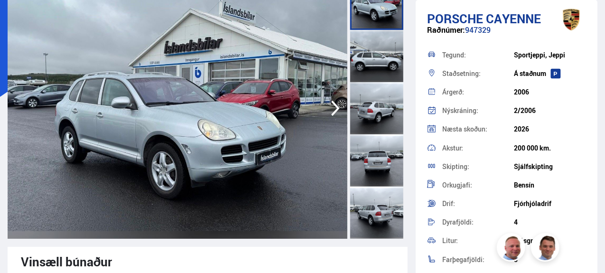
click at [327, 106] on icon "button" at bounding box center [335, 108] width 19 height 23
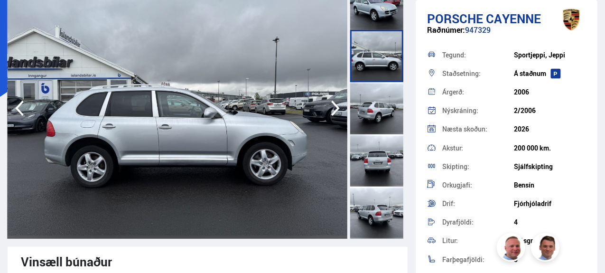
click at [327, 106] on icon "button" at bounding box center [335, 108] width 19 height 23
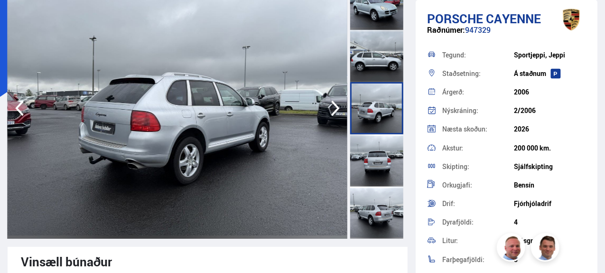
click at [327, 106] on icon "button" at bounding box center [335, 108] width 19 height 23
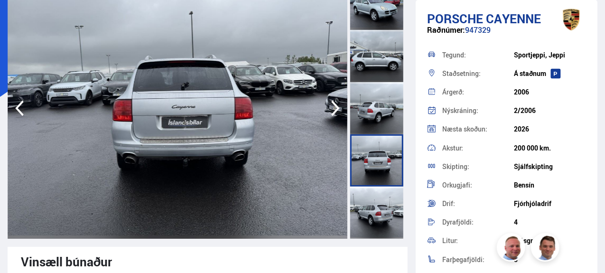
click at [327, 106] on icon "button" at bounding box center [335, 108] width 19 height 23
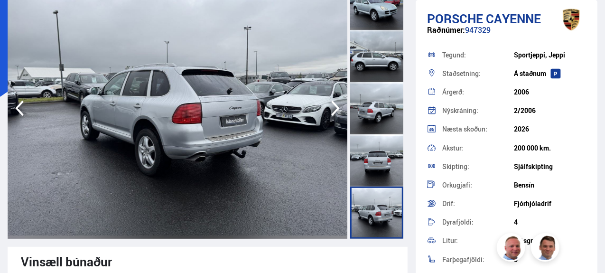
click at [327, 106] on icon "button" at bounding box center [335, 108] width 19 height 23
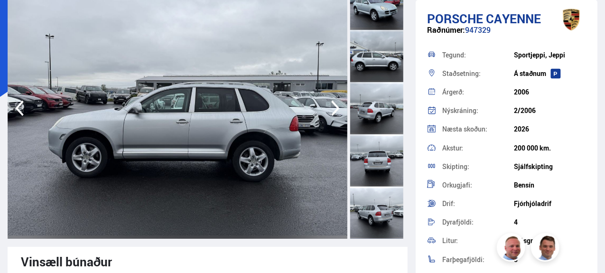
click at [327, 106] on icon "button" at bounding box center [335, 108] width 19 height 23
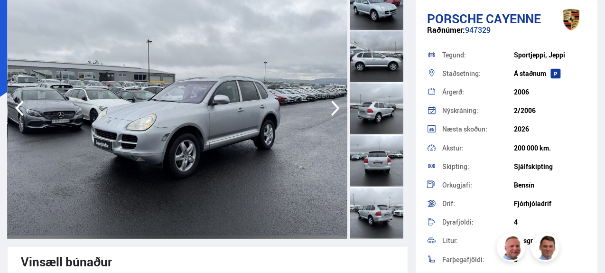
click at [327, 106] on icon "button" at bounding box center [335, 108] width 19 height 23
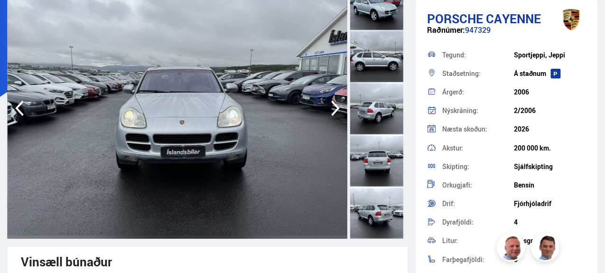
click at [327, 106] on icon "button" at bounding box center [335, 108] width 19 height 23
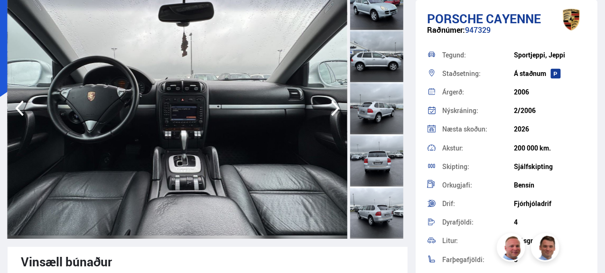
click at [327, 106] on icon "button" at bounding box center [335, 108] width 19 height 23
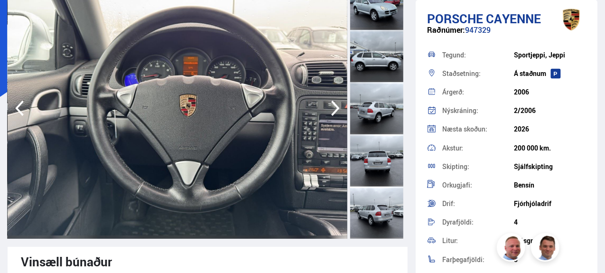
click at [10, 98] on icon "button" at bounding box center [19, 108] width 19 height 23
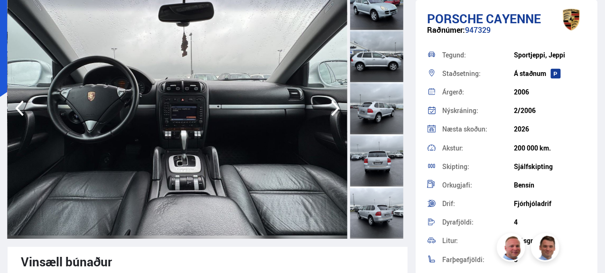
click at [331, 115] on icon "button" at bounding box center [335, 108] width 19 height 23
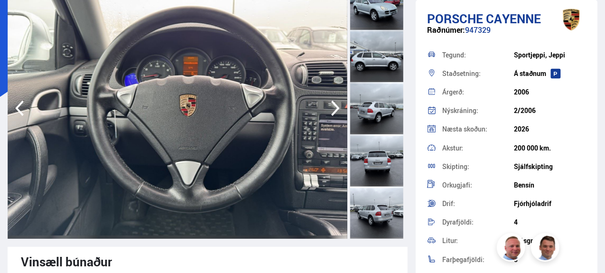
click at [331, 115] on icon "button" at bounding box center [335, 108] width 19 height 23
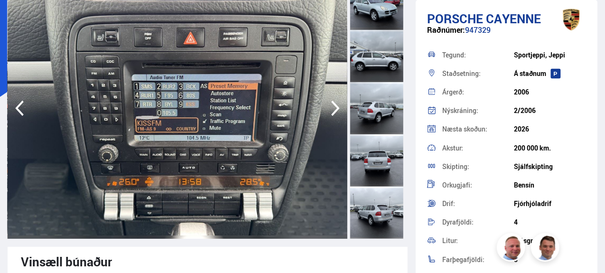
click at [331, 115] on icon "button" at bounding box center [335, 108] width 19 height 23
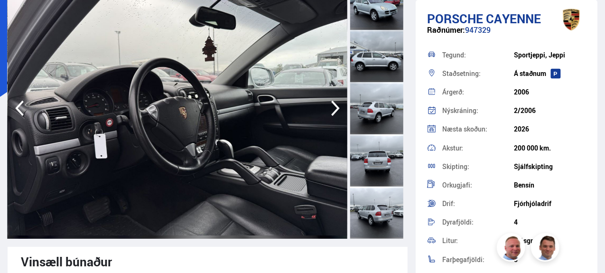
click at [331, 115] on icon "button" at bounding box center [335, 108] width 19 height 23
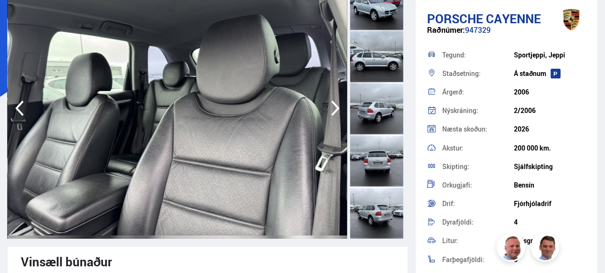
click at [331, 115] on icon "button" at bounding box center [335, 108] width 19 height 23
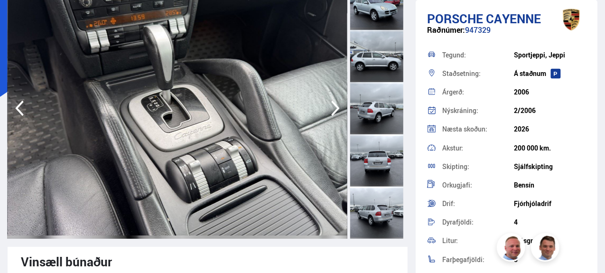
click at [331, 115] on icon "button" at bounding box center [335, 108] width 19 height 23
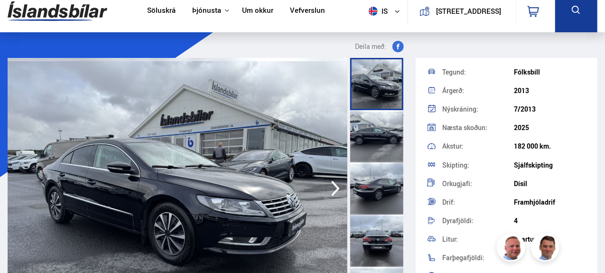
scroll to position [44, 0]
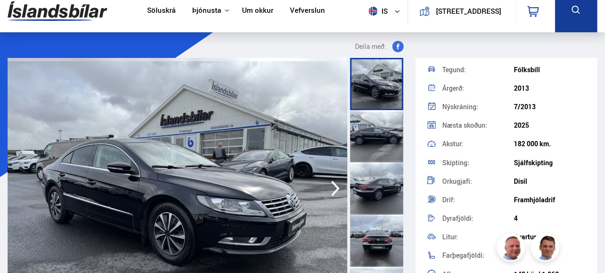
drag, startPoint x: 519, startPoint y: 145, endPoint x: 548, endPoint y: 148, distance: 29.1
click at [548, 148] on div "182 000 km." at bounding box center [550, 144] width 72 height 8
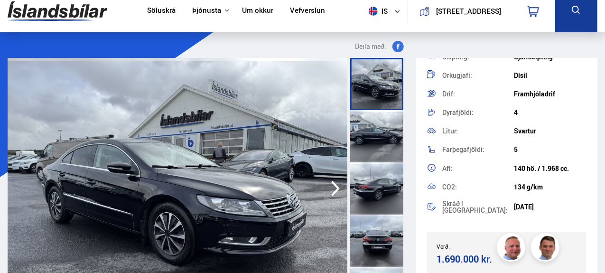
scroll to position [147, 0]
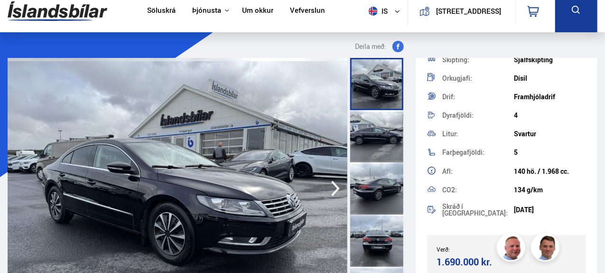
click at [557, 197] on div "CO2: 134 g/km" at bounding box center [506, 189] width 159 height 19
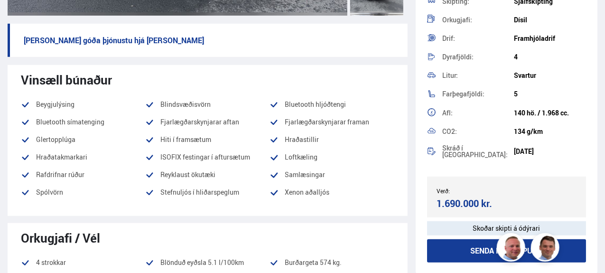
scroll to position [99, 0]
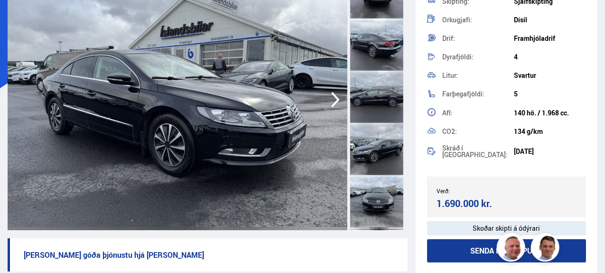
click at [331, 97] on icon "button" at bounding box center [335, 99] width 19 height 23
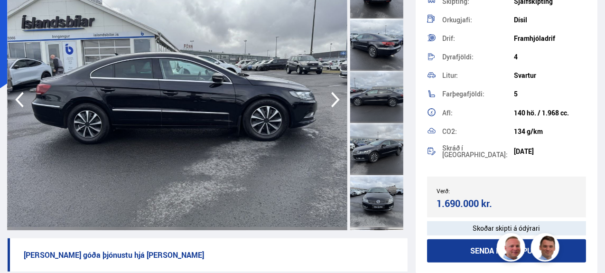
click at [331, 97] on icon "button" at bounding box center [335, 99] width 19 height 23
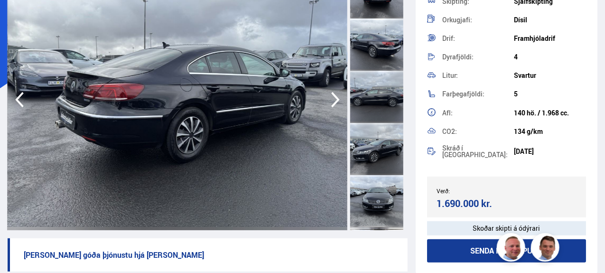
click at [331, 97] on icon "button" at bounding box center [335, 99] width 19 height 23
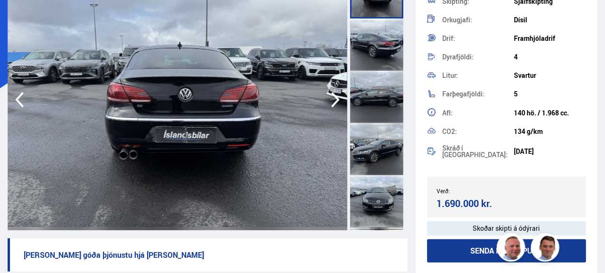
click at [331, 97] on icon "button" at bounding box center [335, 99] width 19 height 23
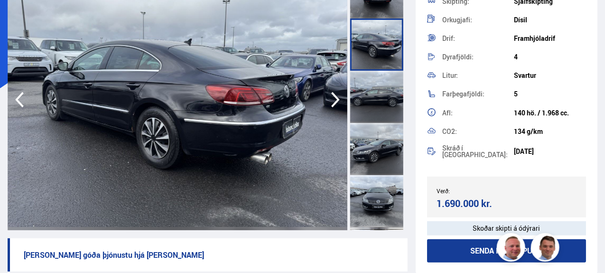
click at [331, 97] on icon "button" at bounding box center [335, 99] width 19 height 23
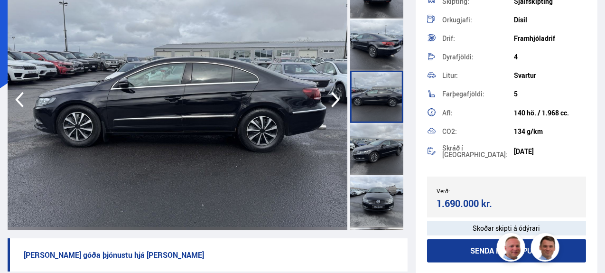
click at [331, 97] on icon "button" at bounding box center [335, 99] width 19 height 23
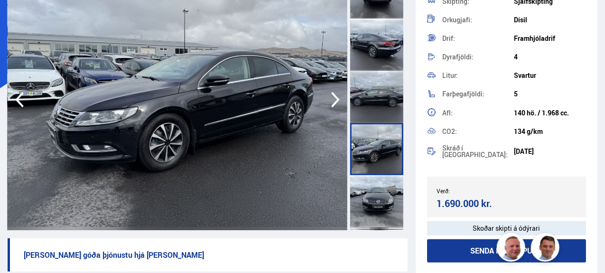
click at [331, 97] on icon "button" at bounding box center [335, 99] width 19 height 23
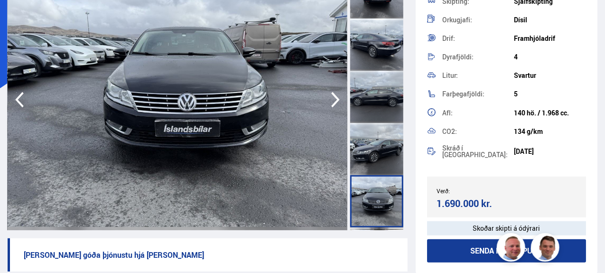
click at [331, 97] on icon "button" at bounding box center [335, 99] width 19 height 23
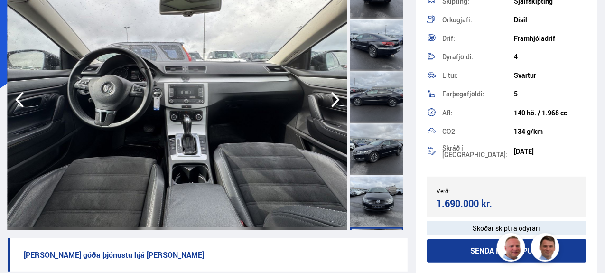
click at [331, 97] on icon "button" at bounding box center [335, 99] width 19 height 23
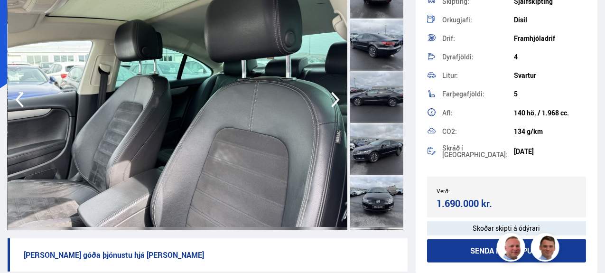
click at [26, 99] on icon "button" at bounding box center [19, 99] width 19 height 23
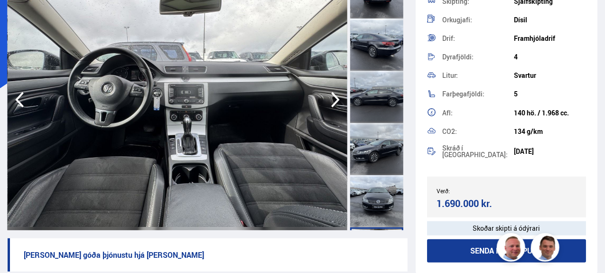
click at [329, 97] on icon "button" at bounding box center [335, 99] width 19 height 23
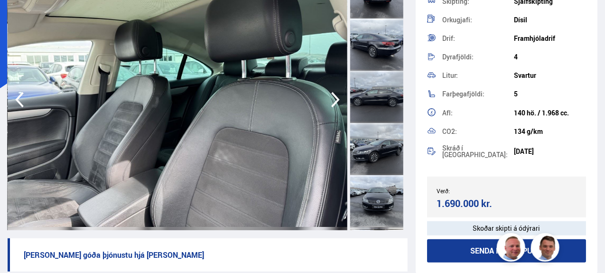
click at [329, 97] on icon "button" at bounding box center [335, 99] width 19 height 23
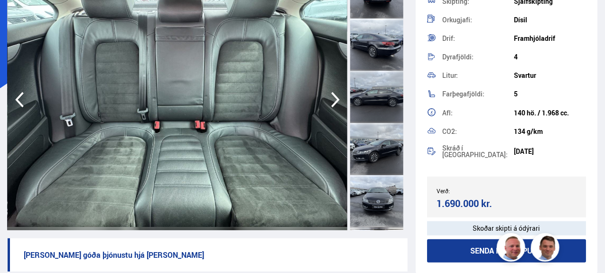
click at [329, 97] on icon "button" at bounding box center [335, 99] width 19 height 23
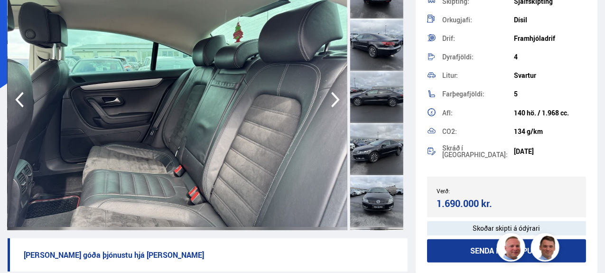
click at [329, 97] on icon "button" at bounding box center [335, 99] width 19 height 23
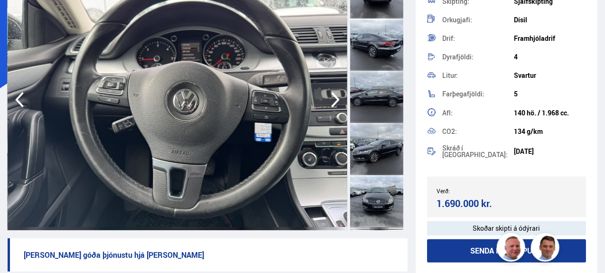
click at [329, 97] on icon "button" at bounding box center [335, 99] width 19 height 23
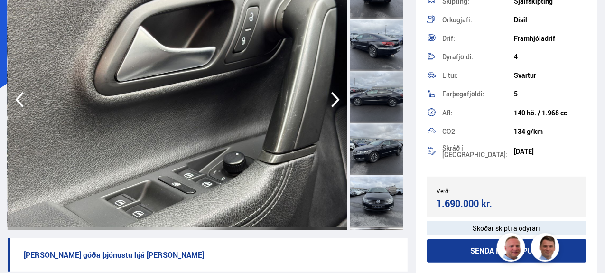
click at [329, 97] on icon "button" at bounding box center [335, 99] width 19 height 23
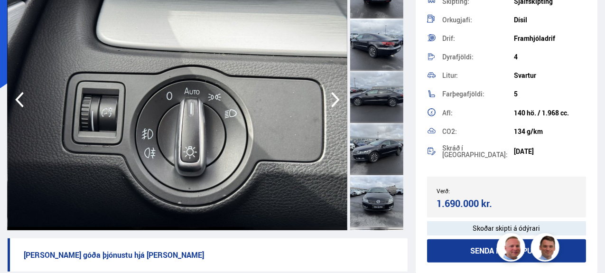
click at [329, 97] on icon "button" at bounding box center [335, 99] width 19 height 23
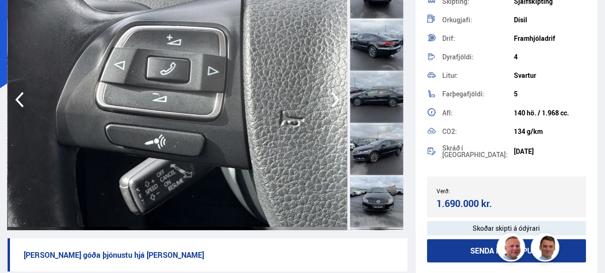
click at [329, 97] on icon "button" at bounding box center [335, 99] width 19 height 23
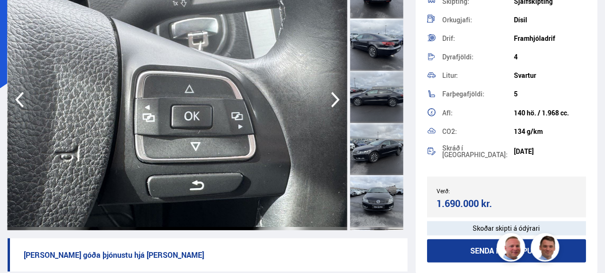
click at [329, 97] on icon "button" at bounding box center [335, 99] width 19 height 23
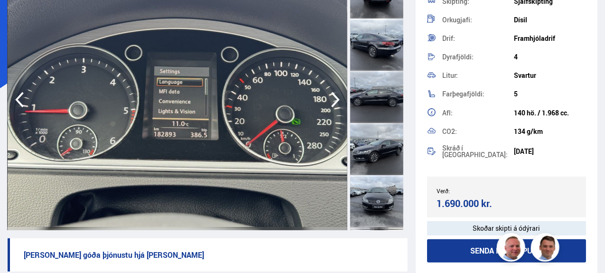
click at [329, 97] on icon "button" at bounding box center [335, 99] width 19 height 23
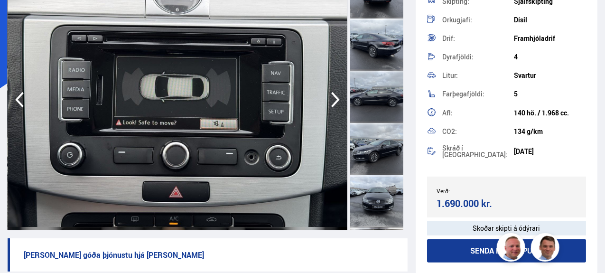
click at [329, 97] on icon "button" at bounding box center [335, 99] width 19 height 23
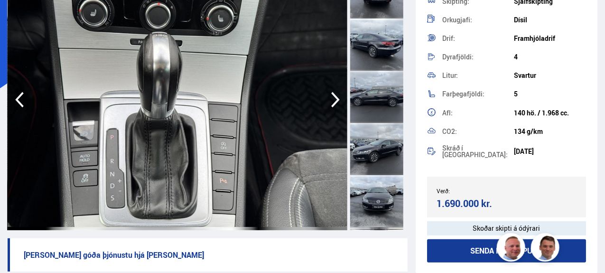
click at [329, 97] on icon "button" at bounding box center [335, 99] width 19 height 23
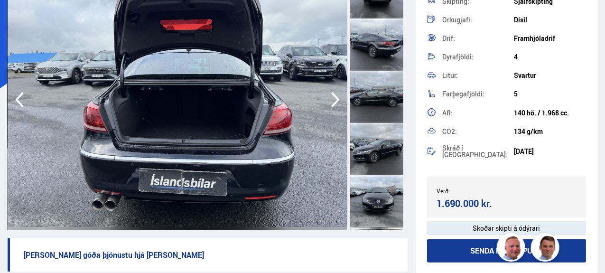
click at [329, 97] on icon "button" at bounding box center [335, 99] width 19 height 23
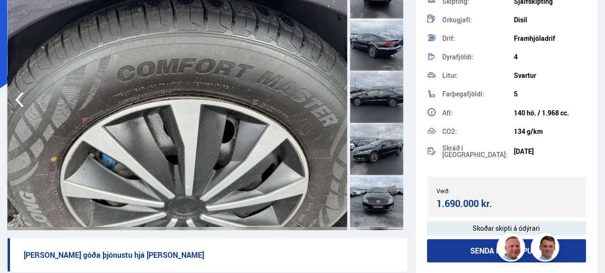
click at [329, 97] on img at bounding box center [178, 99] width 340 height 261
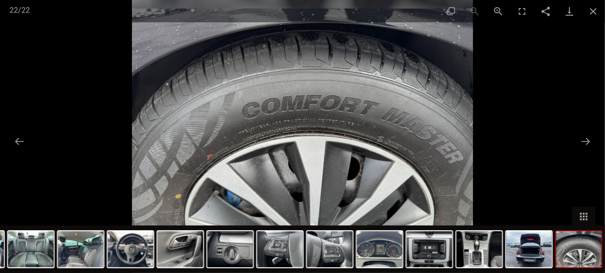
click at [591, 18] on button "Close gallery" at bounding box center [594, 11] width 24 height 22
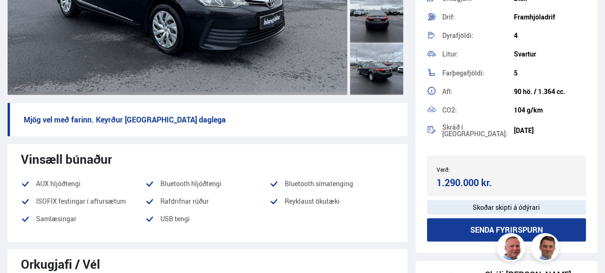
scroll to position [189, 0]
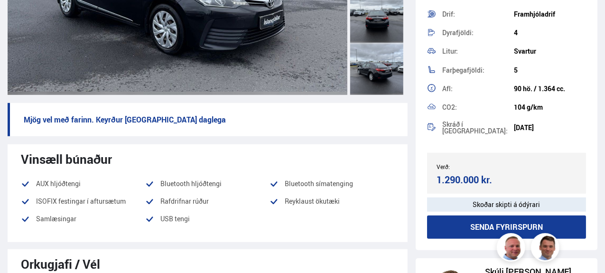
drag, startPoint x: 515, startPoint y: 127, endPoint x: 532, endPoint y: 129, distance: 17.2
click at [532, 129] on div "[DATE]" at bounding box center [550, 128] width 72 height 8
click at [324, 126] on p "Mjög vel með farinn. Keyrður [GEOGRAPHIC_DATA] daglega" at bounding box center [208, 119] width 400 height 33
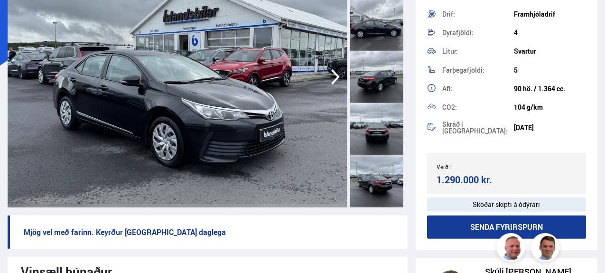
scroll to position [121, 0]
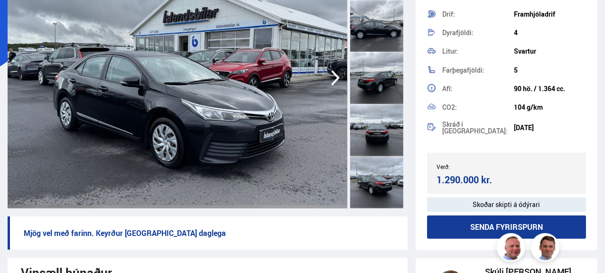
click at [331, 82] on icon "button" at bounding box center [335, 77] width 19 height 23
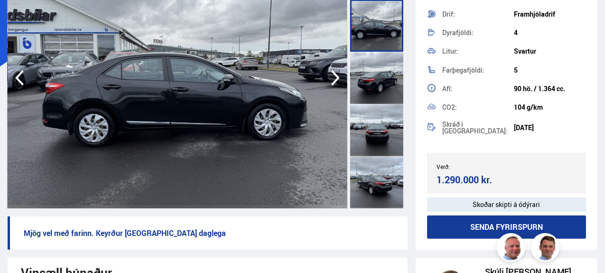
click at [331, 82] on icon "button" at bounding box center [335, 77] width 19 height 23
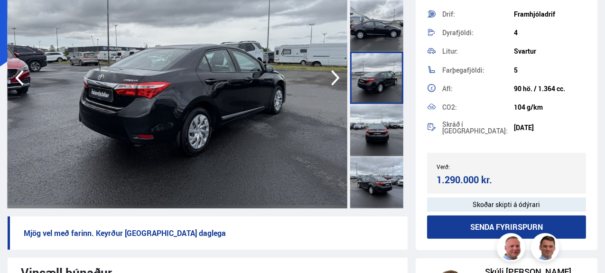
click at [331, 82] on icon "button" at bounding box center [335, 77] width 19 height 23
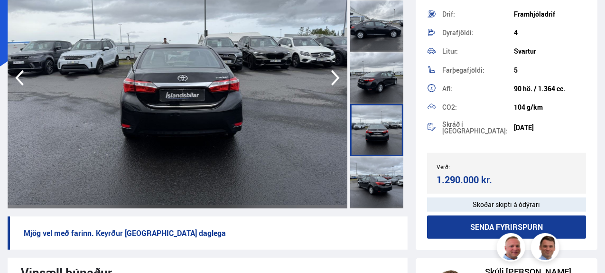
click at [331, 82] on icon "button" at bounding box center [335, 77] width 19 height 23
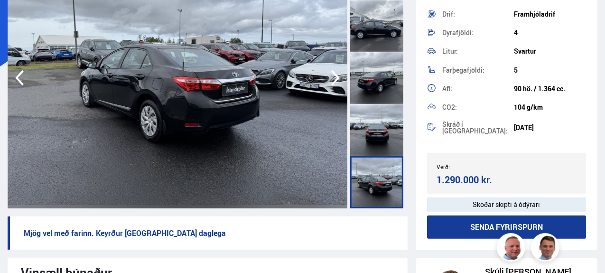
click at [331, 82] on icon "button" at bounding box center [335, 77] width 19 height 23
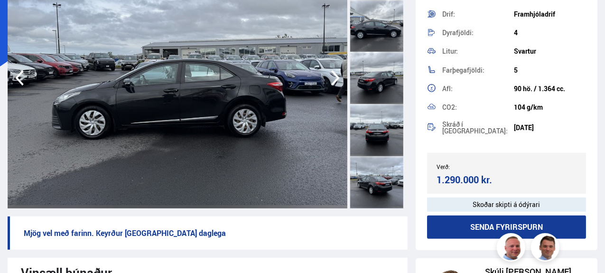
click at [331, 82] on icon "button" at bounding box center [335, 77] width 19 height 23
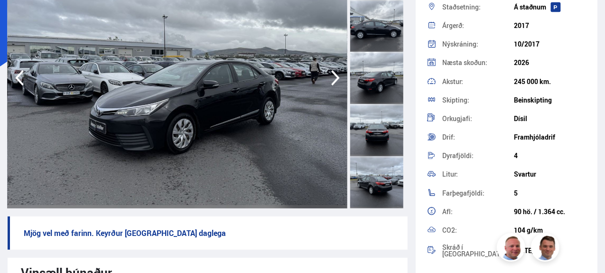
scroll to position [66, 0]
click at [345, 87] on img at bounding box center [178, 77] width 340 height 261
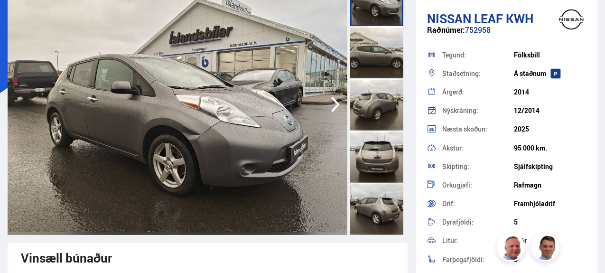
scroll to position [85, 0]
